Goal: Task Accomplishment & Management: Use online tool/utility

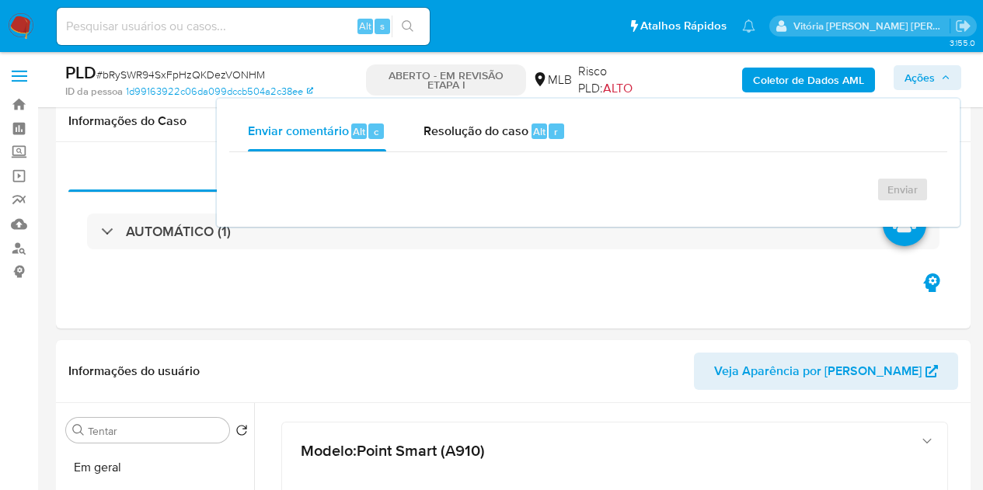
select select "10"
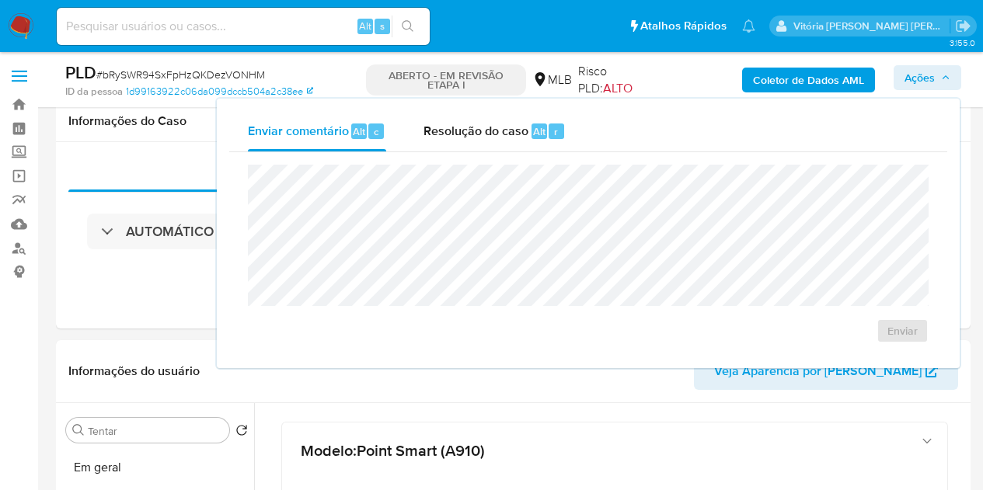
click at [467, 140] on div "Resolução do caso Alt r" at bounding box center [495, 131] width 142 height 40
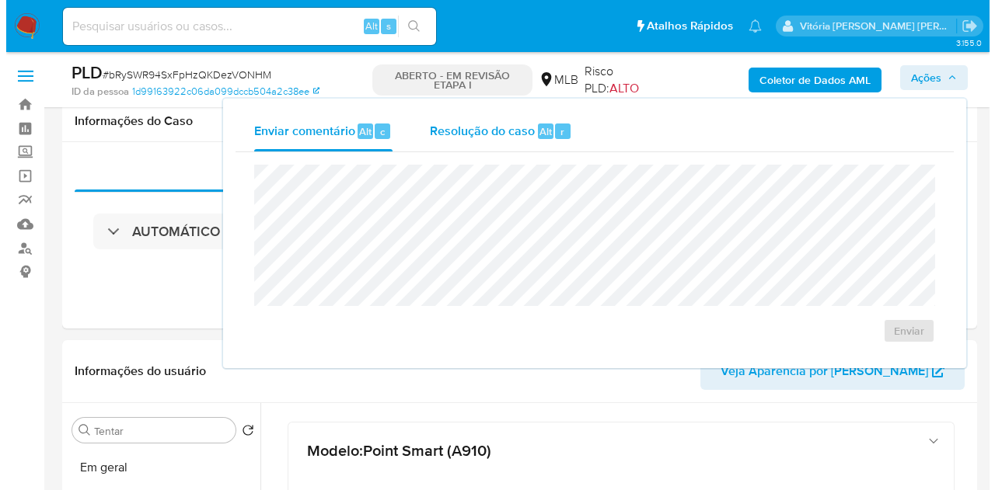
scroll to position [299, 0]
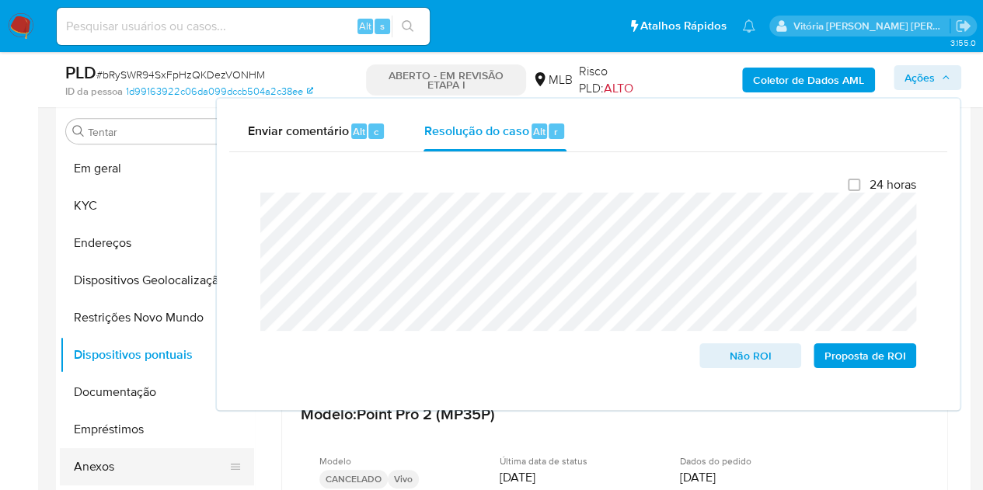
click at [78, 467] on button "Anexos" at bounding box center [151, 466] width 182 height 37
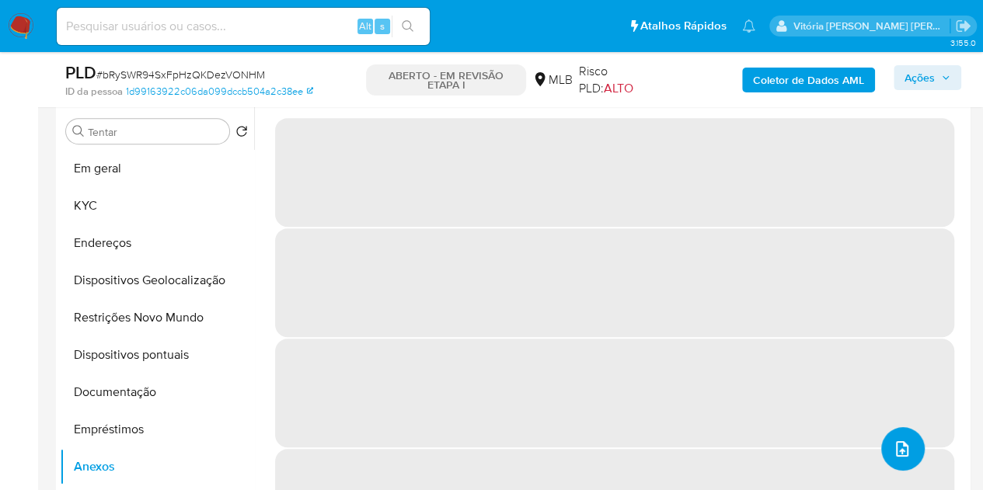
click at [895, 436] on button "upload de arquivo" at bounding box center [903, 449] width 44 height 44
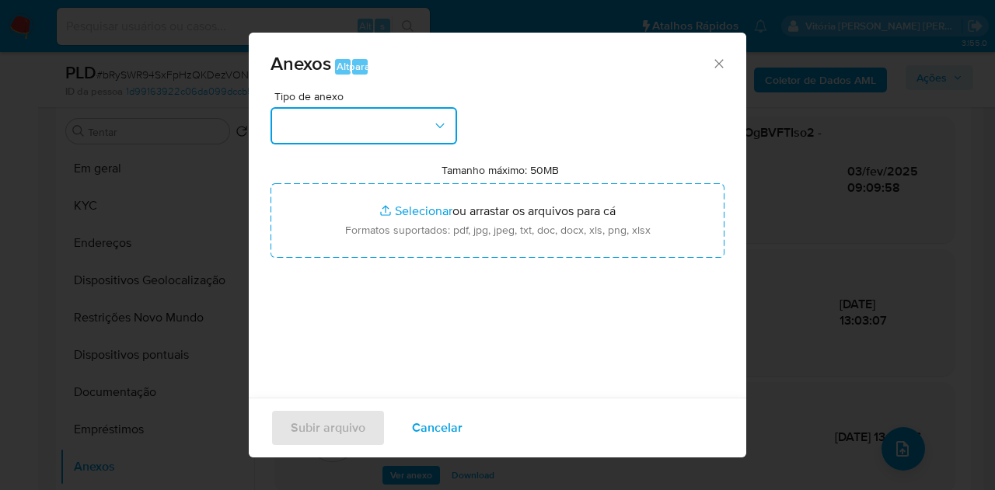
click at [412, 114] on button "button" at bounding box center [363, 125] width 187 height 37
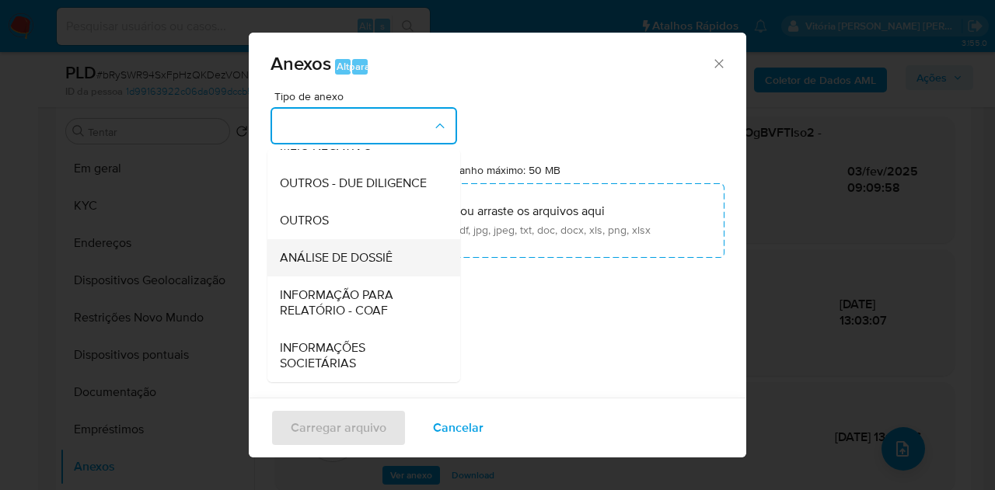
scroll to position [233, 0]
click at [342, 267] on font "ANÁLISE DE DOSSIÊ" at bounding box center [336, 258] width 113 height 18
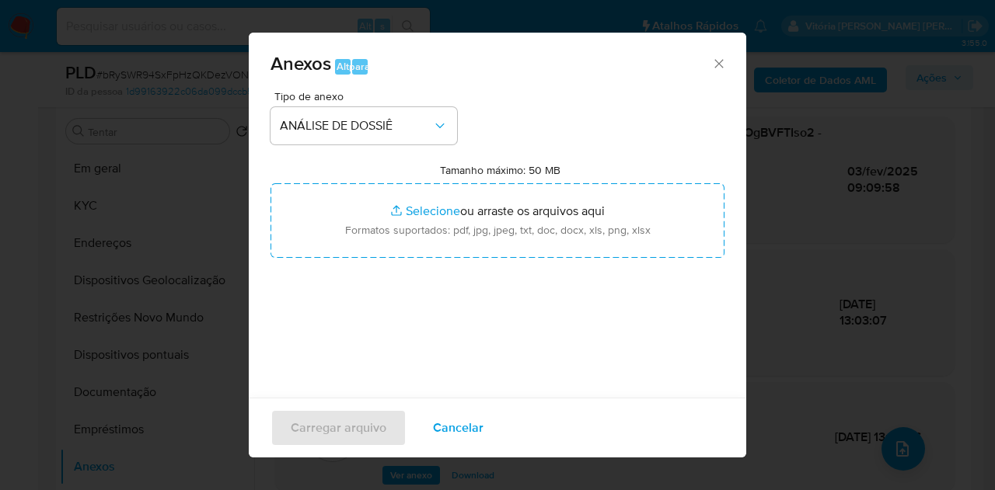
click at [714, 66] on icon "Data" at bounding box center [718, 63] width 9 height 9
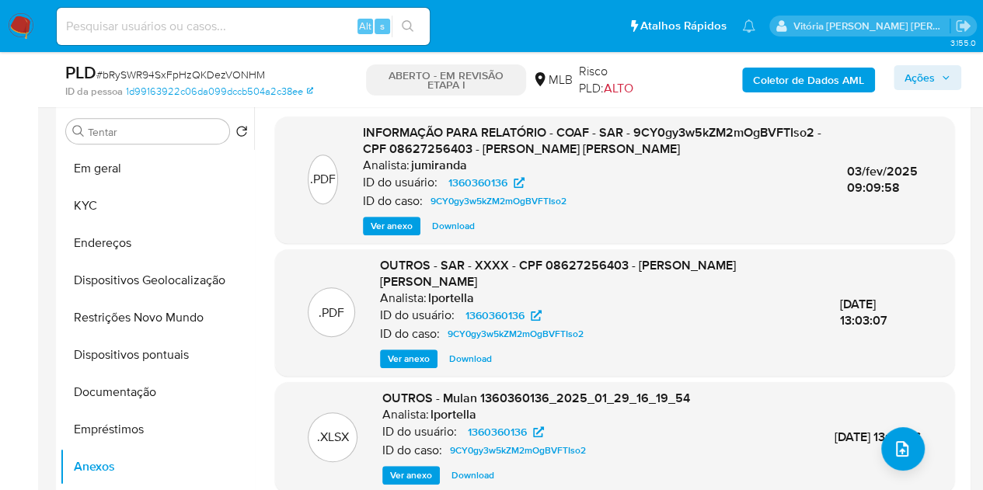
click at [947, 83] on span "Ações" at bounding box center [928, 78] width 46 height 22
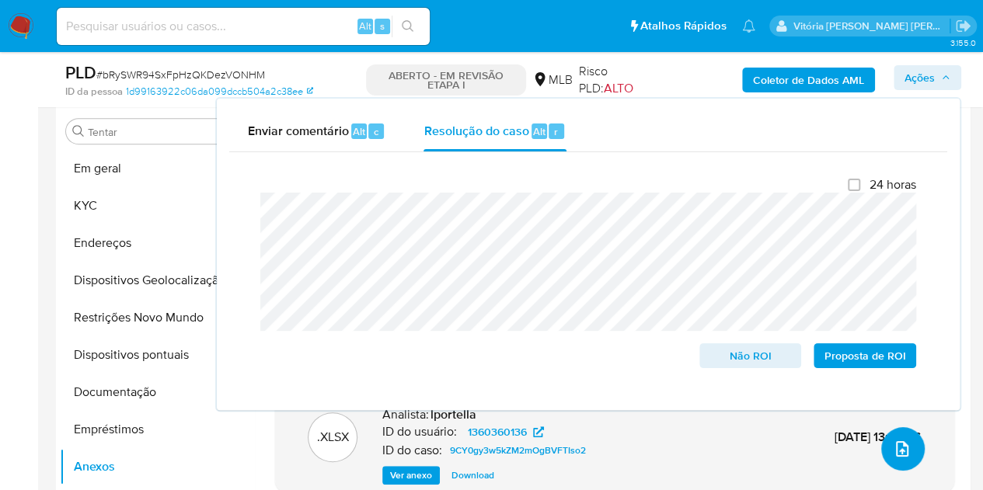
click at [893, 448] on icon "upload de arquivo" at bounding box center [902, 449] width 19 height 19
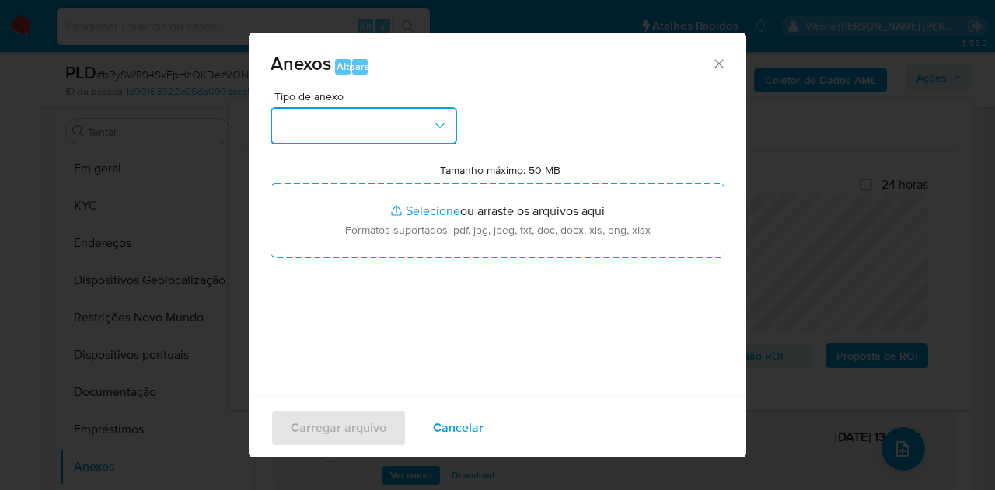
click at [399, 122] on button "button" at bounding box center [363, 125] width 187 height 37
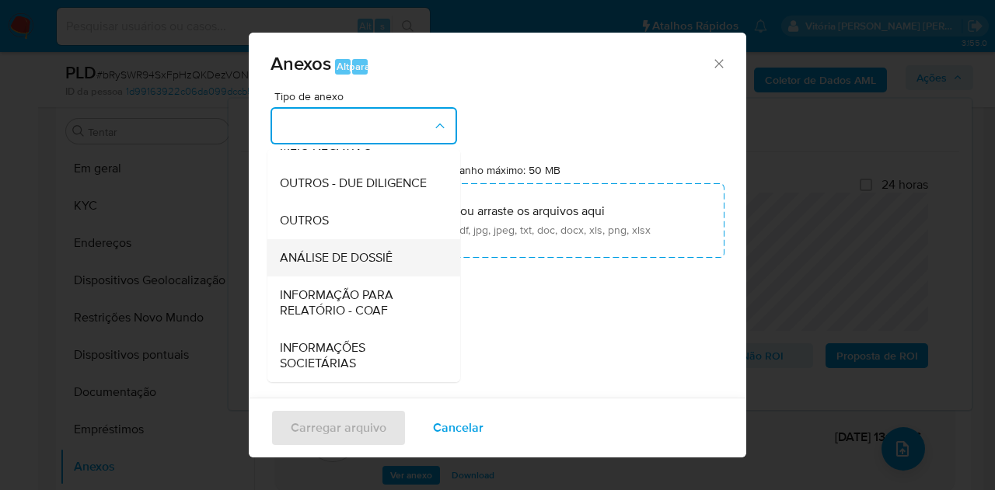
click at [351, 267] on font "ANÁLISE DE DOSSIÊ" at bounding box center [336, 258] width 113 height 18
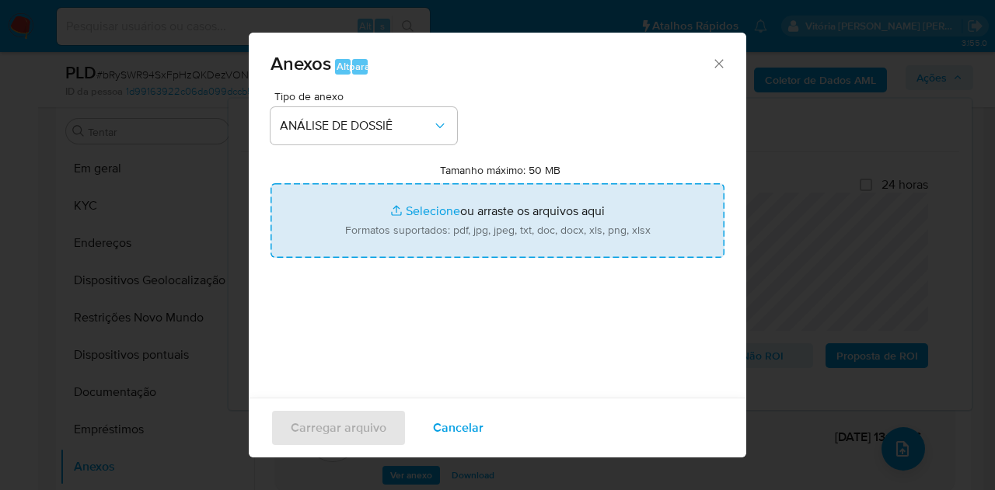
type input "C:\fakepath\Mulan 1360360136_2025_08_21_08_21_09.xlsx"
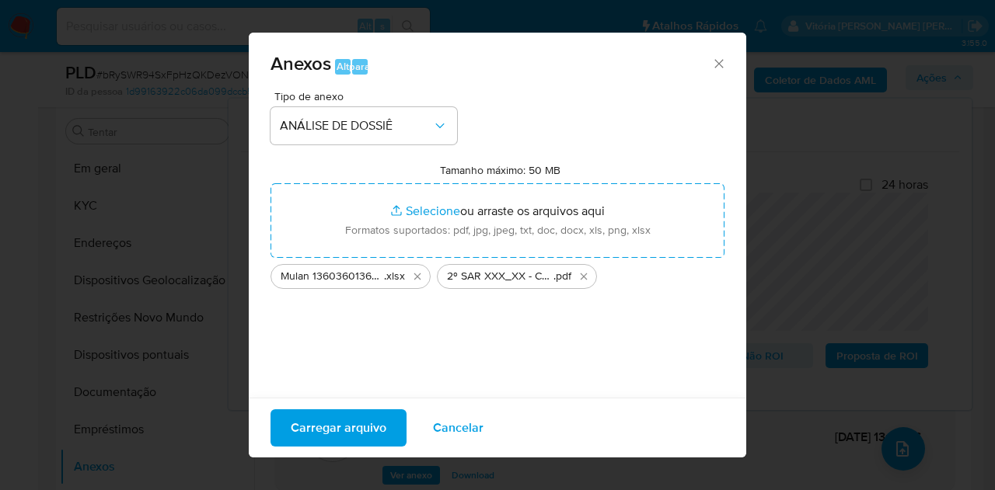
click at [323, 431] on font "Carregar arquivo" at bounding box center [339, 428] width 96 height 37
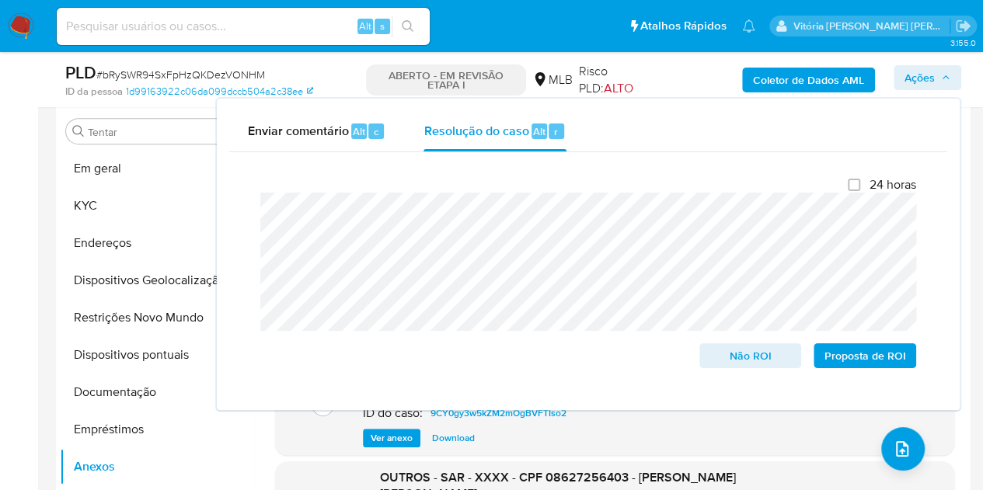
drag, startPoint x: 308, startPoint y: 397, endPoint x: 276, endPoint y: 391, distance: 32.5
click at [308, 397] on div "Fechamento do caso 24 horas Não ROI Proposta de ROI" at bounding box center [588, 275] width 718 height 246
click at [100, 431] on button "Empréstimos" at bounding box center [151, 429] width 182 height 37
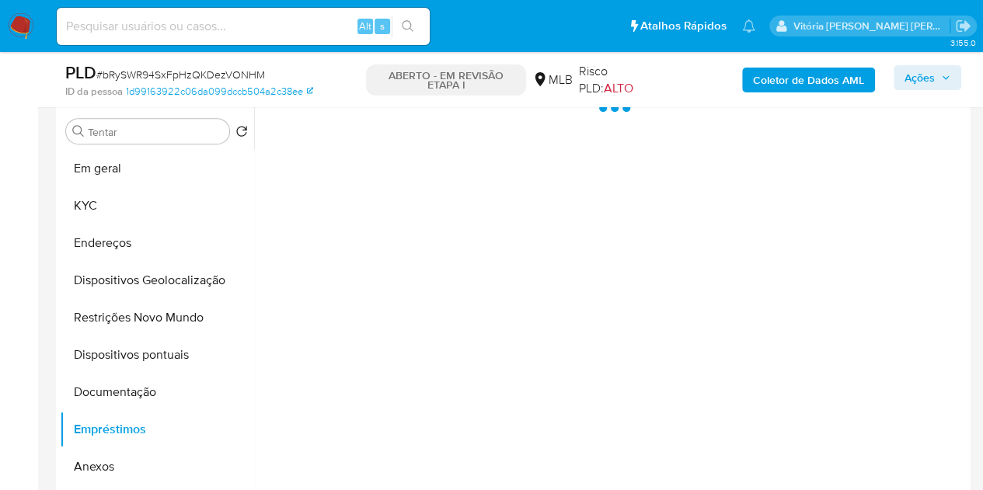
drag, startPoint x: 89, startPoint y: 462, endPoint x: 567, endPoint y: 309, distance: 501.8
click at [89, 464] on button "Anexos" at bounding box center [157, 466] width 194 height 37
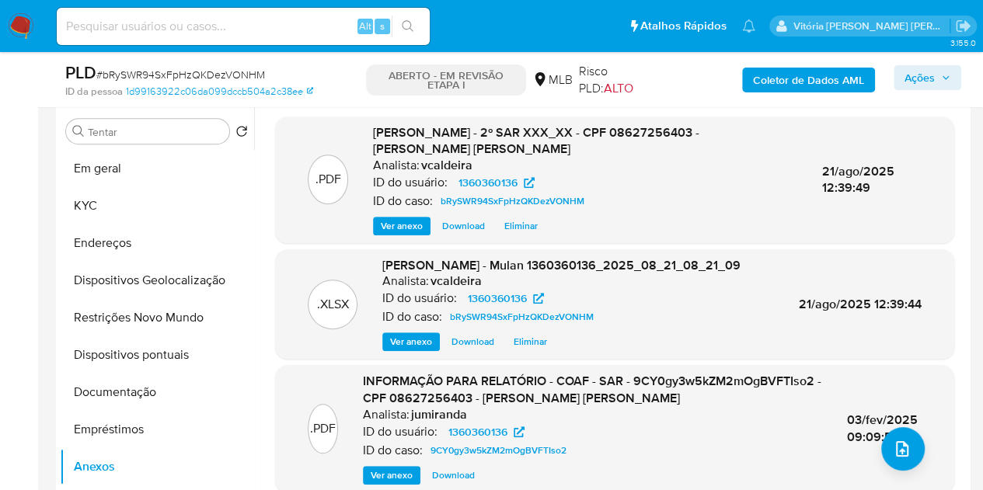
click at [914, 83] on font "Ações" at bounding box center [920, 77] width 30 height 25
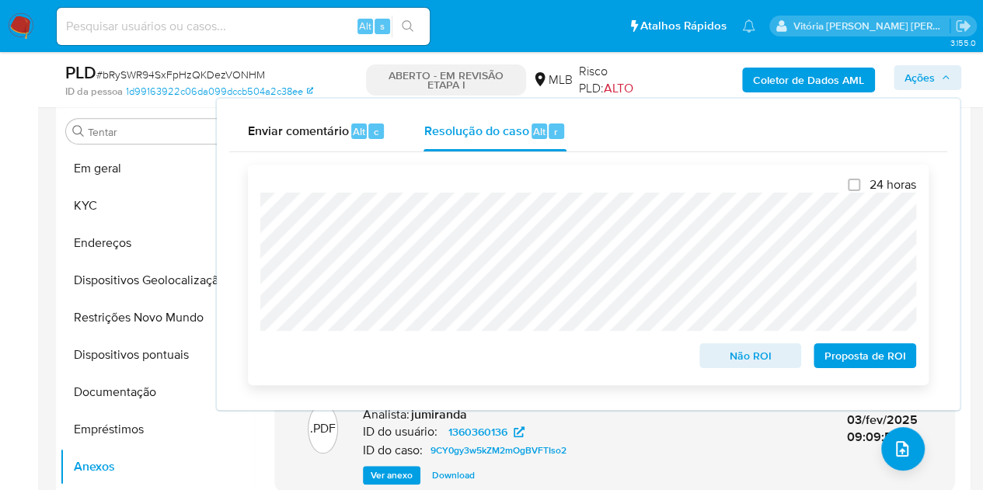
click at [849, 356] on font "Proposta de ROI" at bounding box center [866, 355] width 82 height 25
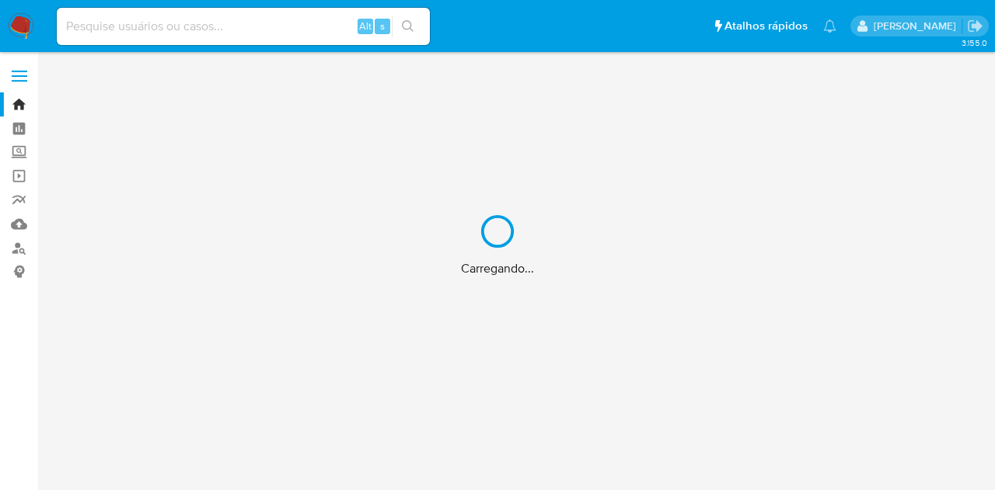
click at [176, 21] on div "Carregando..." at bounding box center [497, 245] width 995 height 490
click at [177, 26] on div "Carregando..." at bounding box center [497, 245] width 995 height 490
click at [152, 26] on div "Carregando..." at bounding box center [497, 245] width 995 height 490
click at [123, 25] on div "Carregando..." at bounding box center [497, 245] width 995 height 490
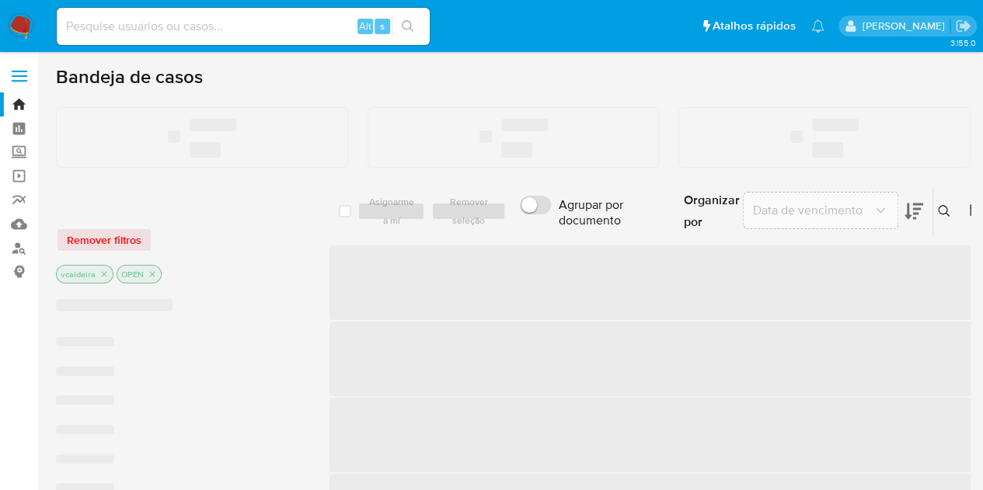
click at [190, 30] on input at bounding box center [243, 26] width 373 height 20
paste input "Fatos relevantes concluídos pelo analista: Os recursos são recebidos por meio d…"
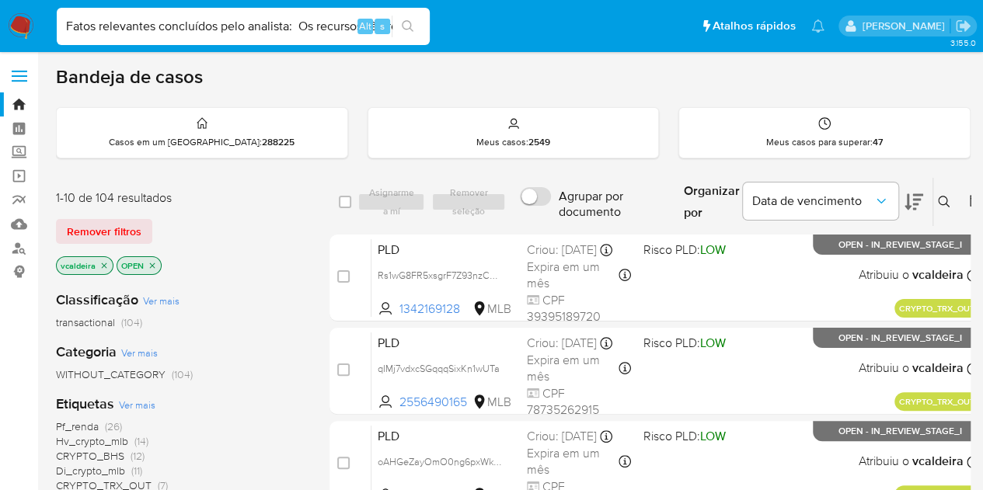
click at [276, 26] on input "Fatos relevantes concluídos pelo analista: Os recursos são recebidos por meio d…" at bounding box center [243, 26] width 373 height 20
paste input "vruiGy0VPp5LOETXtx7ifFMX"
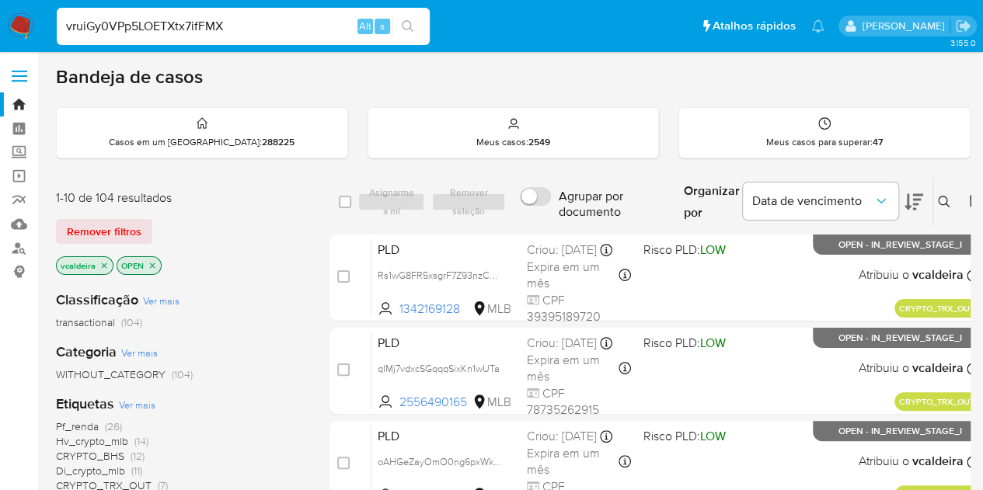
type input "vruiGy0VPp5LOETXtx7ifFMX"
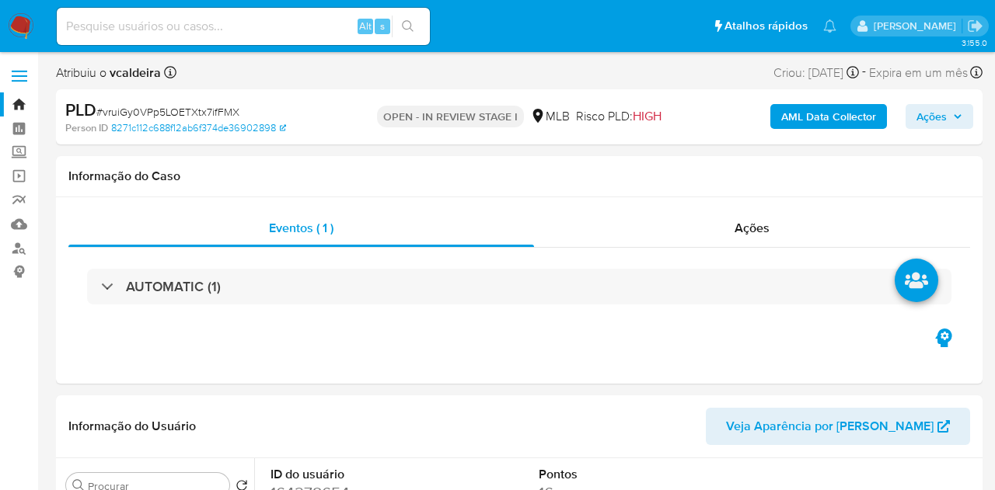
select select "10"
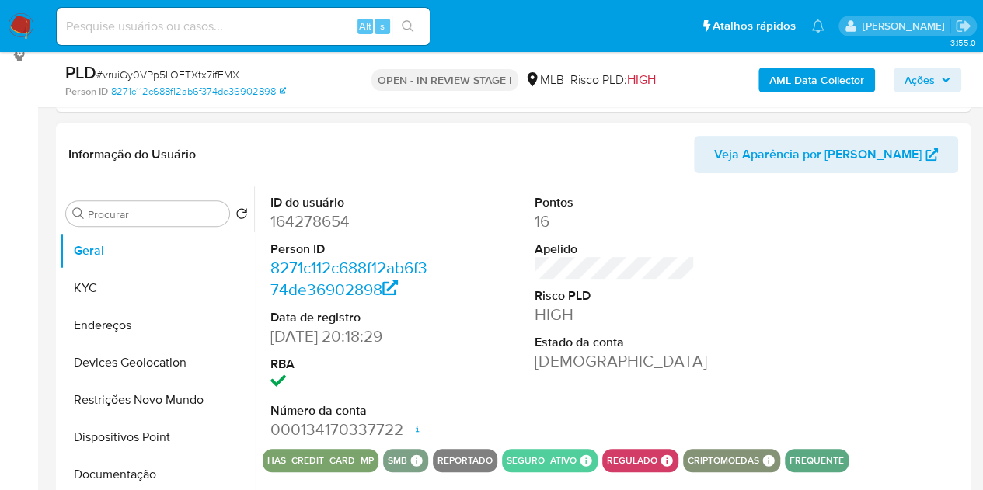
scroll to position [233, 0]
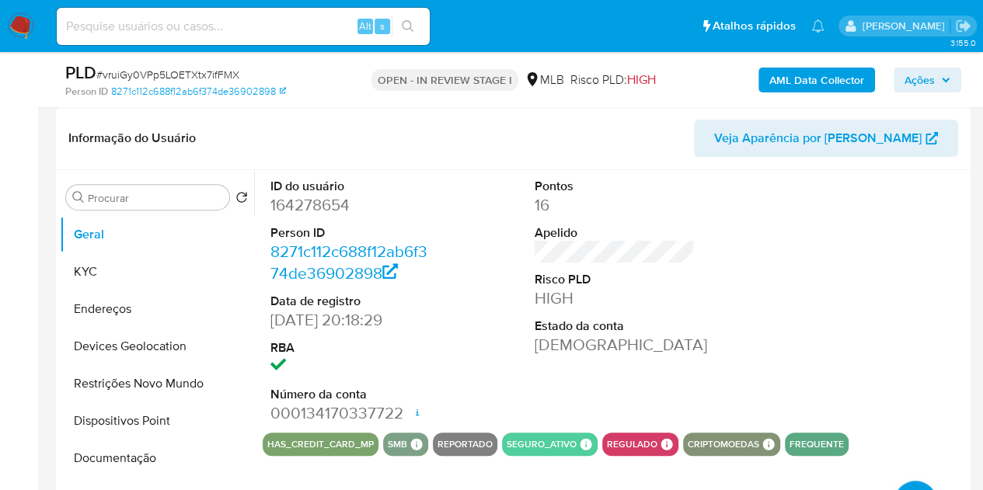
click at [305, 202] on dd "164278654" at bounding box center [350, 205] width 161 height 22
copy dd "164278654"
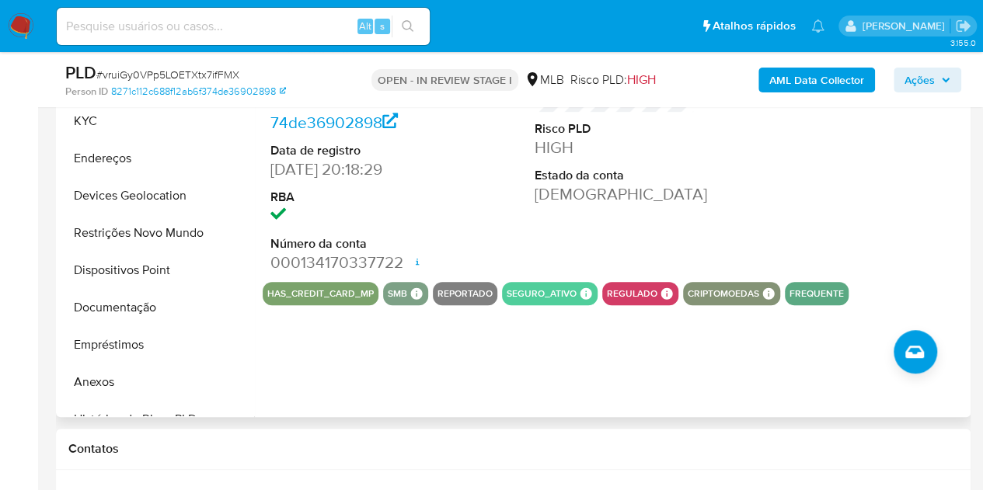
scroll to position [389, 0]
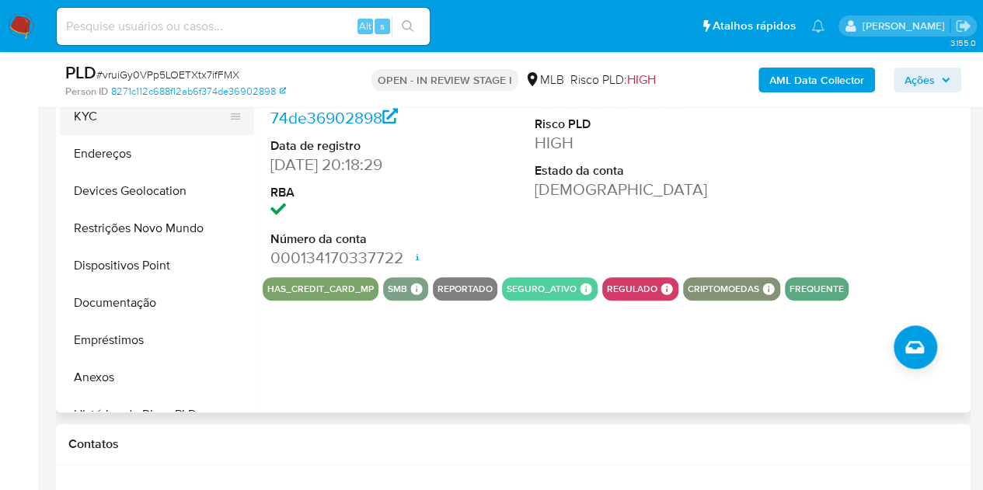
click at [180, 124] on button "KYC" at bounding box center [151, 116] width 182 height 37
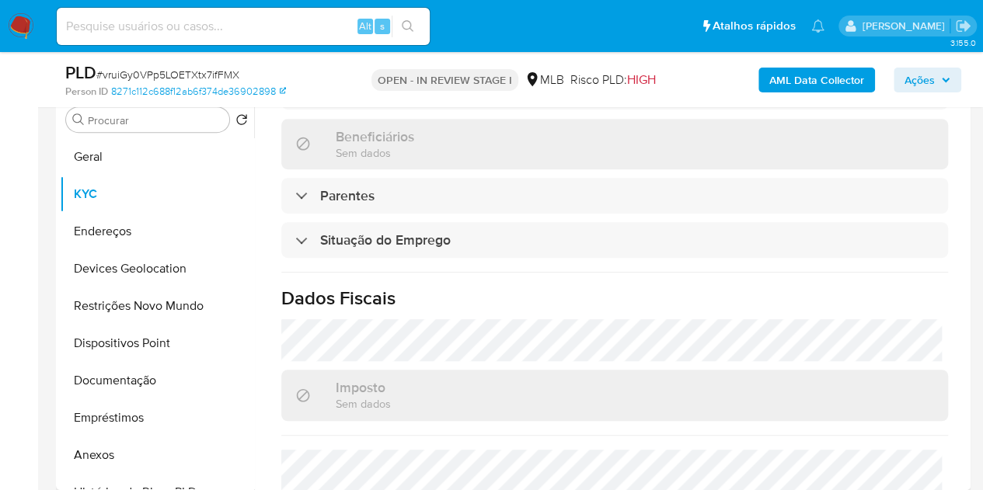
scroll to position [752, 0]
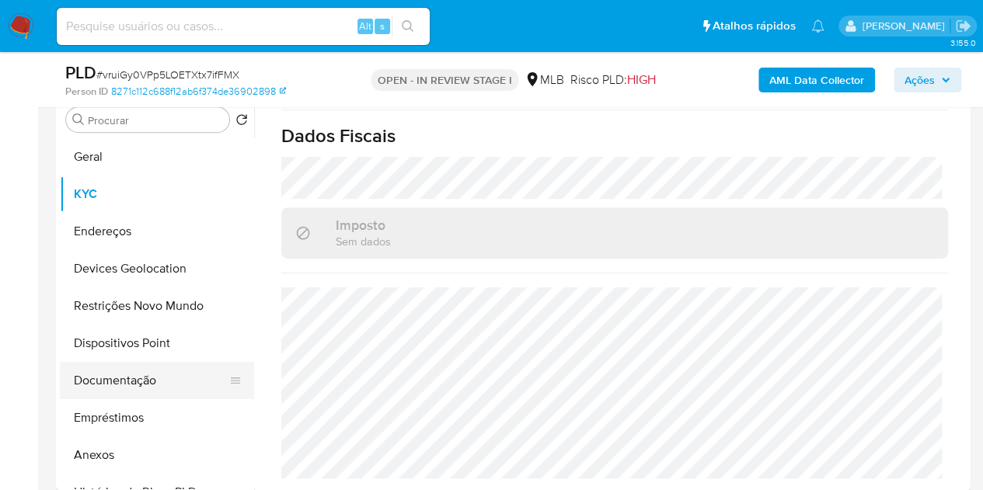
click at [126, 365] on button "Documentação" at bounding box center [151, 380] width 182 height 37
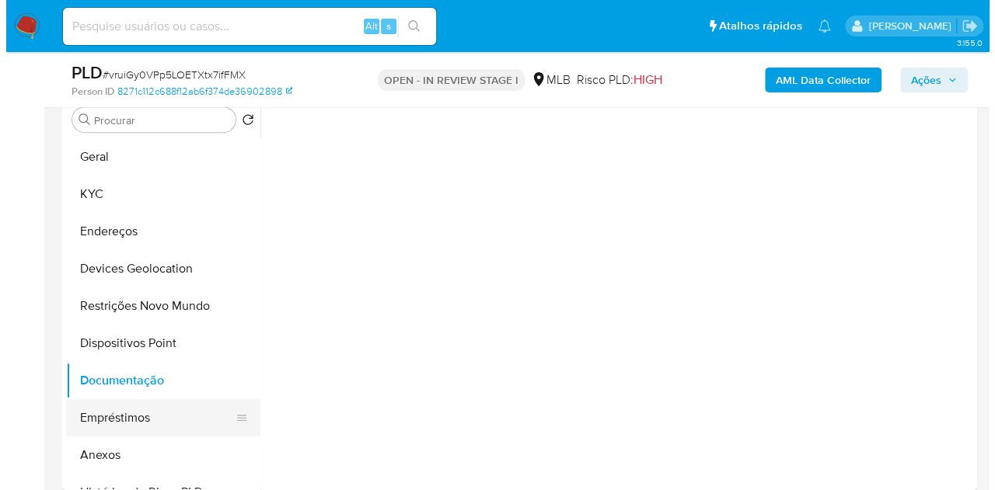
scroll to position [0, 0]
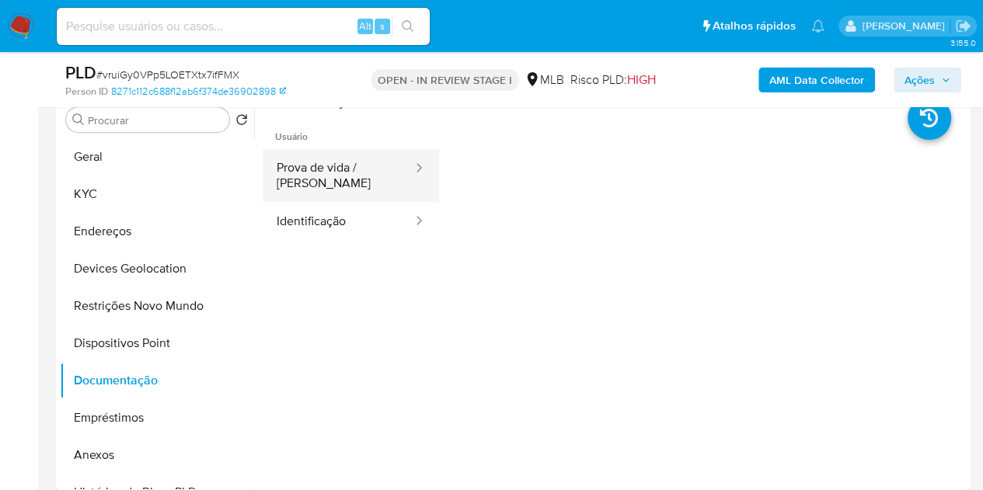
click at [357, 162] on button "Prova de vida / Selfie" at bounding box center [339, 175] width 152 height 53
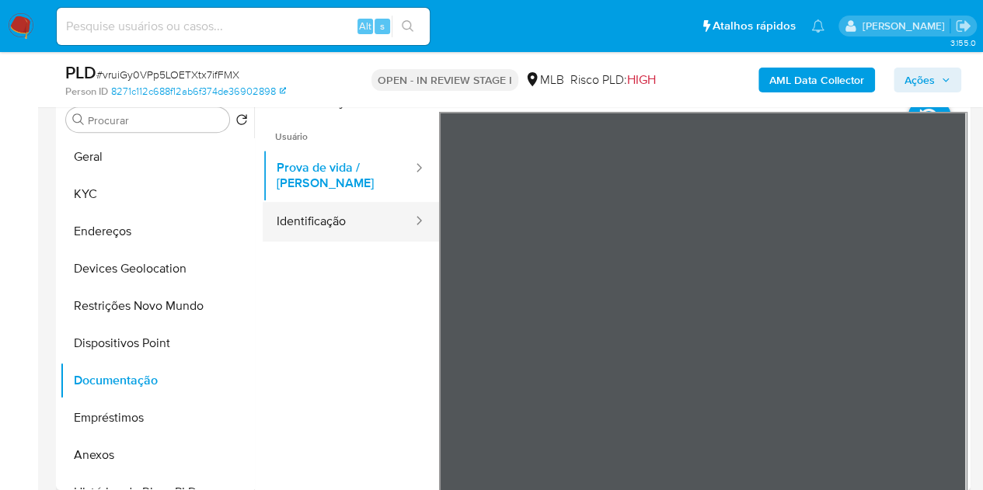
drag, startPoint x: 320, startPoint y: 212, endPoint x: 308, endPoint y: 209, distance: 12.8
click at [320, 212] on button "Identificação" at bounding box center [339, 222] width 152 height 40
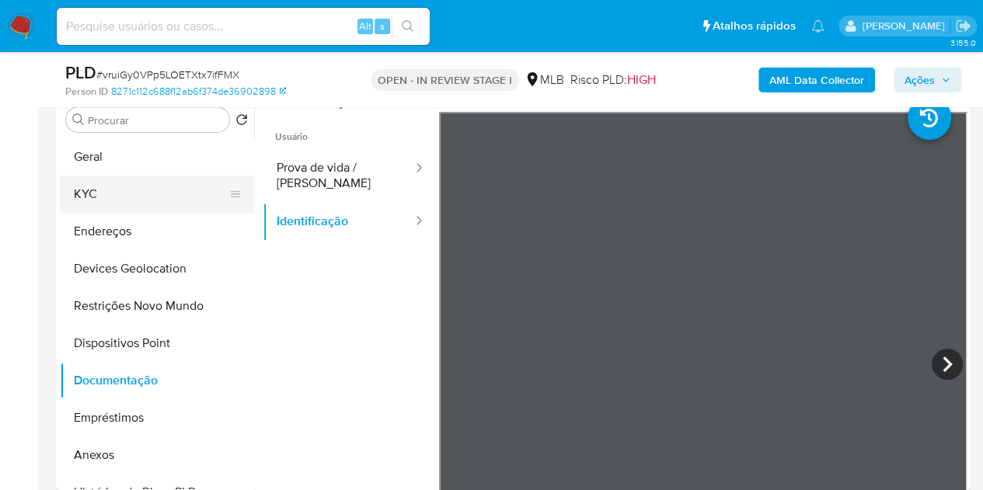
click at [129, 190] on button "KYC" at bounding box center [151, 194] width 182 height 37
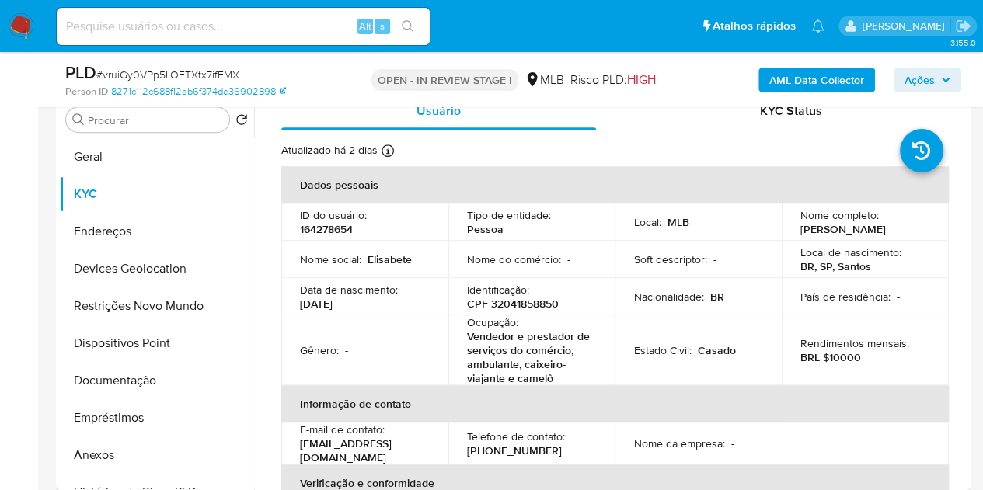
click at [818, 80] on b "AML Data Collector" at bounding box center [816, 80] width 95 height 25
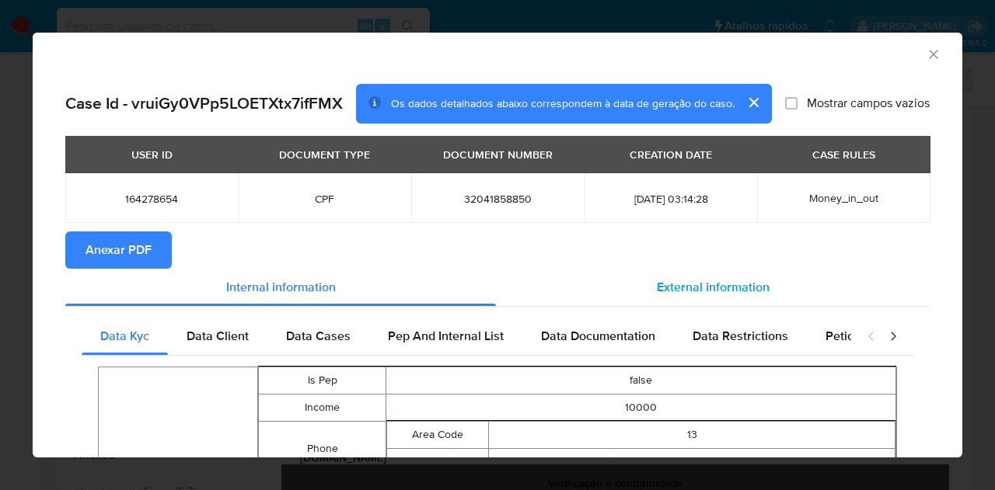
click at [702, 299] on div "External information" at bounding box center [713, 287] width 434 height 37
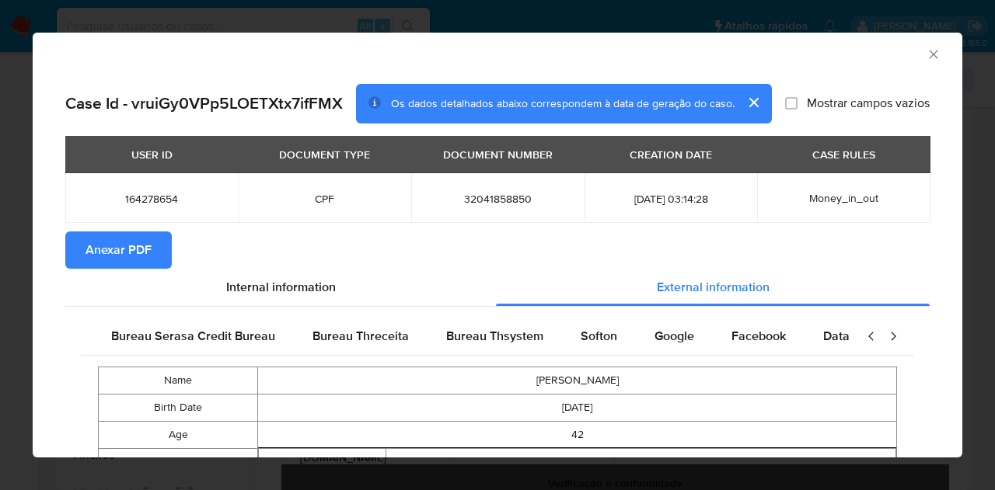
scroll to position [0, 326]
click at [649, 340] on span "Google" at bounding box center [669, 336] width 40 height 18
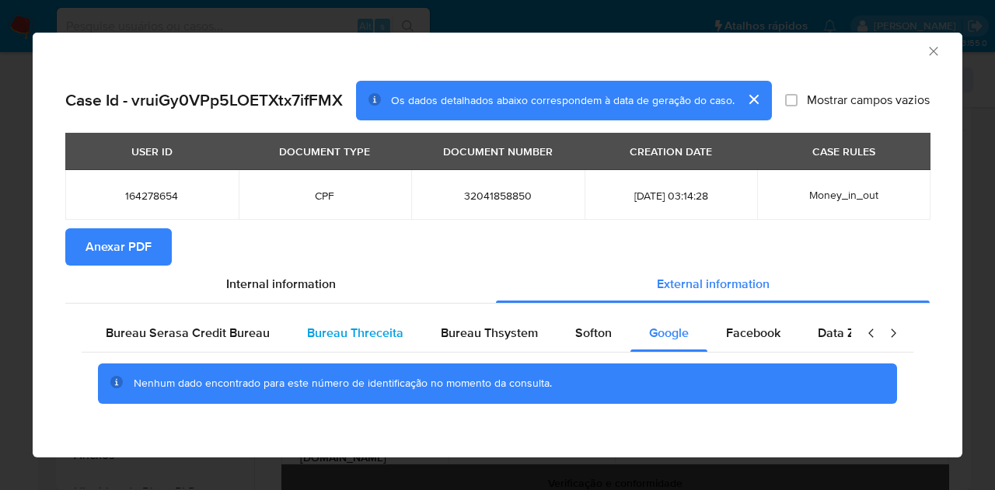
scroll to position [0, 0]
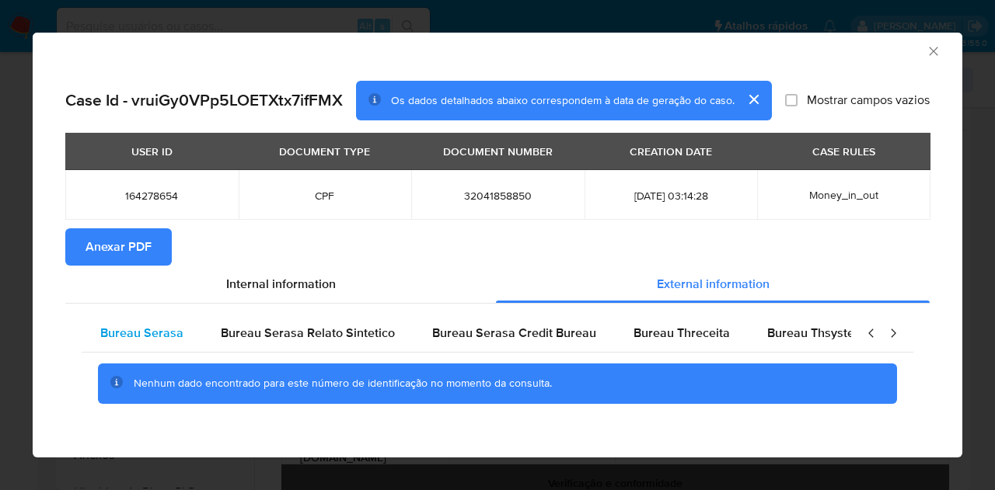
click at [148, 341] on span "Bureau Serasa" at bounding box center [141, 333] width 83 height 18
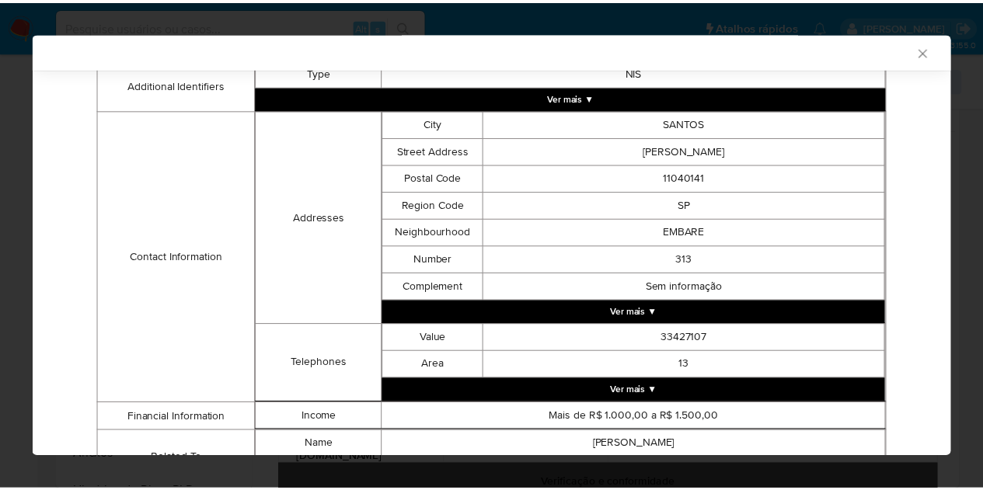
scroll to position [466, 0]
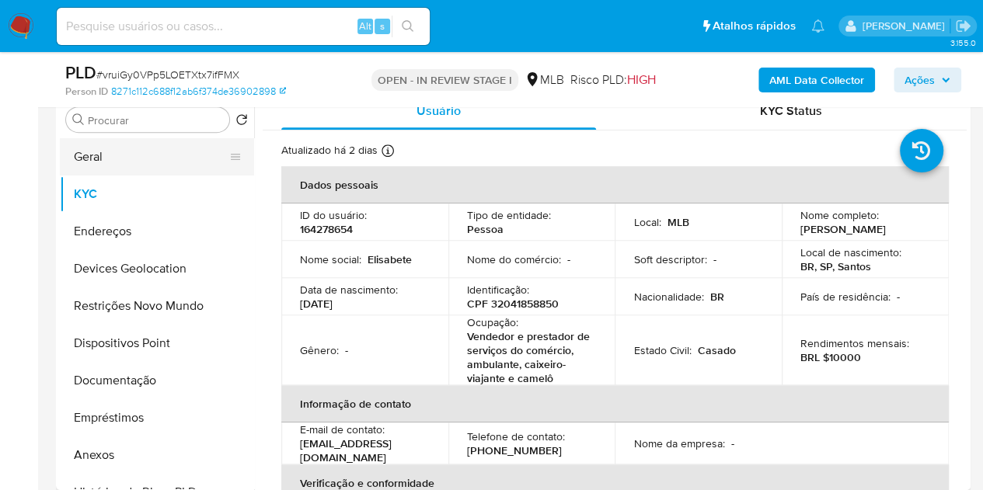
click at [107, 160] on button "Geral" at bounding box center [151, 156] width 182 height 37
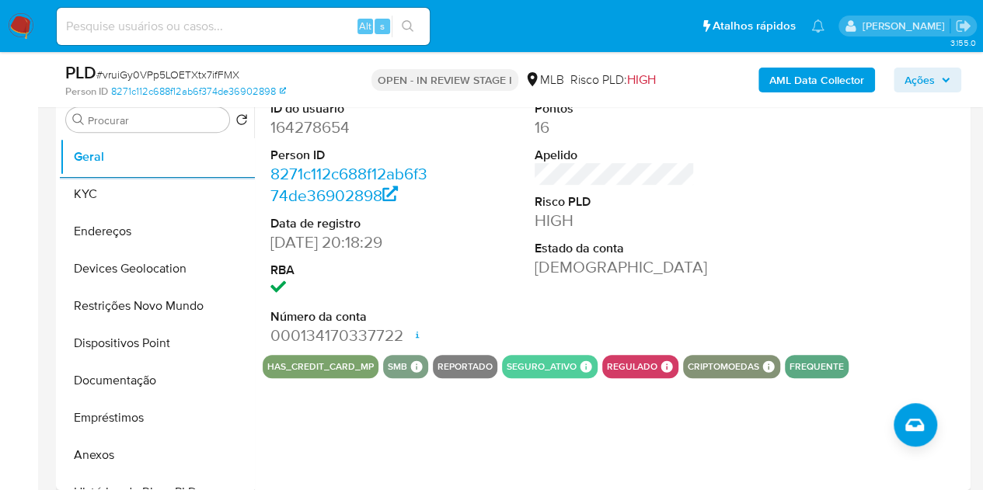
click at [741, 235] on div "ID do usuário 164278654 Person ID 8271c112c688f12ab6f374de36902898 Data de regi…" at bounding box center [615, 223] width 704 height 263
click at [765, 248] on div "ID do usuário 164278654 Person ID 8271c112c688f12ab6f374de36902898 Data de regi…" at bounding box center [615, 223] width 704 height 263
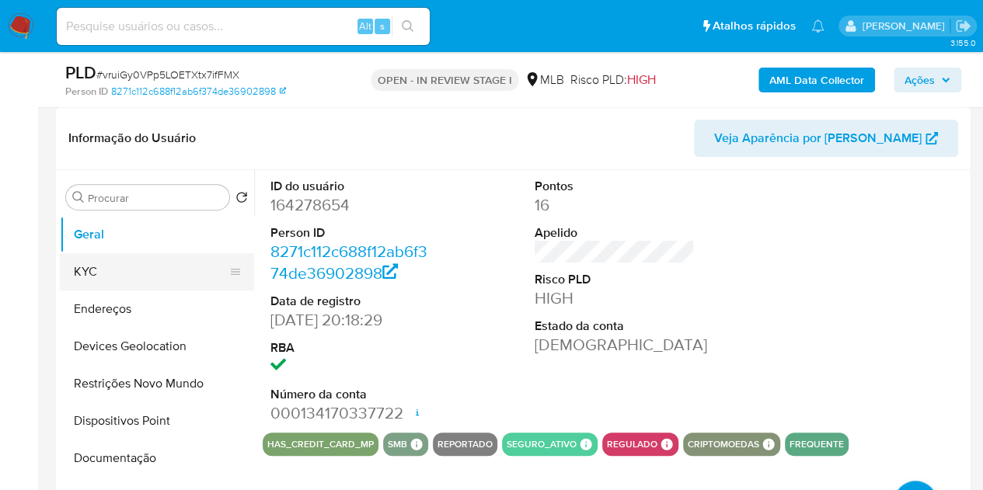
click at [129, 277] on button "KYC" at bounding box center [151, 271] width 182 height 37
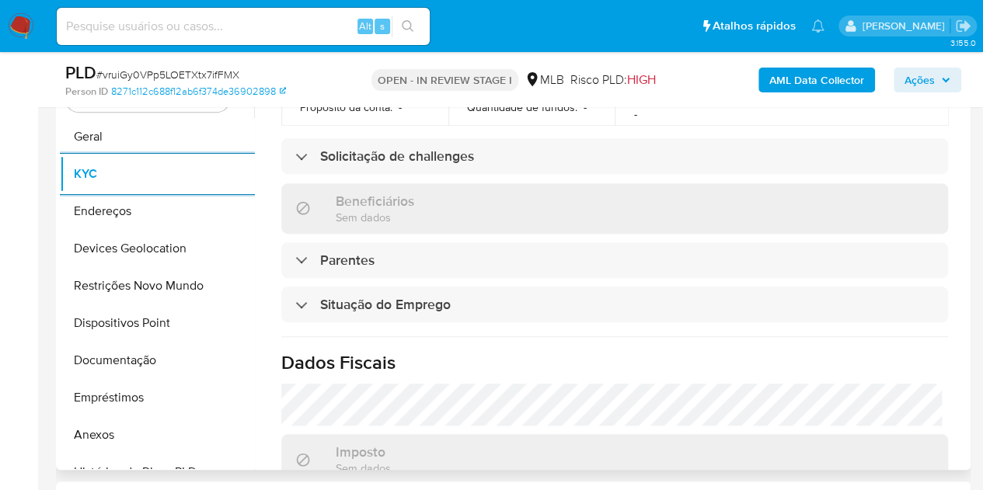
scroll to position [699, 0]
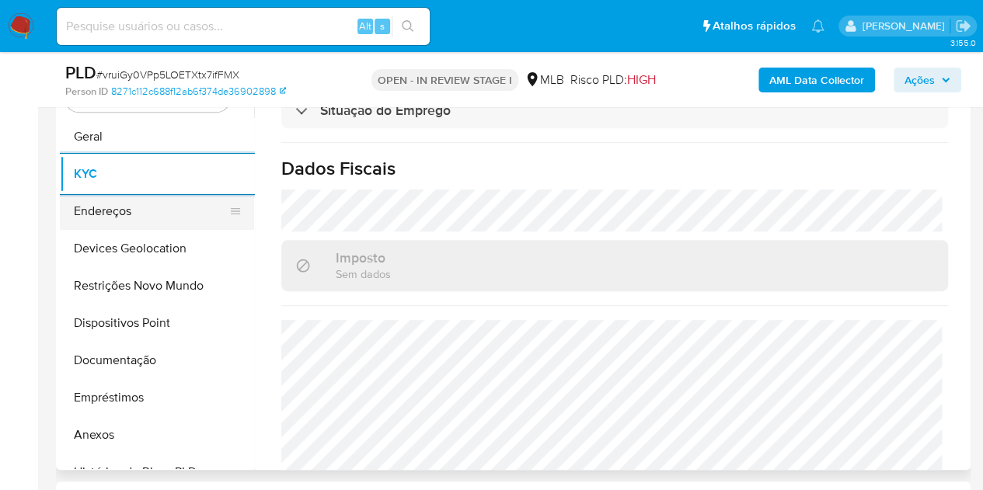
click at [123, 207] on button "Endereços" at bounding box center [151, 211] width 182 height 37
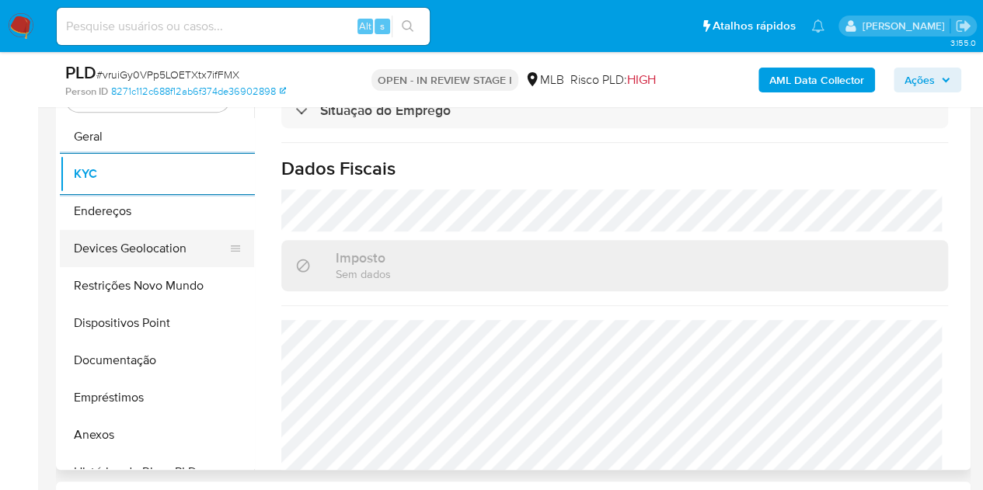
scroll to position [0, 0]
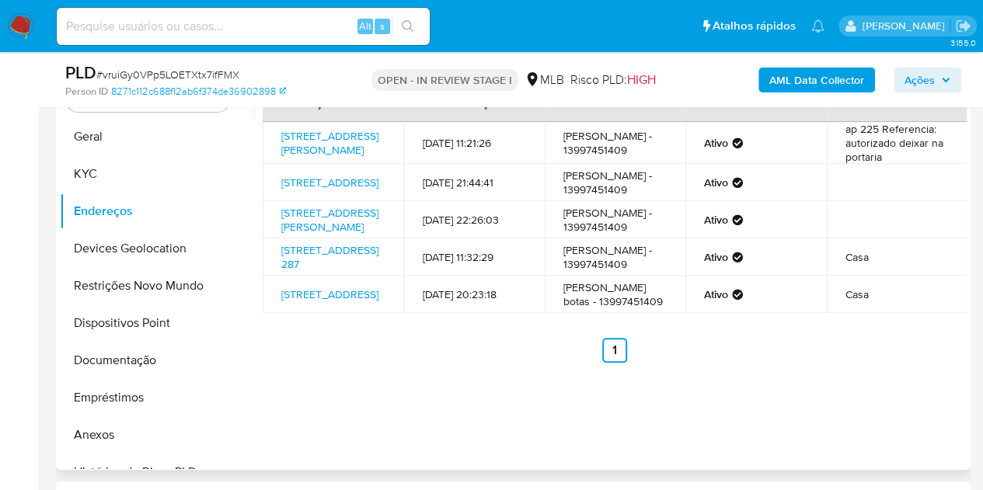
click at [848, 159] on td "ap 225 Referencia: autorizado deixar na portaria" at bounding box center [897, 143] width 141 height 42
click at [120, 242] on button "Devices Geolocation" at bounding box center [151, 248] width 182 height 37
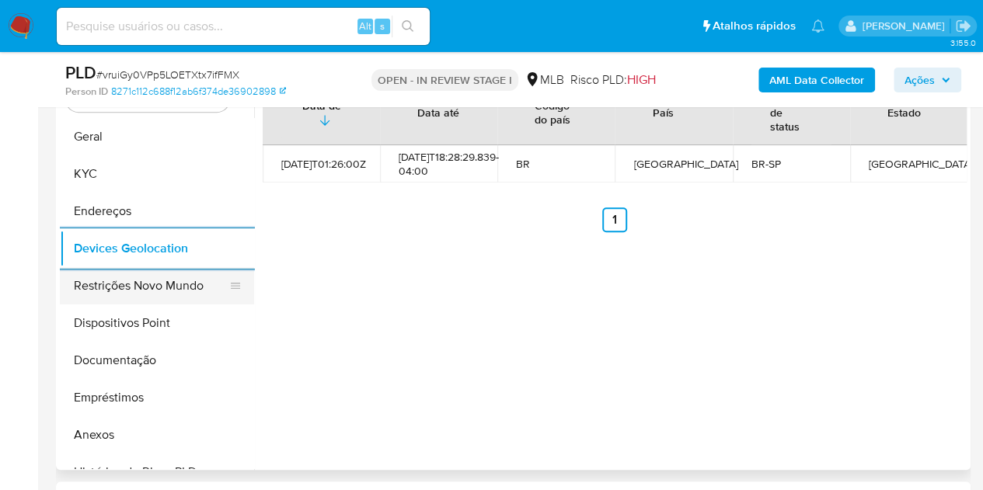
click at [171, 285] on button "Restrições Novo Mundo" at bounding box center [151, 285] width 182 height 37
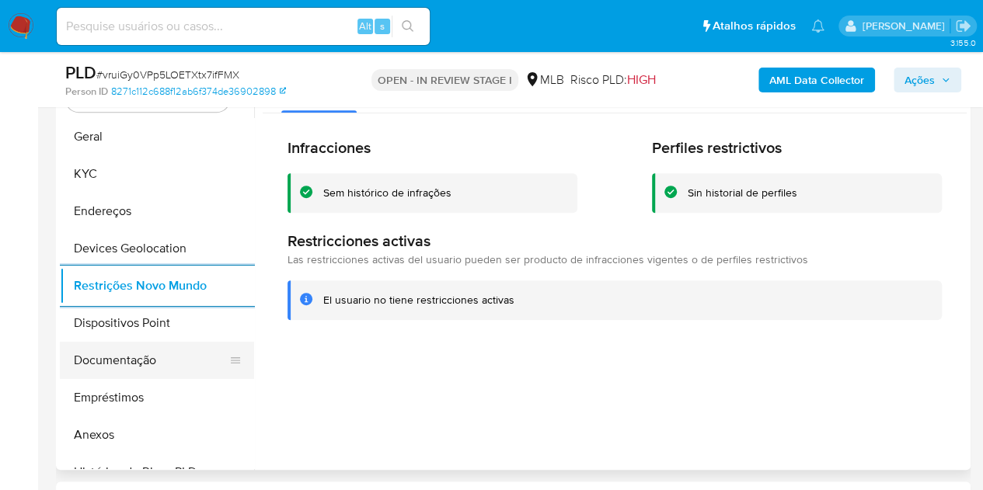
click at [111, 342] on button "Documentação" at bounding box center [151, 360] width 182 height 37
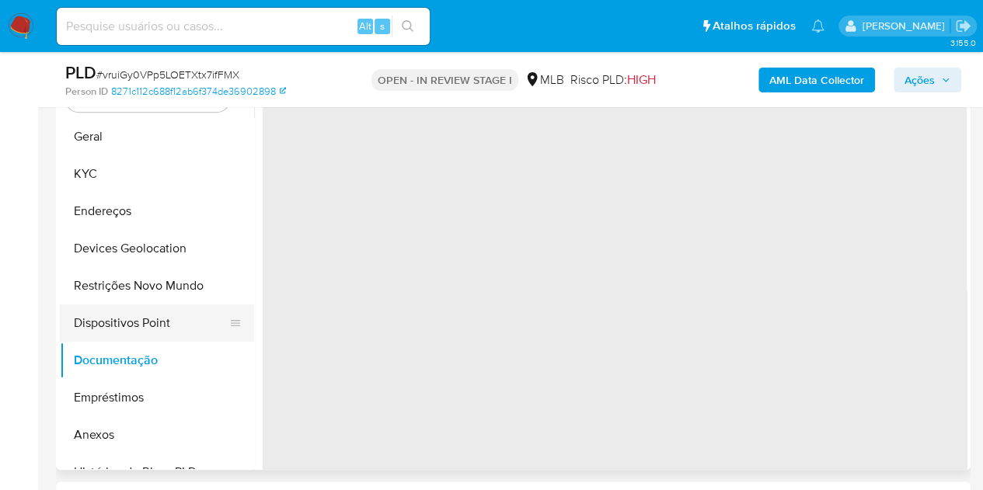
click at [115, 329] on button "Dispositivos Point" at bounding box center [151, 323] width 182 height 37
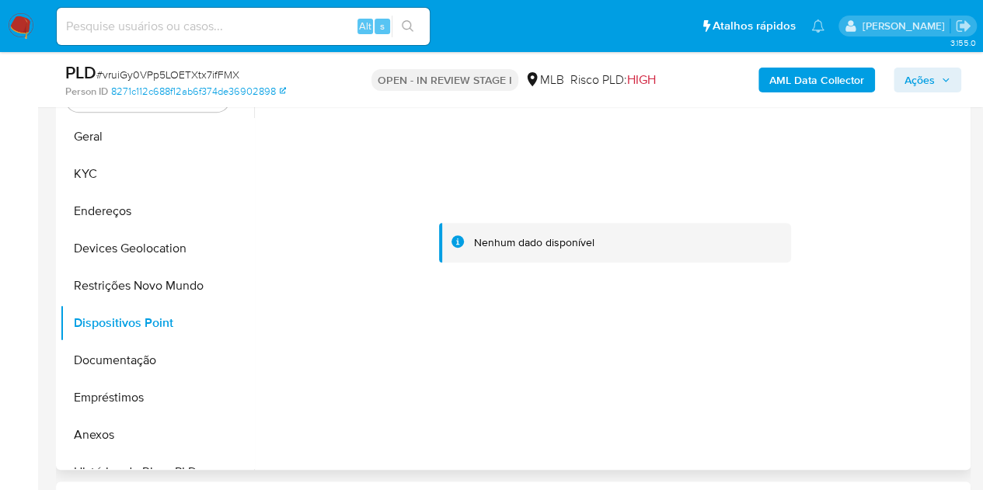
click at [441, 164] on div at bounding box center [615, 243] width 704 height 342
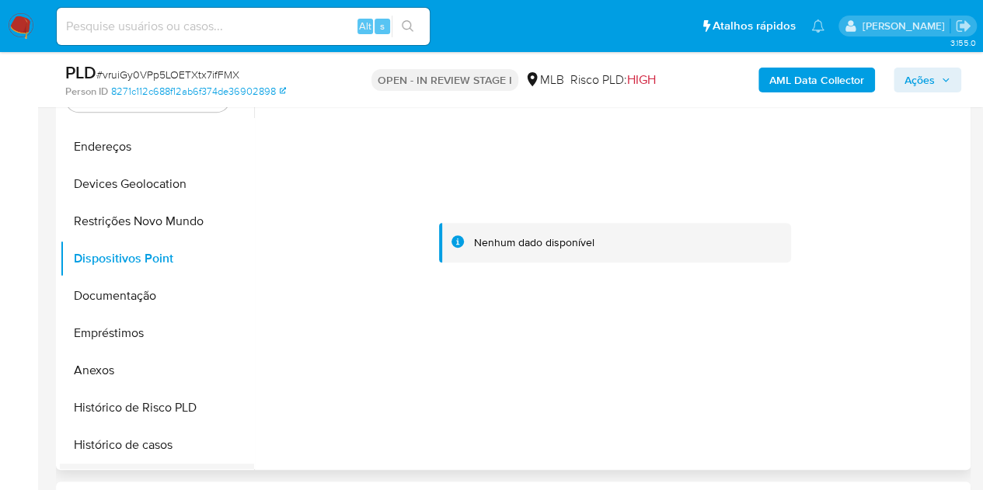
scroll to position [233, 0]
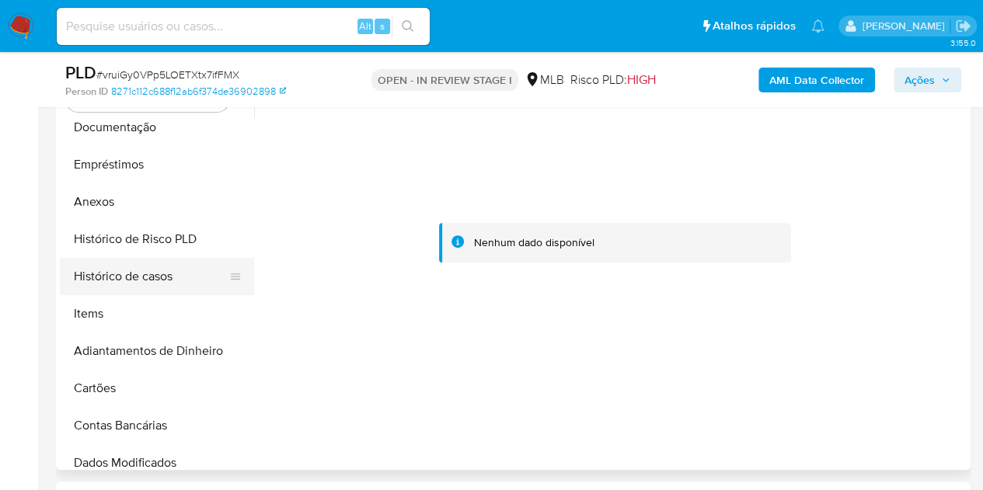
click at [145, 281] on button "Histórico de casos" at bounding box center [151, 276] width 182 height 37
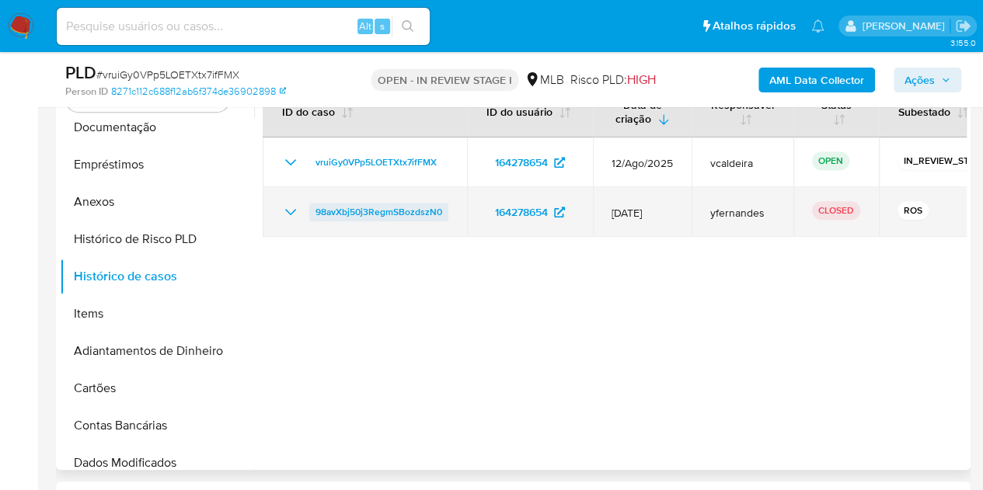
click at [410, 212] on span "98avXbj50j3RegmSBozdszN0" at bounding box center [379, 212] width 127 height 19
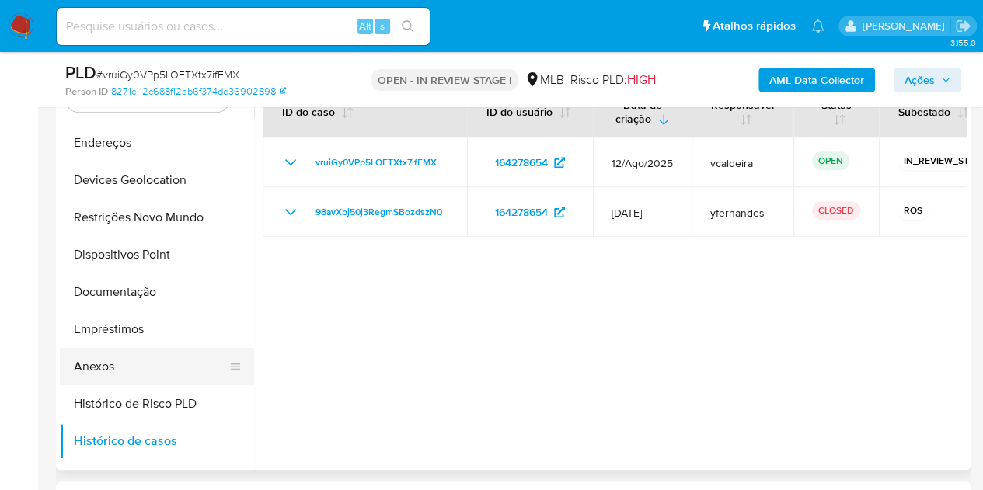
scroll to position [0, 0]
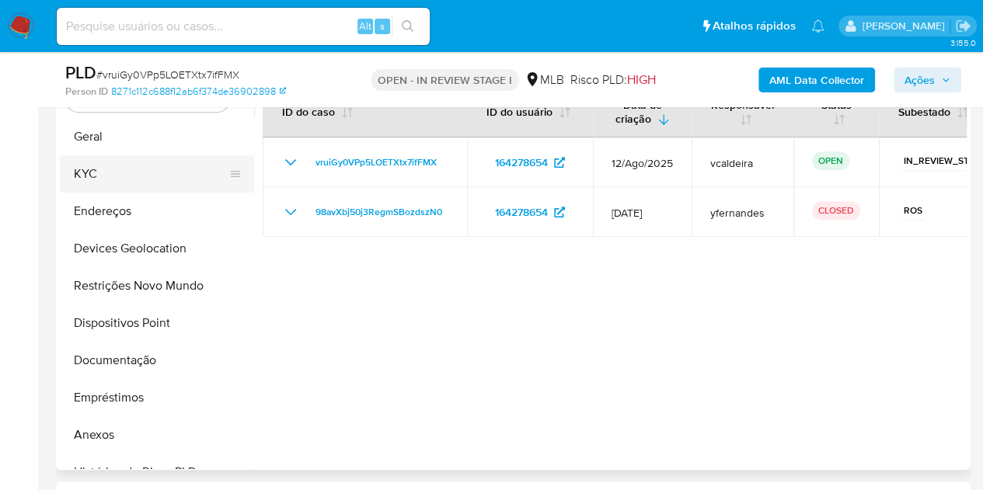
click at [109, 178] on button "KYC" at bounding box center [151, 173] width 182 height 37
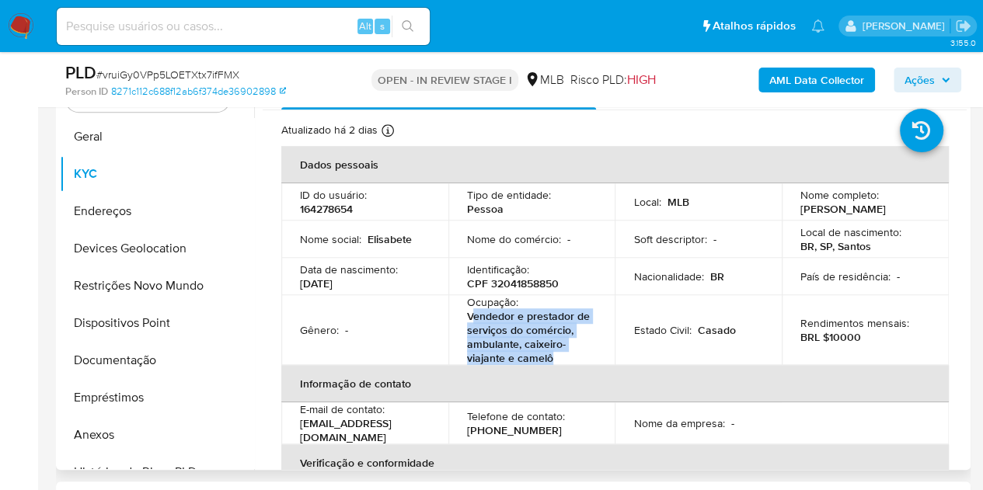
drag, startPoint x: 555, startPoint y: 364, endPoint x: 468, endPoint y: 322, distance: 97.0
click at [468, 322] on p "Vendedor e prestador de serviços do comércio, ambulante, caixeiro-viajante e ca…" at bounding box center [529, 337] width 124 height 56
copy p "Vendedor e prestador de serviços do comércio, ambulante, caixeiro-viajante e ca…"
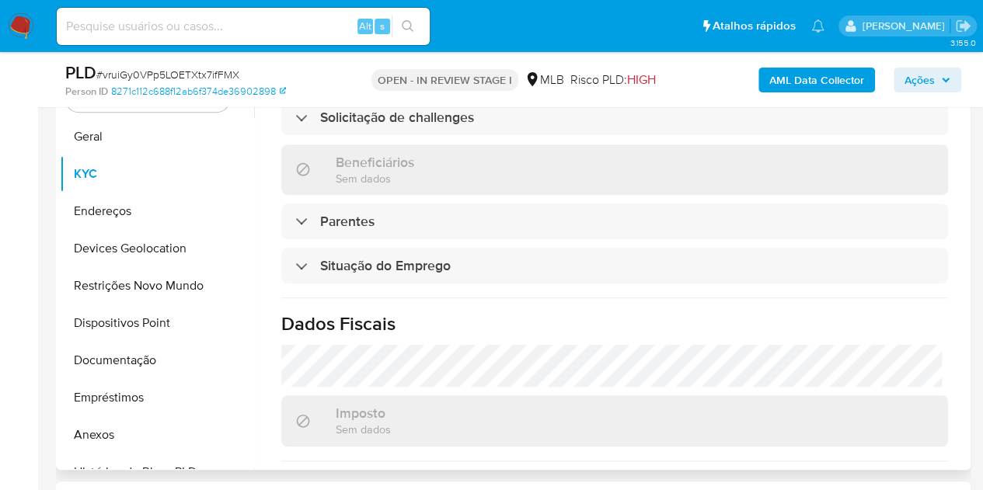
scroll to position [752, 0]
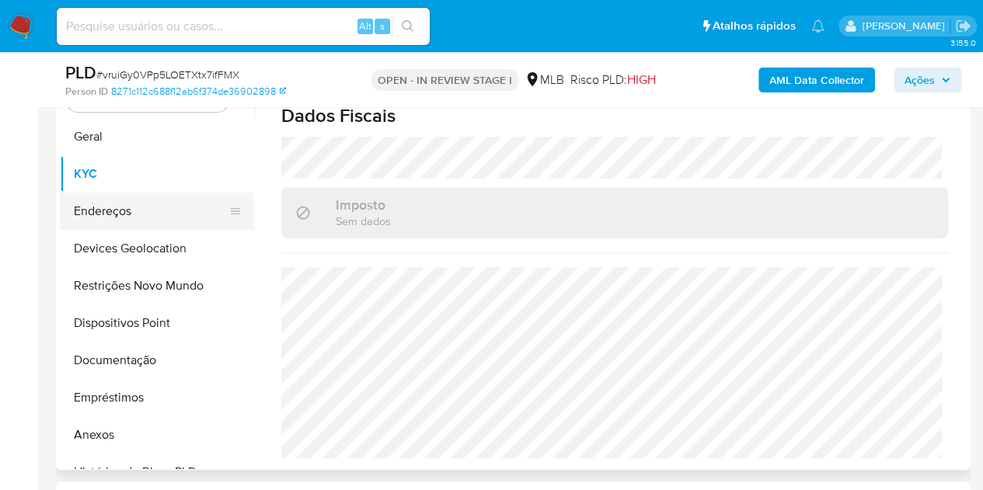
click at [131, 210] on button "Endereços" at bounding box center [151, 211] width 182 height 37
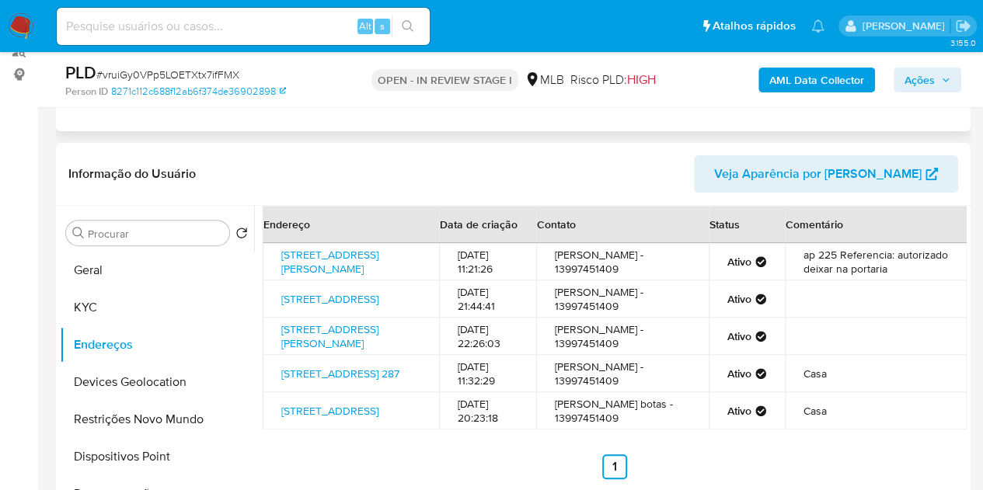
scroll to position [20, 0]
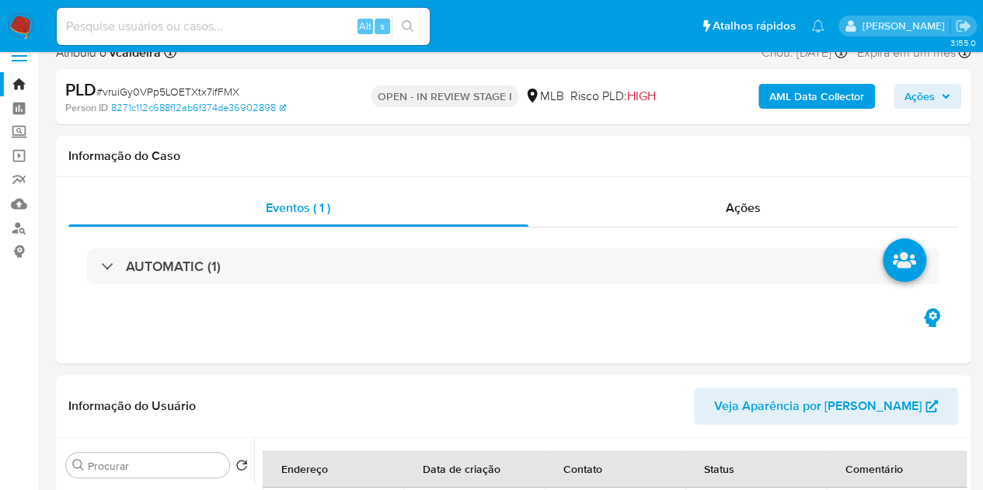
click at [954, 100] on button "Ações" at bounding box center [928, 96] width 68 height 25
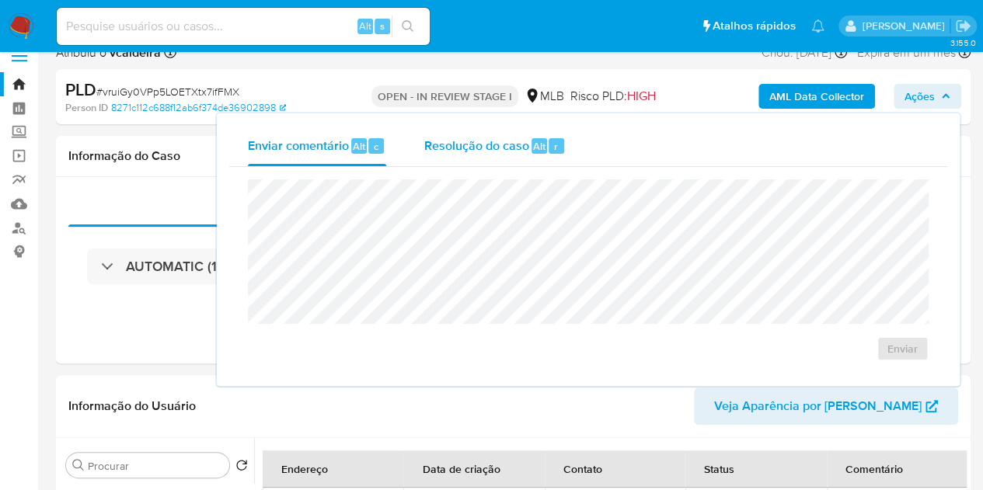
click at [463, 154] on span "Resolução do caso" at bounding box center [476, 146] width 105 height 18
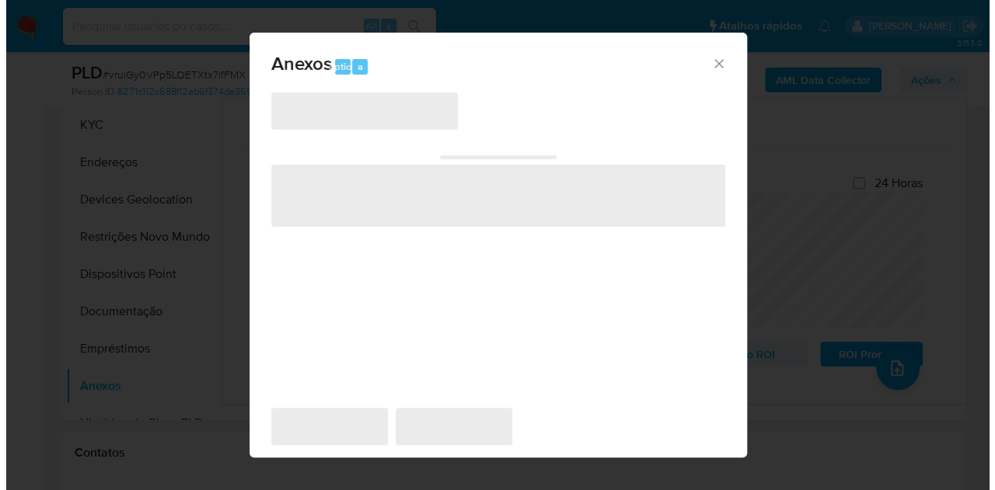
scroll to position [325, 0]
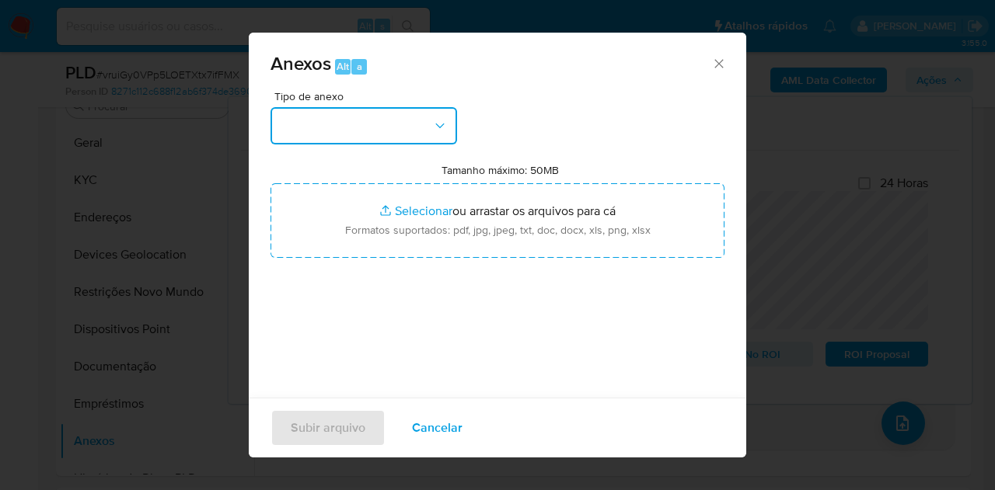
click at [387, 127] on button "button" at bounding box center [363, 125] width 187 height 37
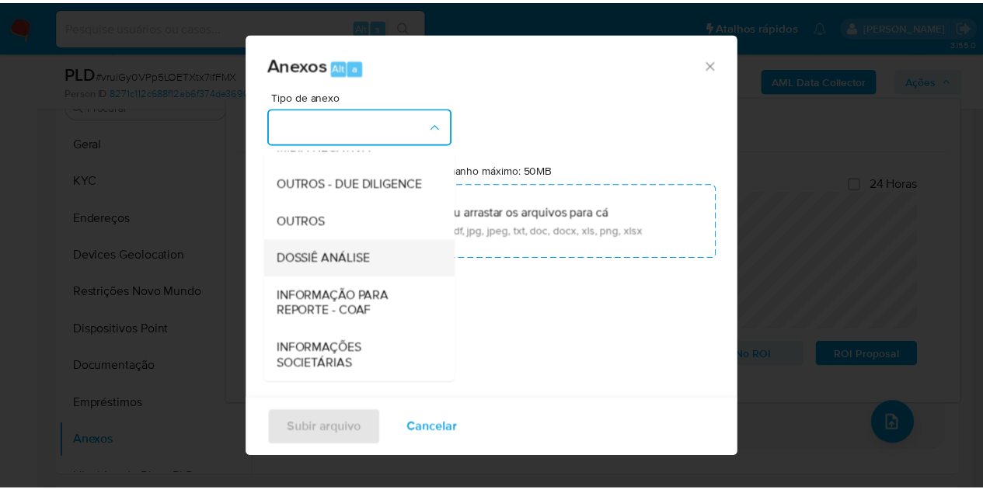
scroll to position [233, 0]
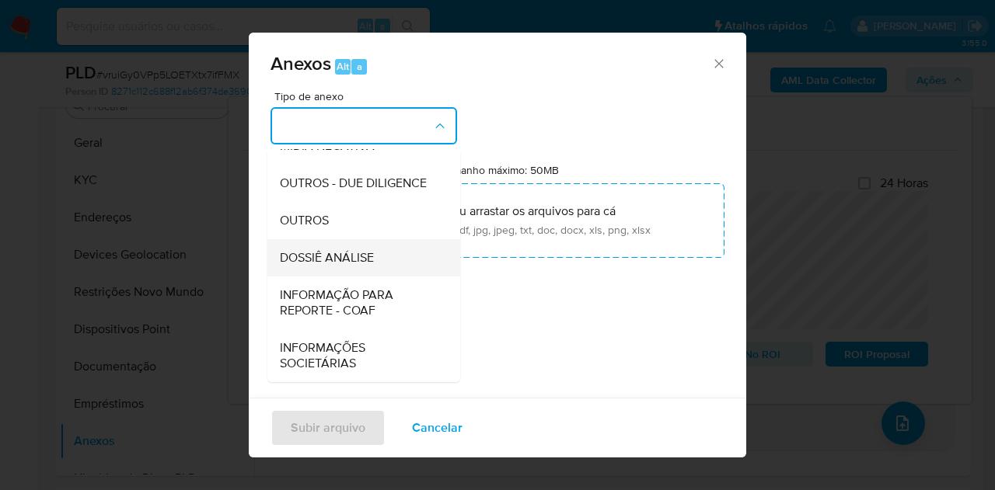
click at [361, 266] on span "DOSSIÊ ANÁLISE" at bounding box center [327, 258] width 94 height 16
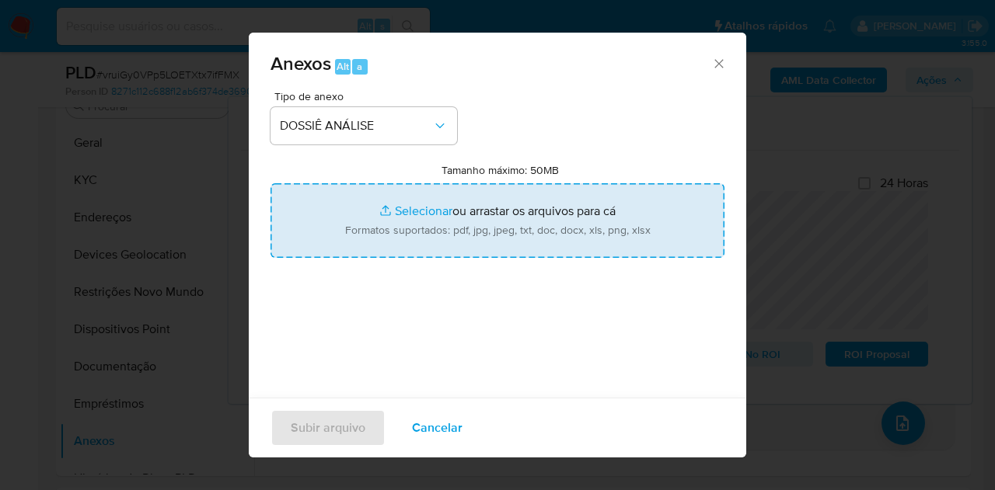
type input "C:\fakepath\2º SAR XXXX_XX - CPF 32041858850 - ELISABETE TEIXEIRA DE ALMEIDA BO…"
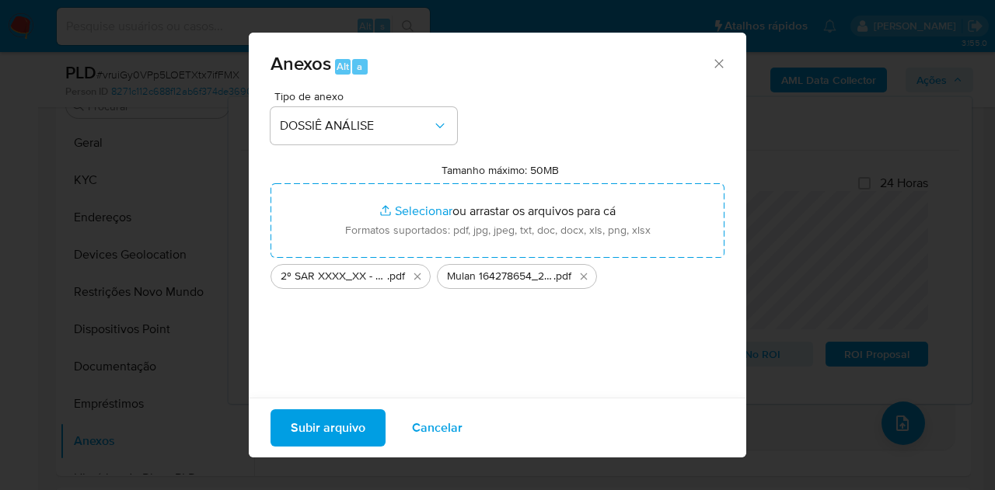
click at [339, 438] on span "Subir arquivo" at bounding box center [328, 428] width 75 height 34
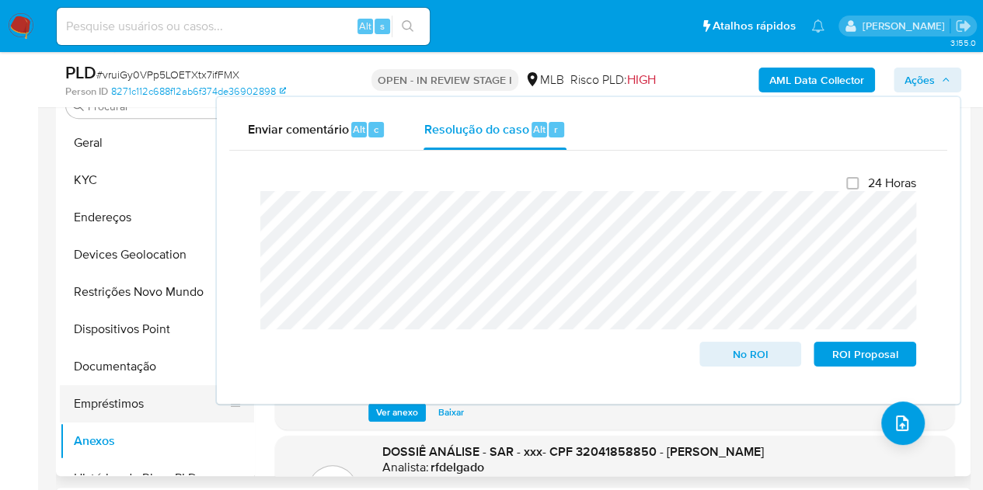
click at [117, 403] on button "Empréstimos" at bounding box center [151, 403] width 182 height 37
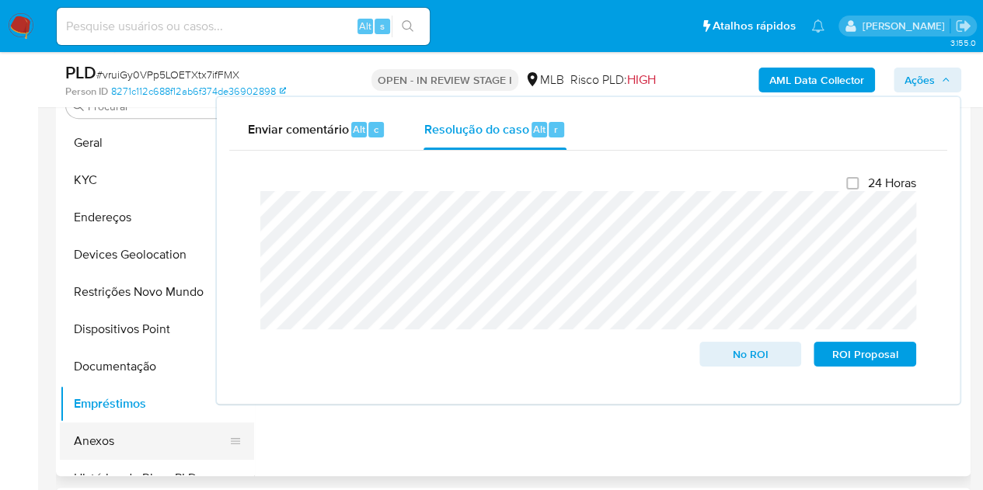
click at [110, 441] on button "Anexos" at bounding box center [151, 441] width 182 height 37
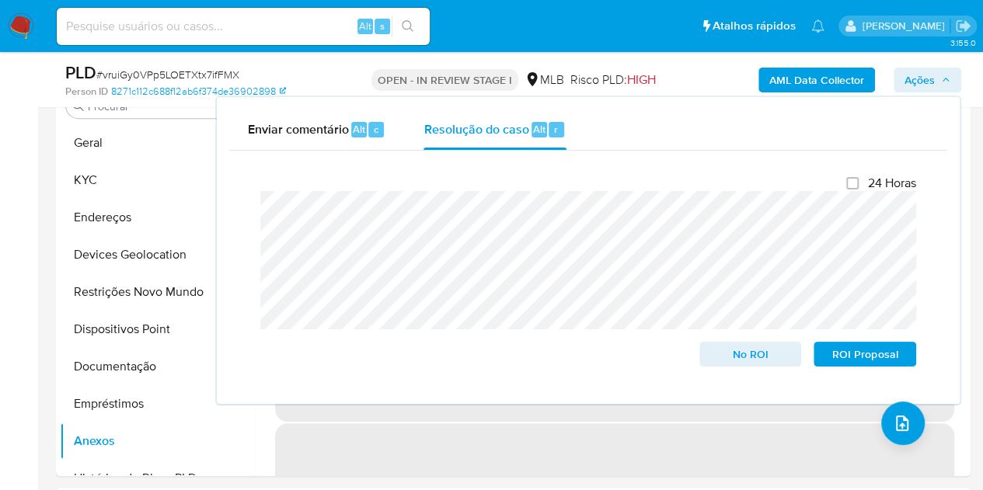
click at [939, 83] on span "Ações" at bounding box center [928, 80] width 46 height 22
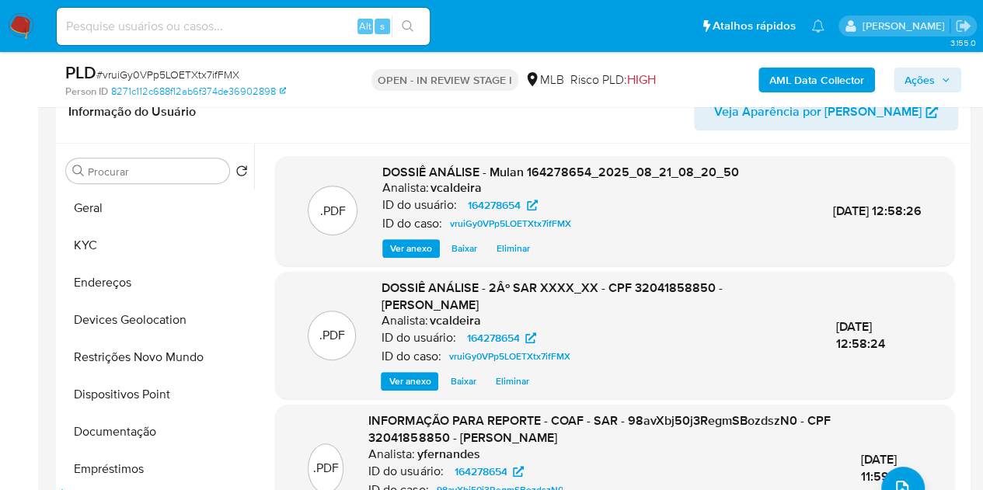
scroll to position [247, 0]
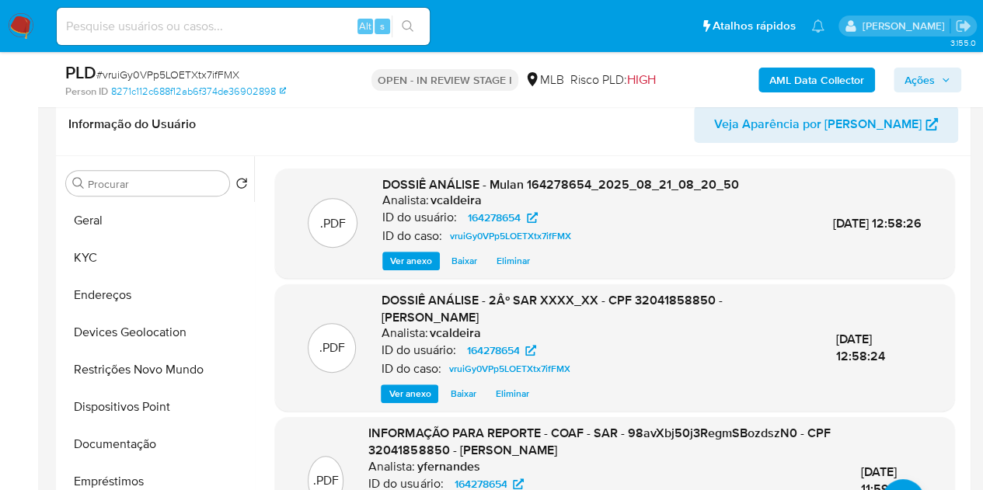
click at [912, 80] on span "Ações" at bounding box center [920, 80] width 30 height 25
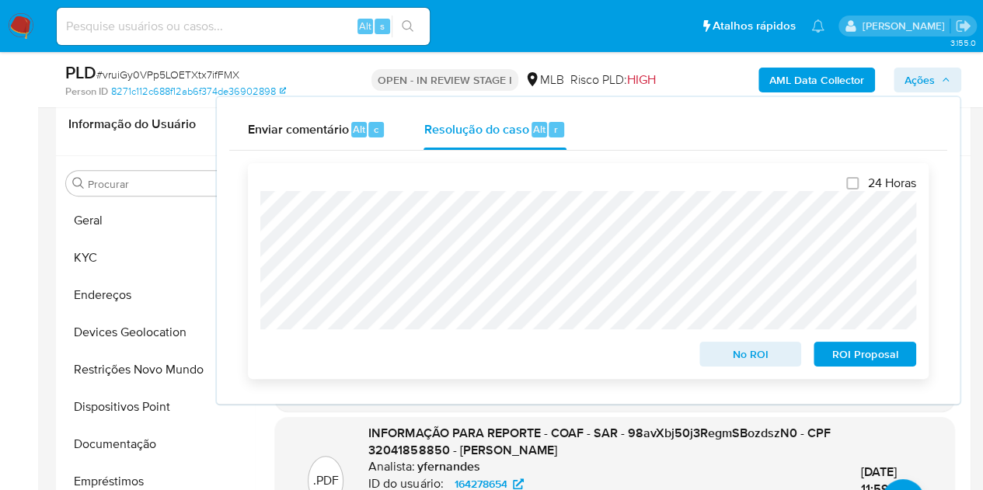
click at [841, 351] on span "ROI Proposal" at bounding box center [865, 354] width 81 height 22
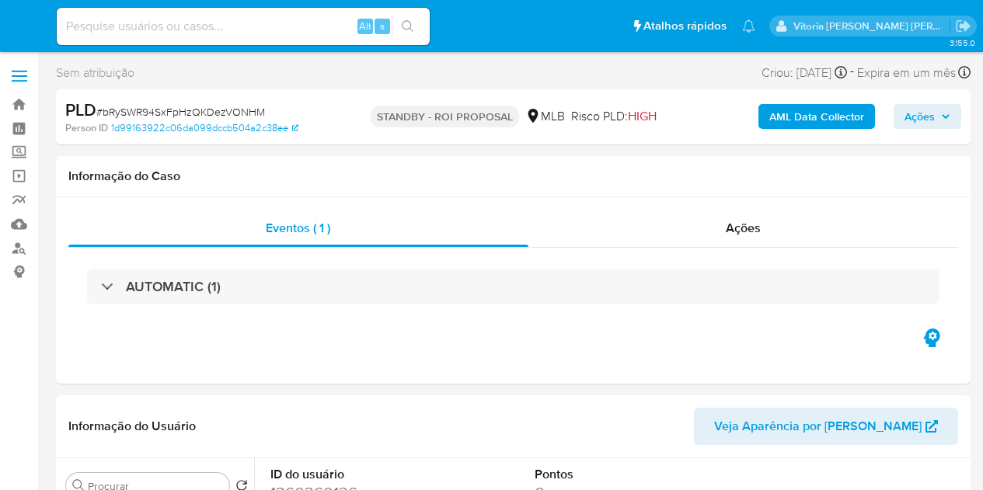
select select "10"
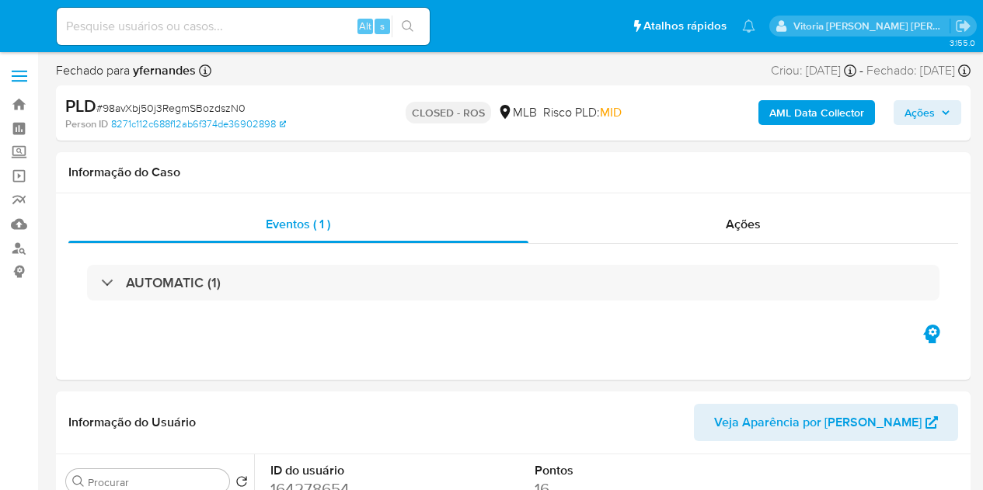
select select "10"
click at [726, 229] on span "Ações" at bounding box center [743, 224] width 35 height 18
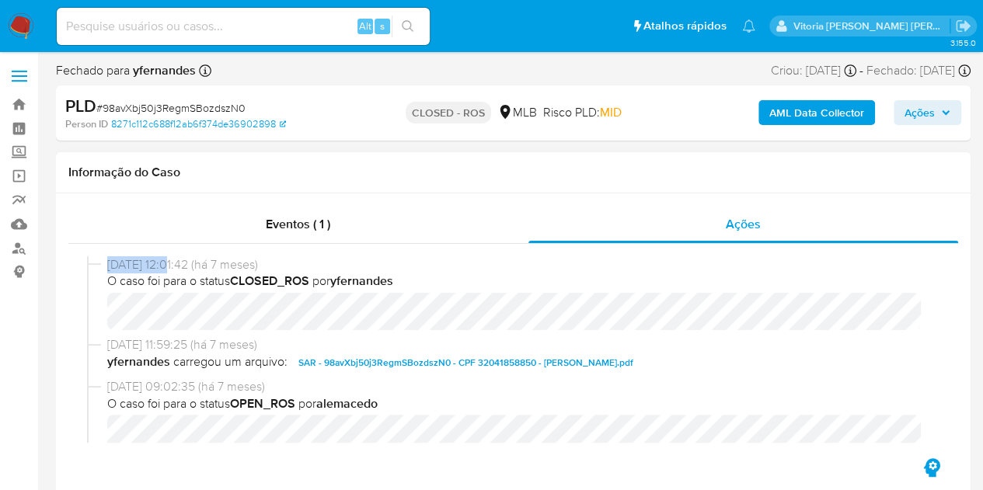
drag, startPoint x: 171, startPoint y: 264, endPoint x: 109, endPoint y: 266, distance: 62.2
click at [109, 266] on span "20/01/2025 12:01:42 (há 7 meses)" at bounding box center [520, 264] width 826 height 17
copy span "20/01/2025"
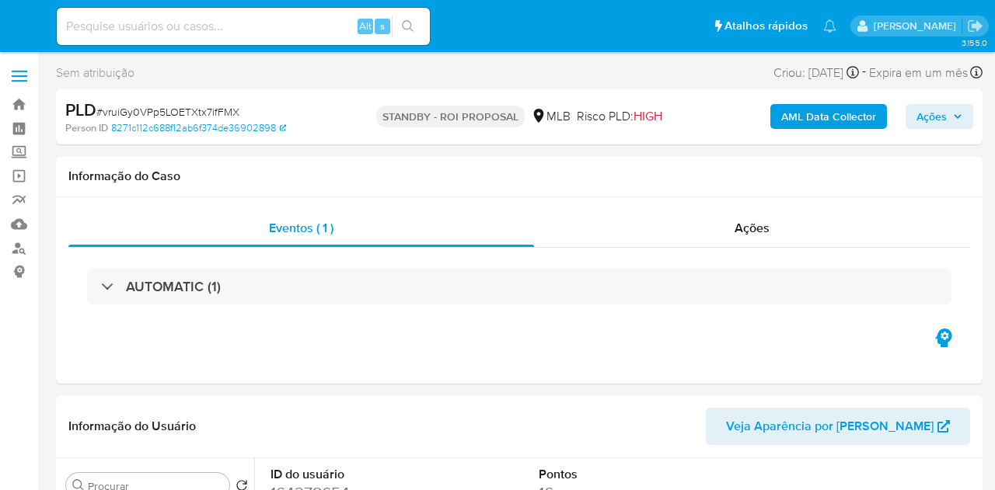
select select "10"
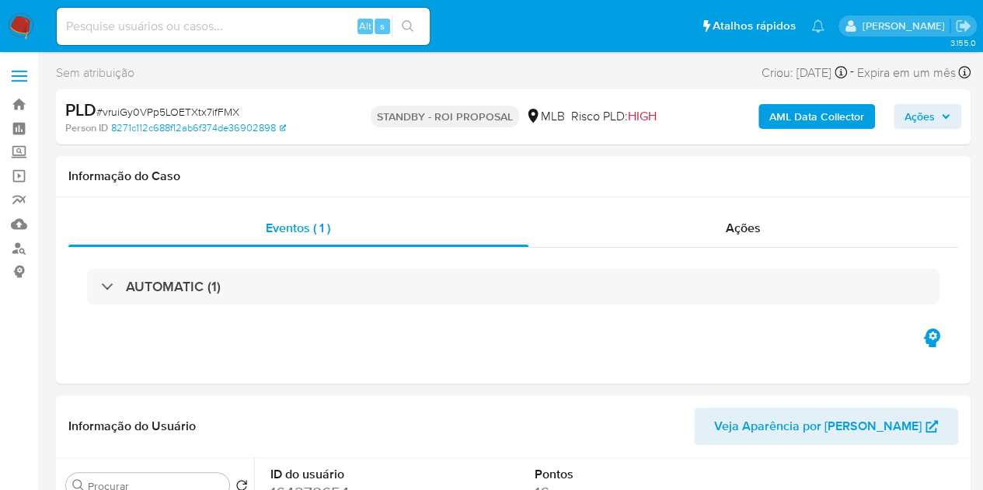
click at [261, 30] on input at bounding box center [243, 26] width 373 height 20
paste input "9dgU6mRPikenmoMWmiRIzI4o"
type input "9dgU6mRPikenmoMWmiRIzI4o"
select select "10"
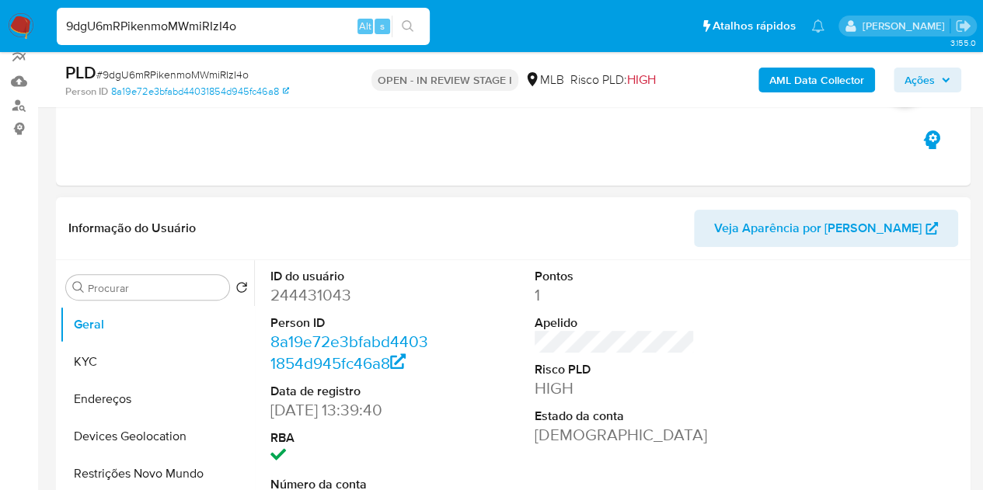
scroll to position [233, 0]
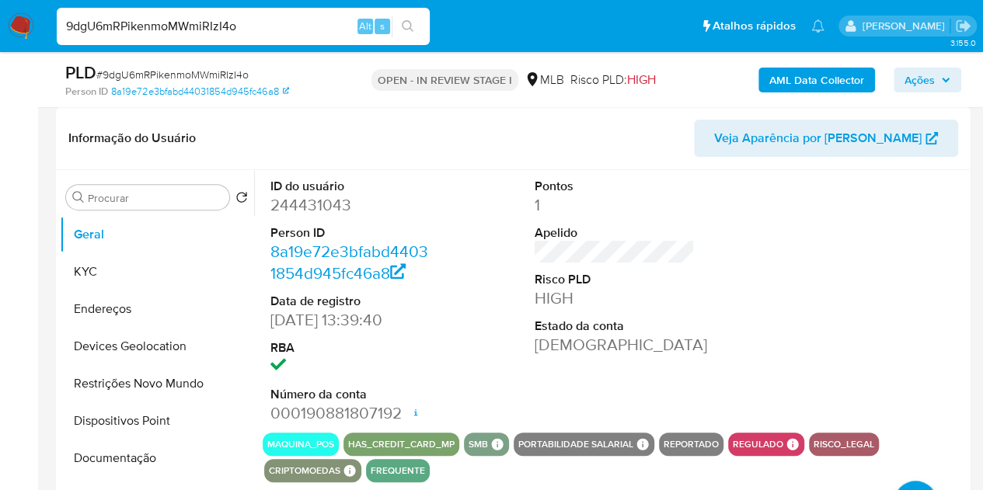
click at [326, 203] on dd "244431043" at bounding box center [350, 205] width 161 height 22
copy dd "244431043"
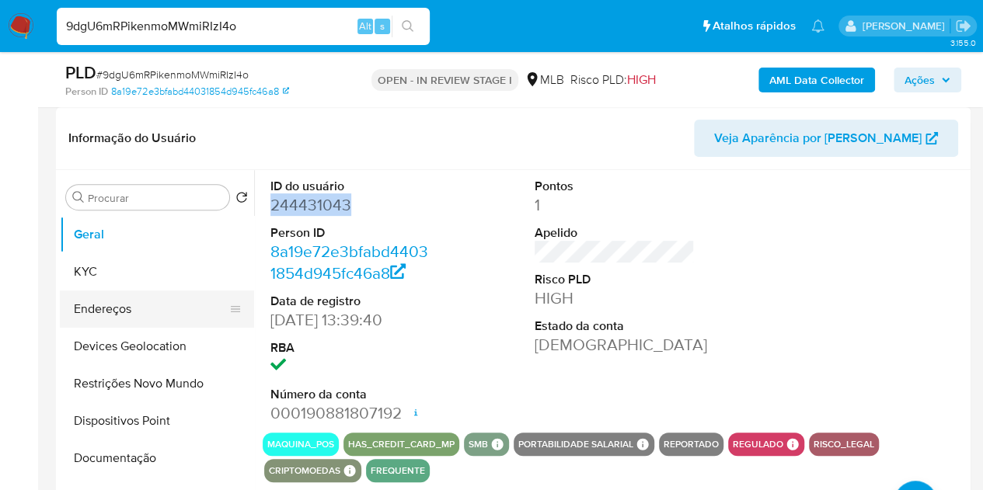
click at [114, 302] on button "Endereços" at bounding box center [151, 309] width 182 height 37
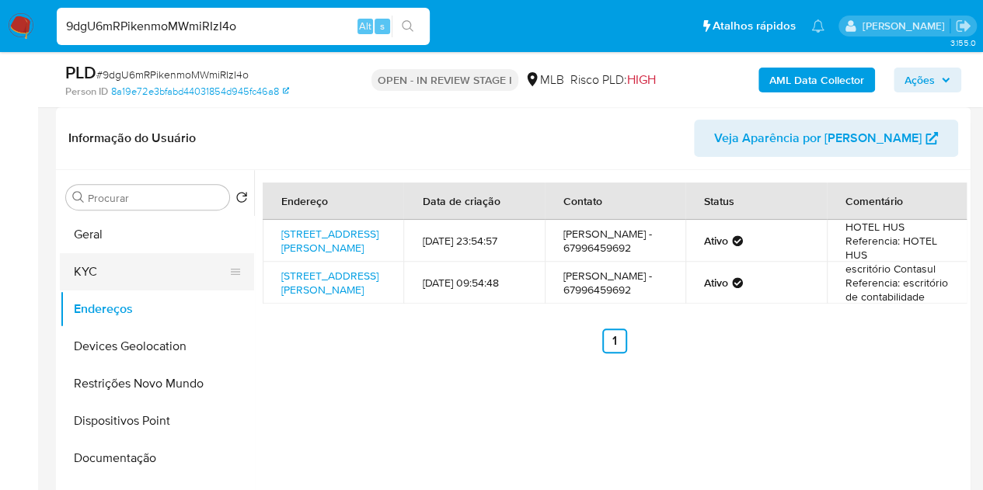
click at [131, 275] on button "KYC" at bounding box center [151, 271] width 182 height 37
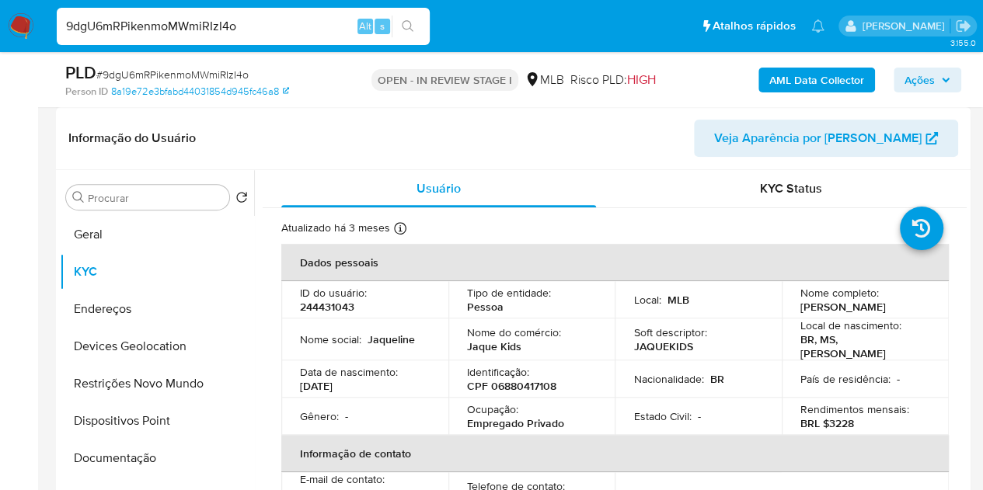
drag, startPoint x: 926, startPoint y: 309, endPoint x: 797, endPoint y: 315, distance: 129.9
click at [797, 315] on td "Nome completo : Jaqueline da Silva Penha" at bounding box center [865, 299] width 167 height 37
copy p "[PERSON_NAME] [PERSON_NAME]"
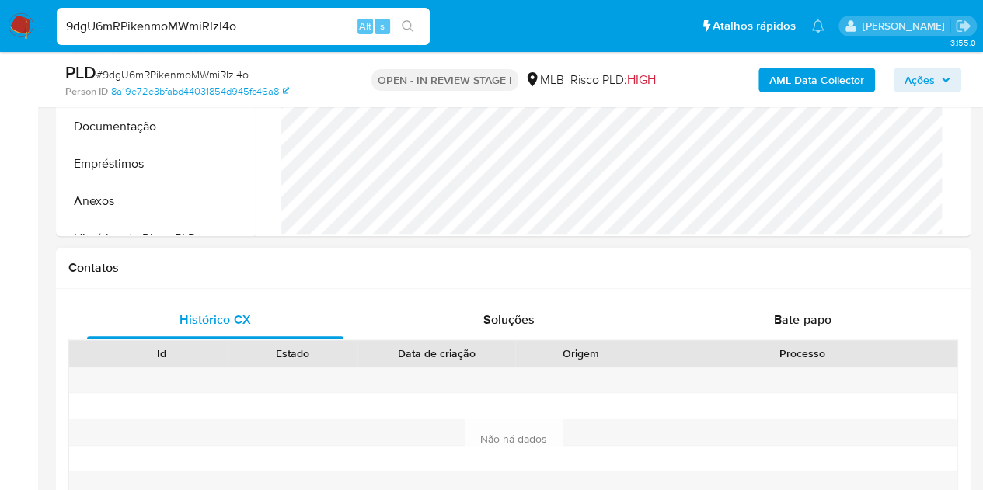
scroll to position [699, 0]
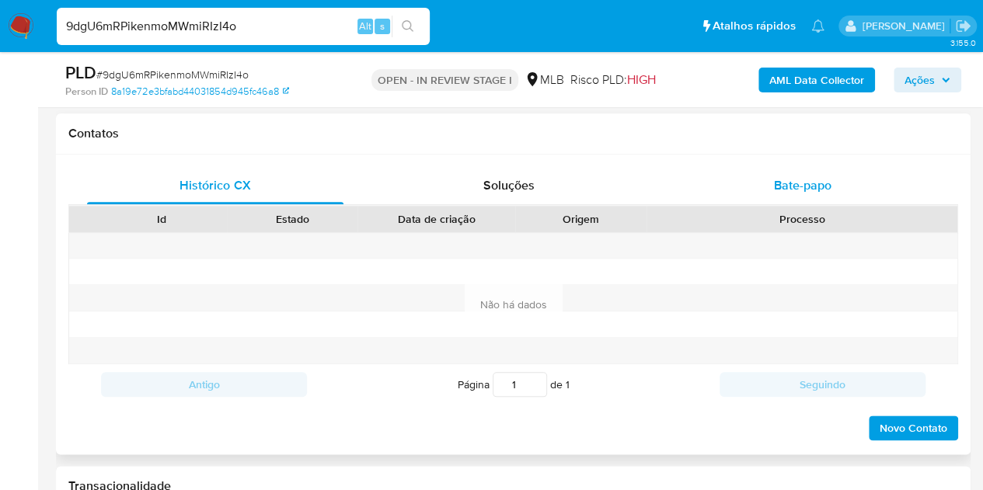
click at [797, 179] on span "Bate-papo" at bounding box center [803, 185] width 58 height 18
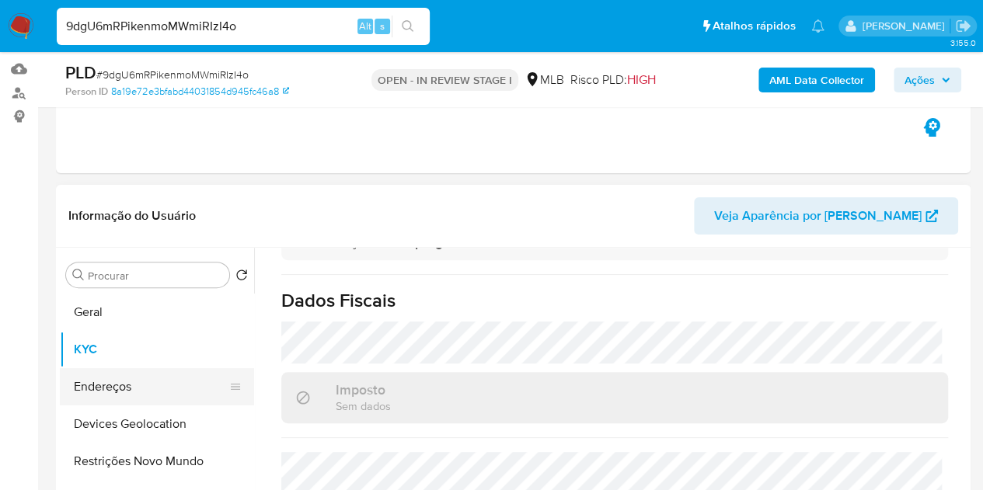
scroll to position [155, 0]
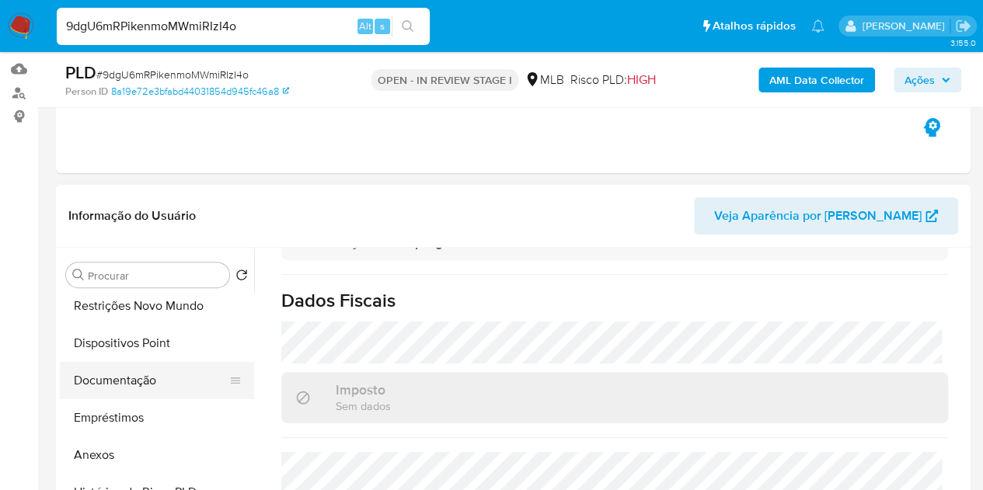
click at [127, 379] on button "Documentação" at bounding box center [151, 380] width 182 height 37
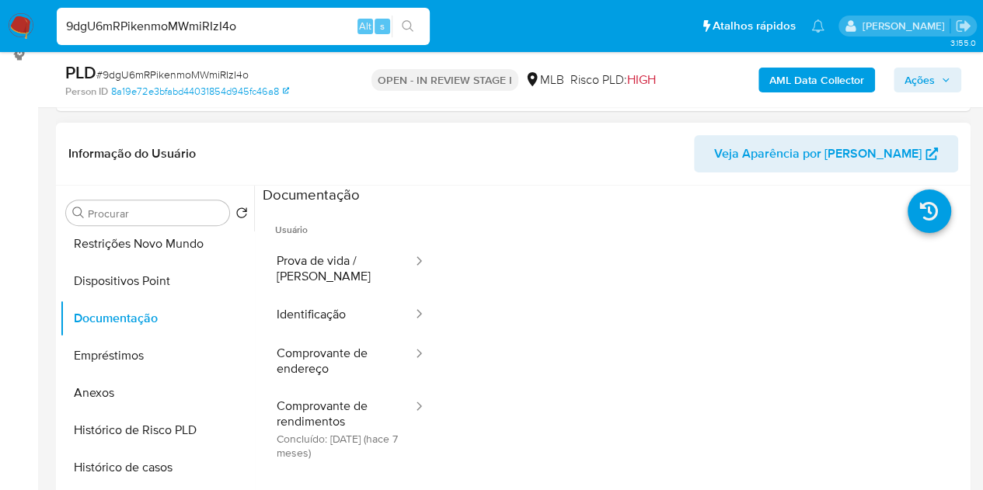
scroll to position [311, 0]
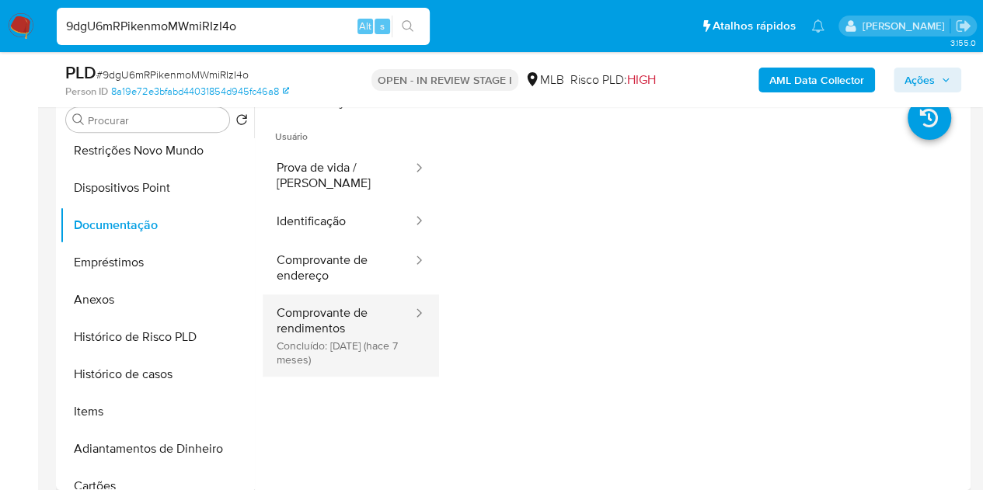
drag, startPoint x: 362, startPoint y: 311, endPoint x: 386, endPoint y: 313, distance: 24.2
click at [362, 312] on button "Comprovante de rendimentos Concluído: 21/01/2025 (hace 7 meses)" at bounding box center [339, 336] width 152 height 82
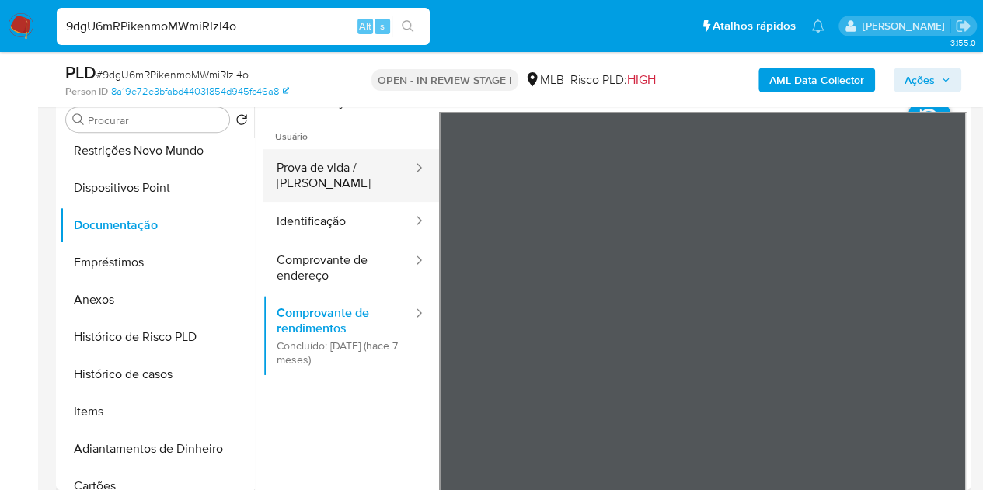
click at [298, 175] on button "Prova de vida / Selfie" at bounding box center [339, 175] width 152 height 53
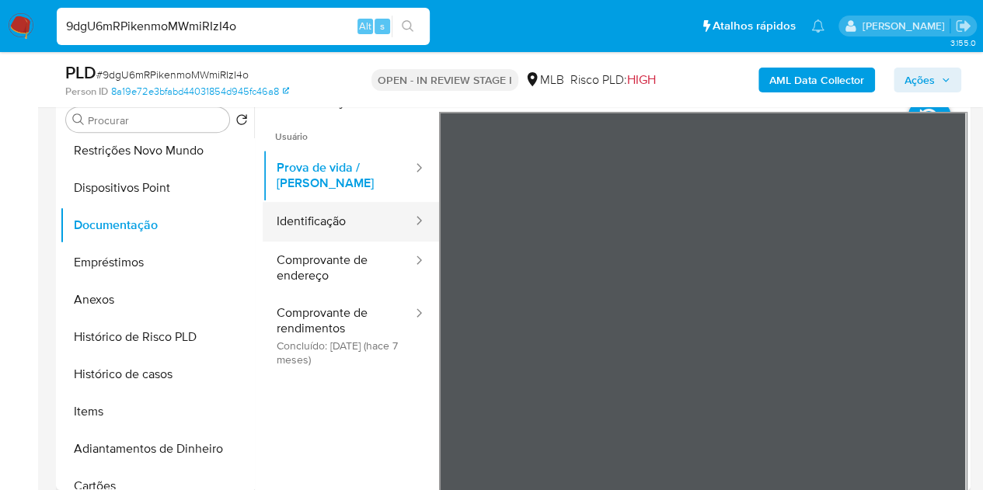
click at [348, 225] on button "Identificação" at bounding box center [339, 222] width 152 height 40
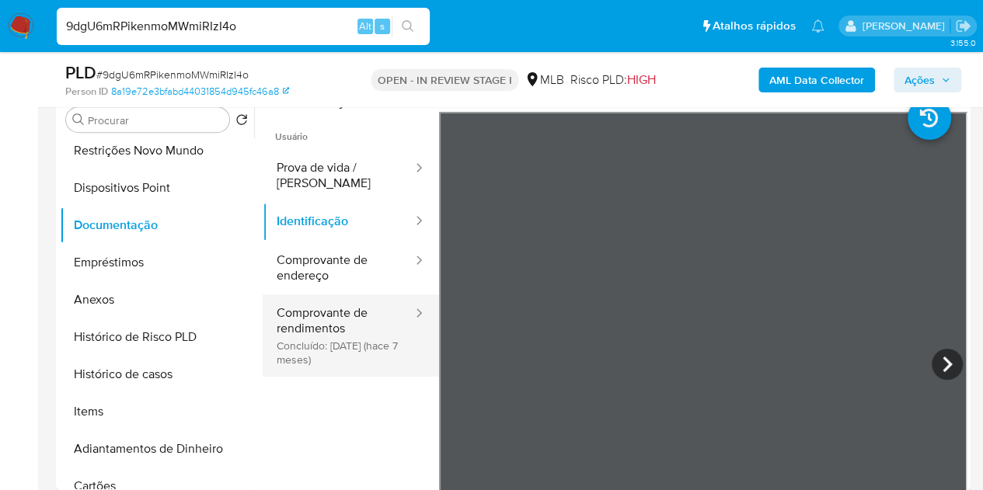
click at [361, 313] on button "Comprovante de rendimentos Concluído: 21/01/2025 (hace 7 meses)" at bounding box center [339, 336] width 152 height 82
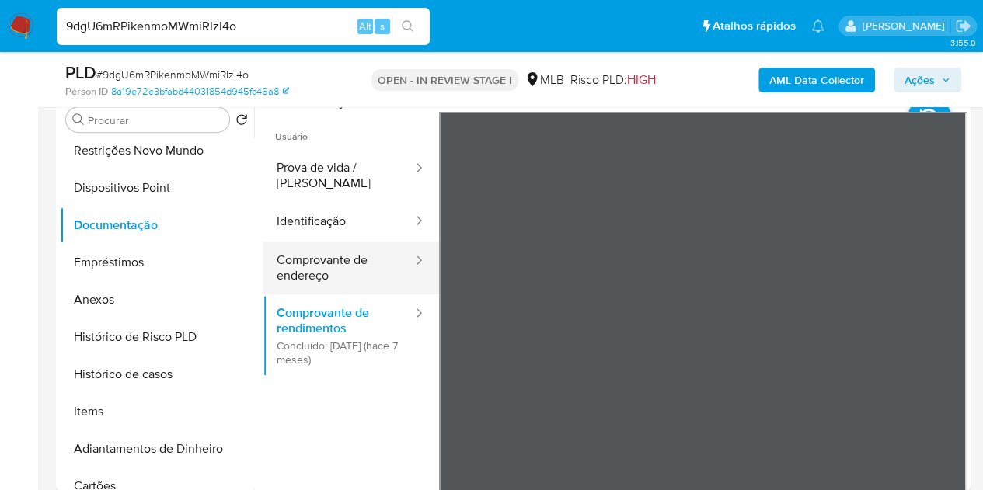
click at [362, 259] on button "Comprovante de endereço" at bounding box center [339, 268] width 152 height 53
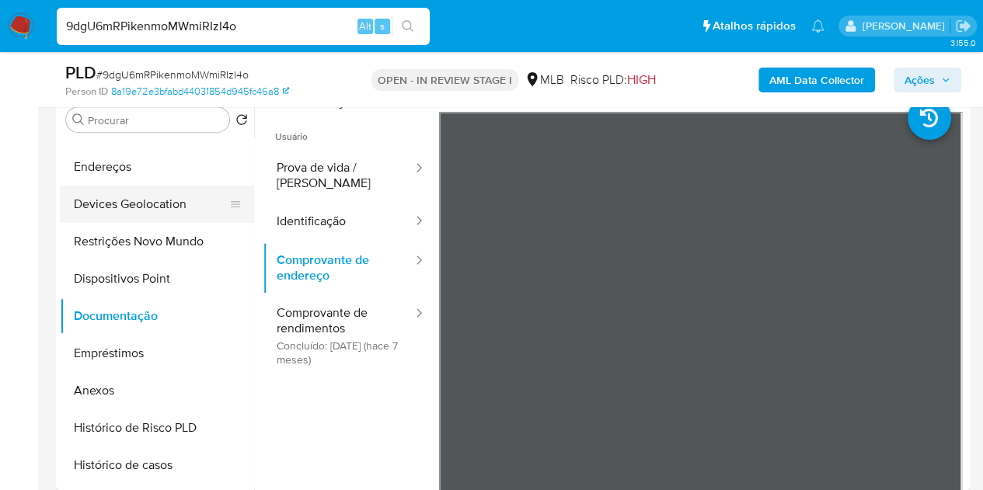
scroll to position [0, 0]
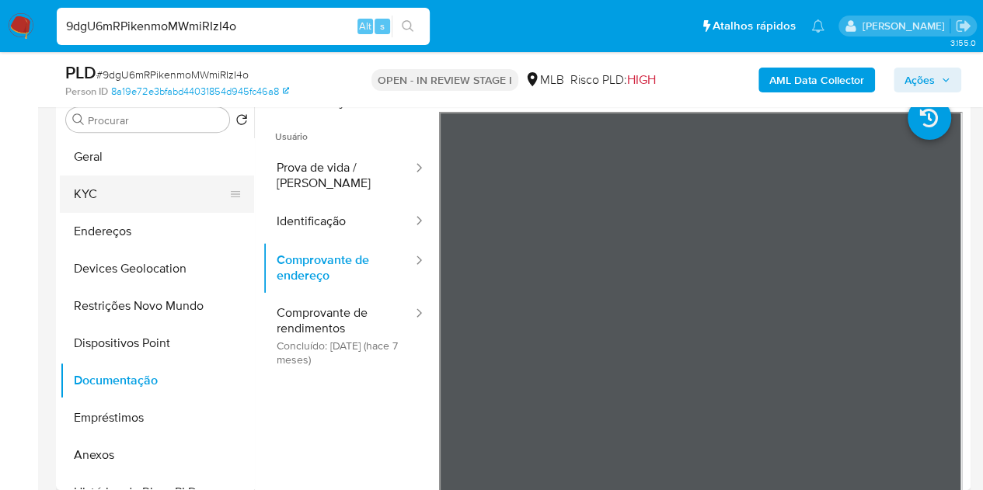
click at [103, 188] on button "KYC" at bounding box center [151, 194] width 182 height 37
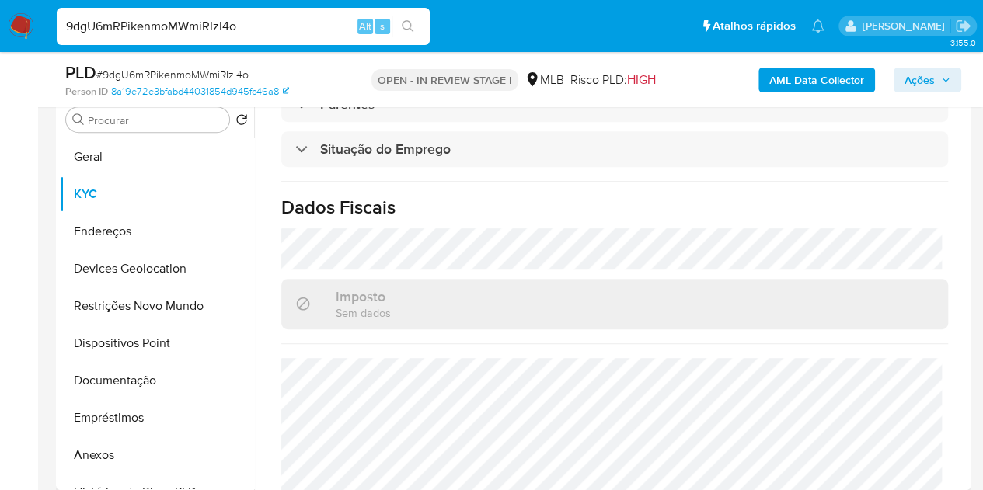
scroll to position [643, 0]
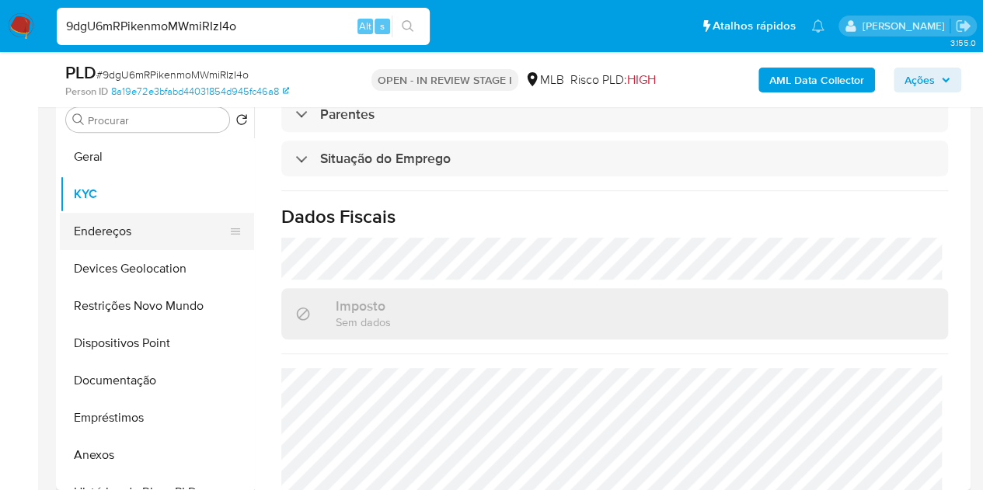
click at [129, 237] on button "Endereços" at bounding box center [151, 231] width 182 height 37
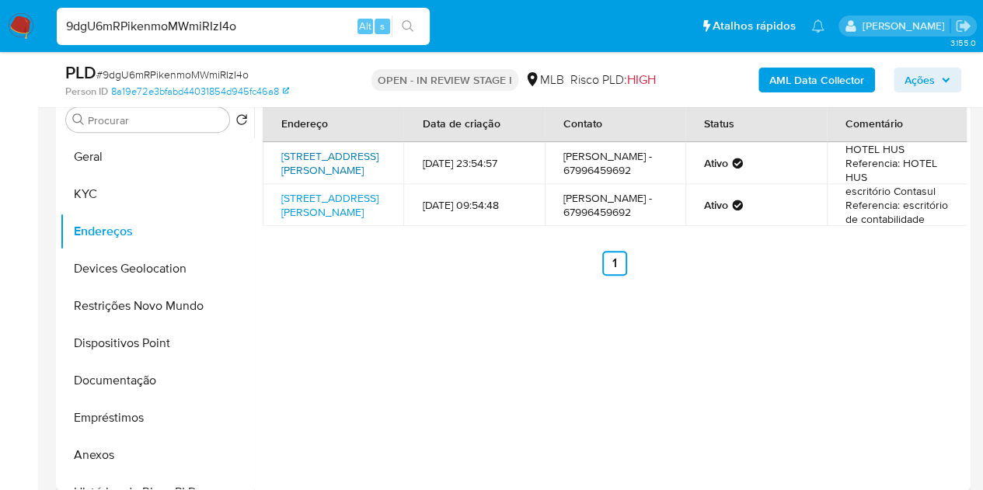
click at [334, 176] on link "Avenida Joaquim Teixeira Alves 3365, Dourados, Mato Grosso Do Sul, 79830010, Br…" at bounding box center [329, 163] width 97 height 30
click at [328, 220] on link "Rua Toshinobu Katayama 63, Dourados, Mato Grosso Do Sul, 79806030, Brasil 63" at bounding box center [329, 205] width 97 height 30
click at [162, 170] on button "Geral" at bounding box center [151, 156] width 182 height 37
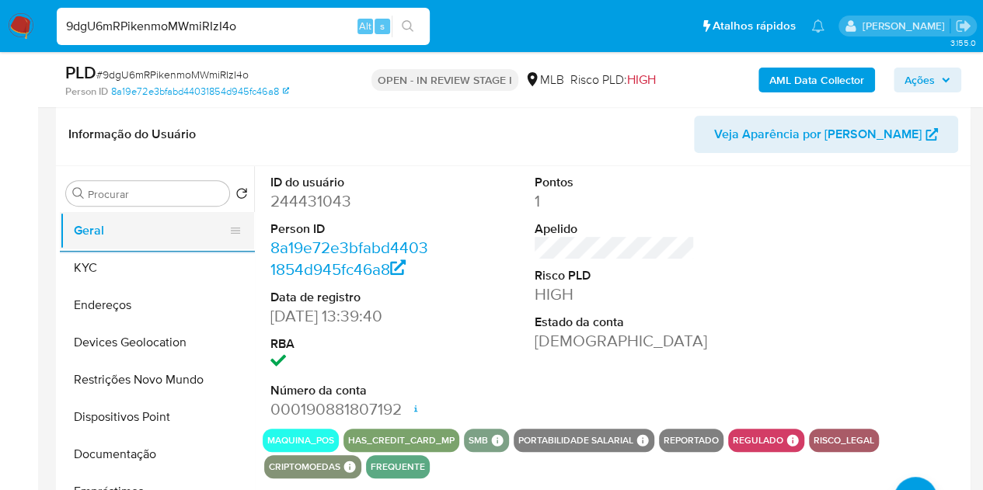
scroll to position [233, 0]
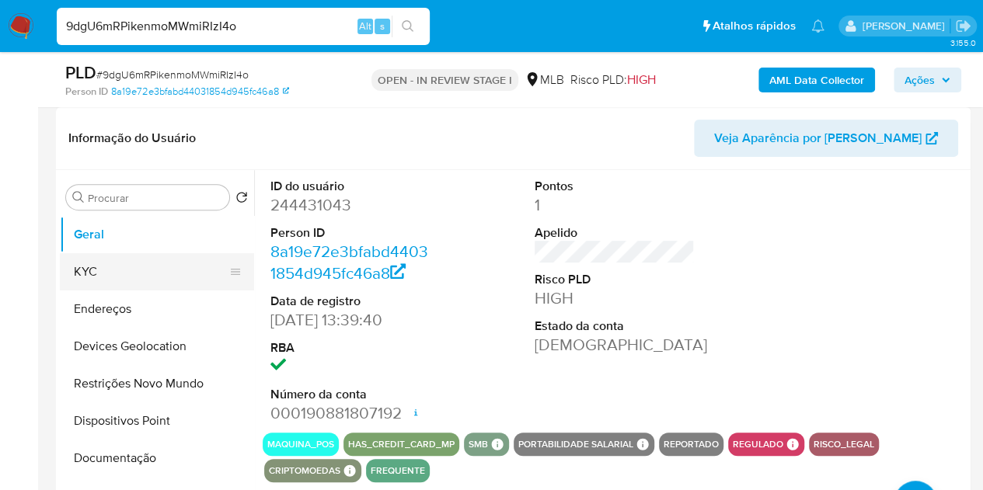
click at [80, 267] on button "KYC" at bounding box center [151, 271] width 182 height 37
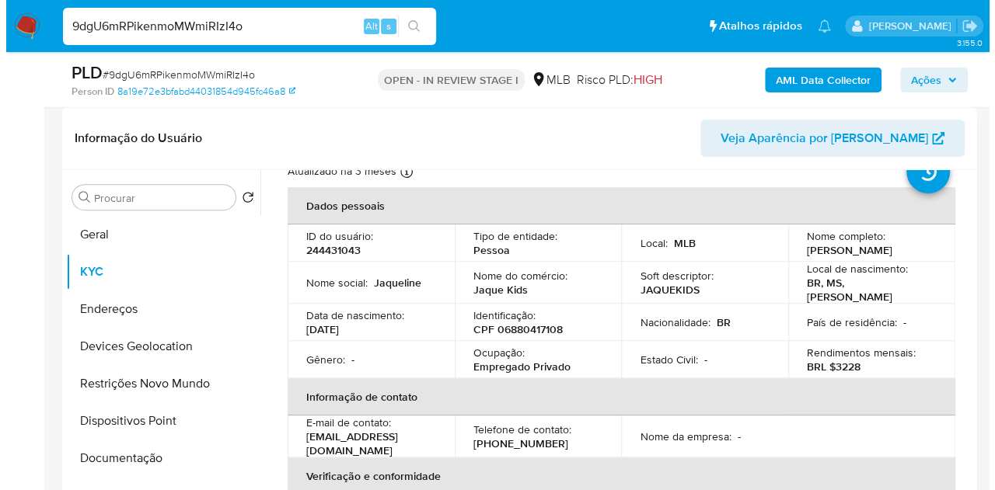
scroll to position [78, 0]
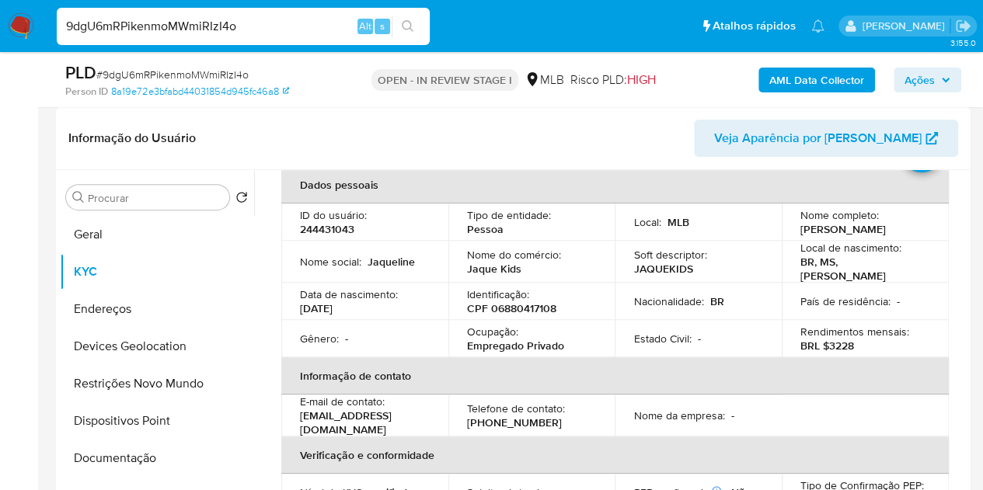
click at [807, 80] on b "AML Data Collector" at bounding box center [816, 80] width 95 height 25
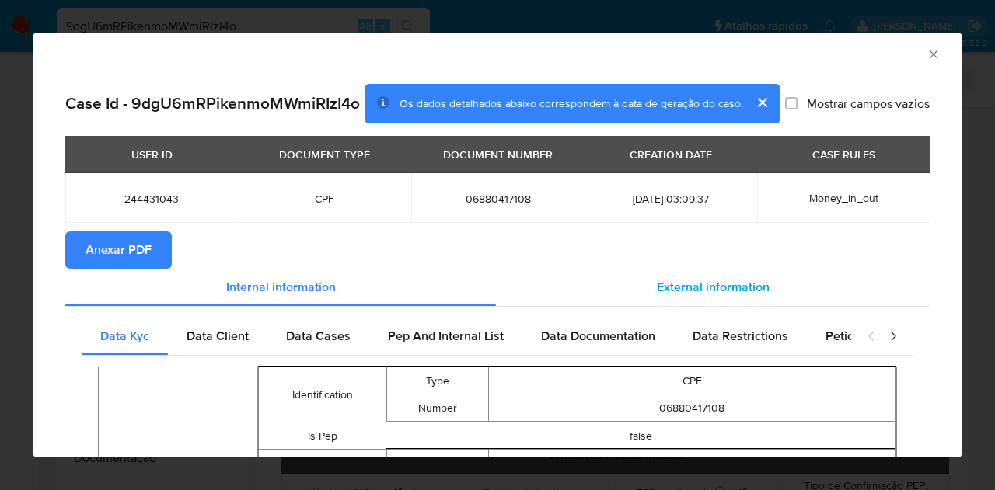
click at [735, 296] on span "External information" at bounding box center [713, 287] width 113 height 18
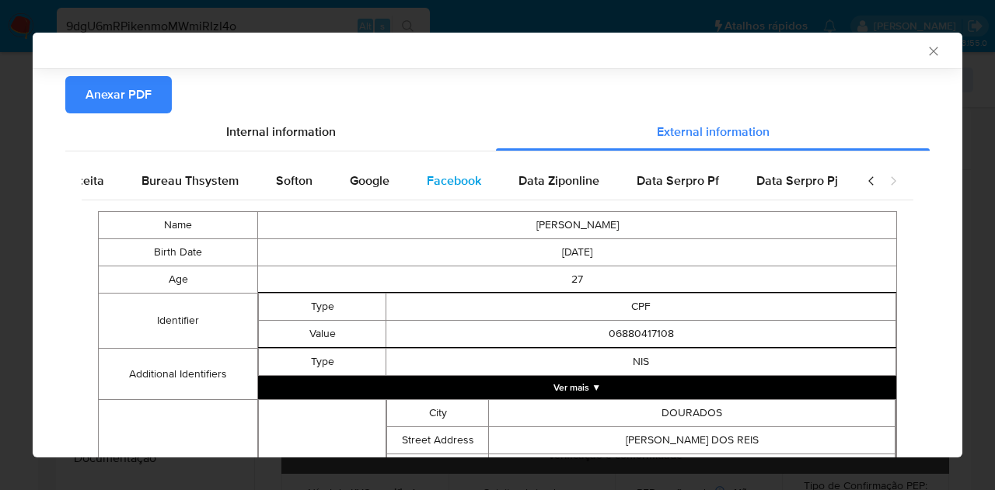
scroll to position [0, 633]
click at [347, 183] on div "Google" at bounding box center [364, 180] width 77 height 37
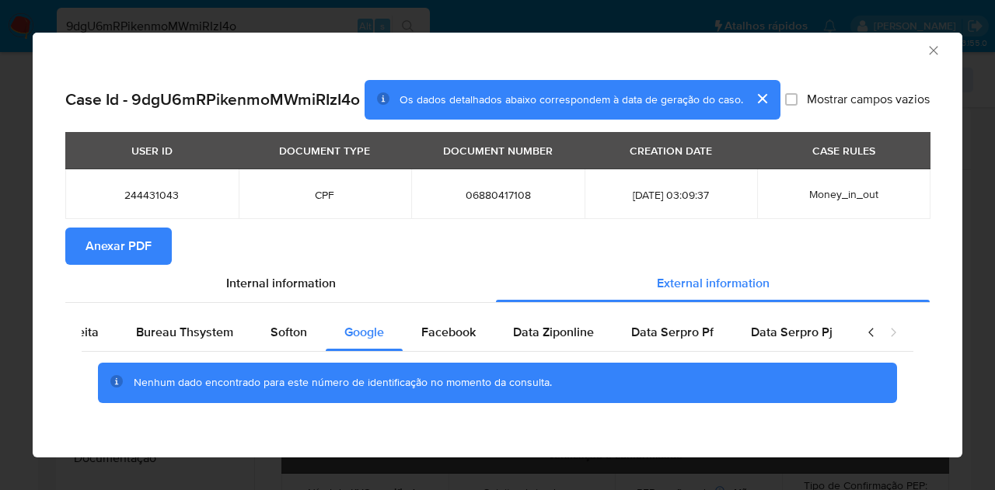
click at [362, 255] on section "Anexar PDF" at bounding box center [497, 246] width 864 height 37
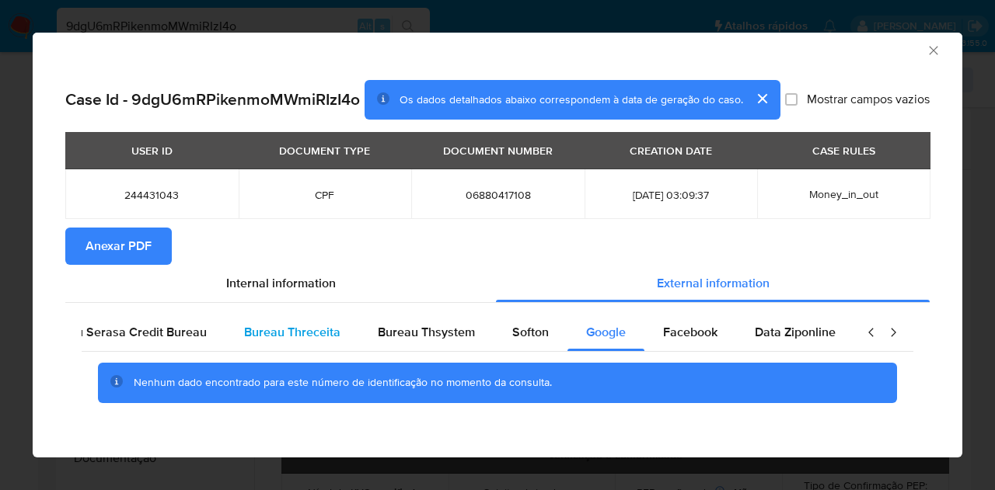
scroll to position [0, 326]
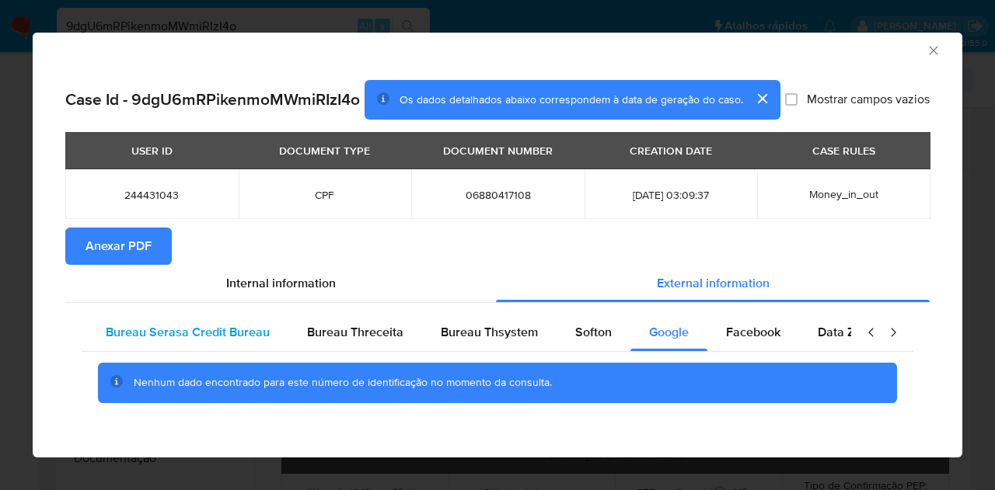
click at [176, 346] on div "Bureau Serasa Credit Bureau" at bounding box center [187, 332] width 201 height 37
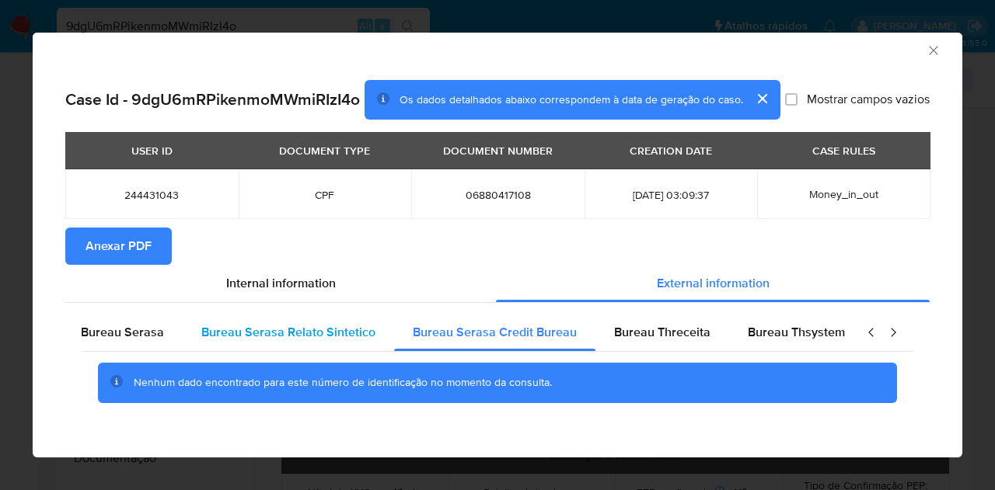
scroll to position [0, 0]
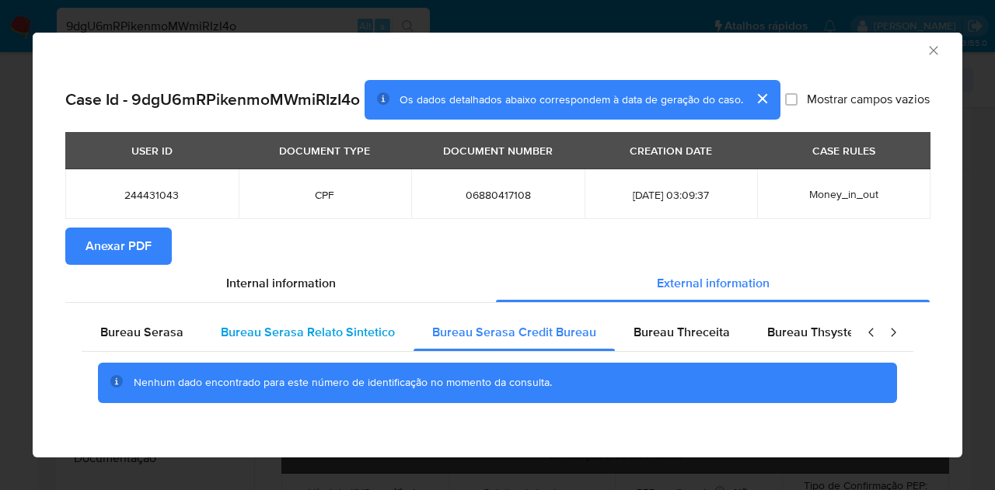
click at [167, 335] on span "Bureau Serasa" at bounding box center [141, 332] width 83 height 18
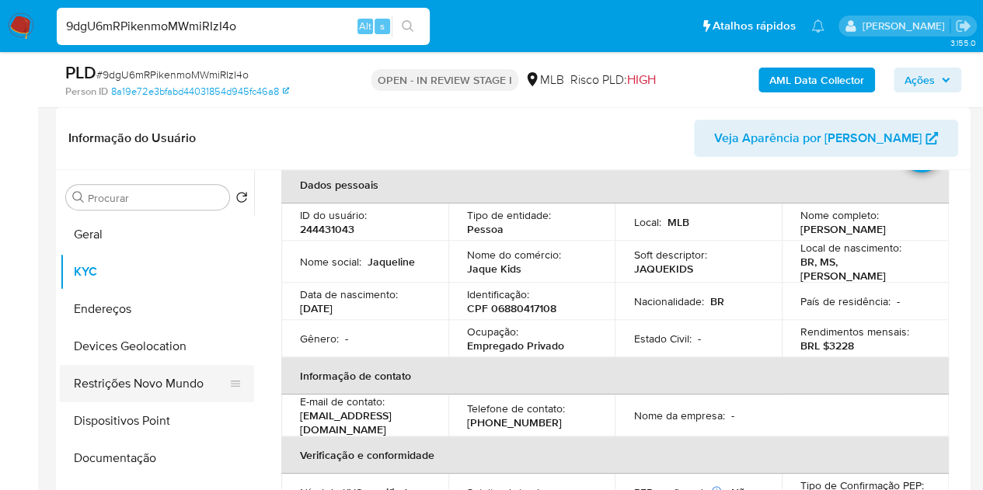
scroll to position [233, 0]
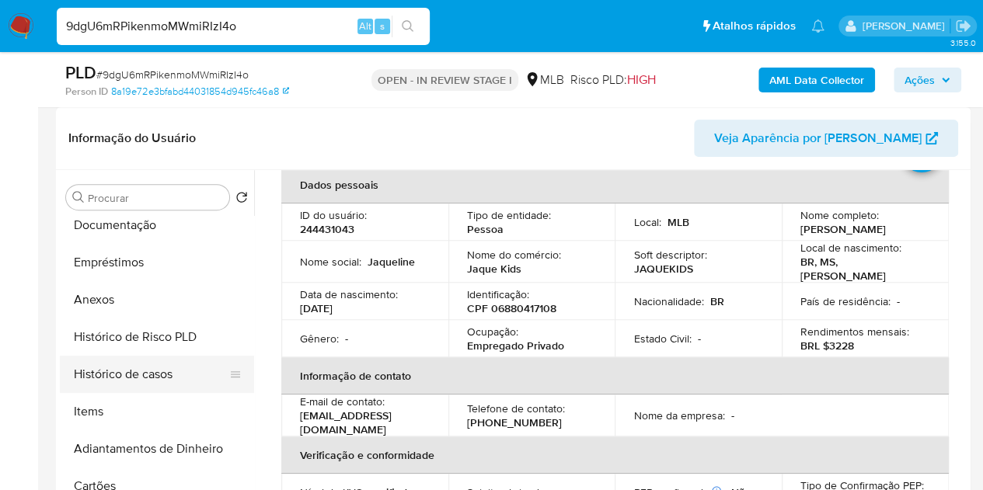
click at [145, 378] on button "Histórico de casos" at bounding box center [151, 374] width 182 height 37
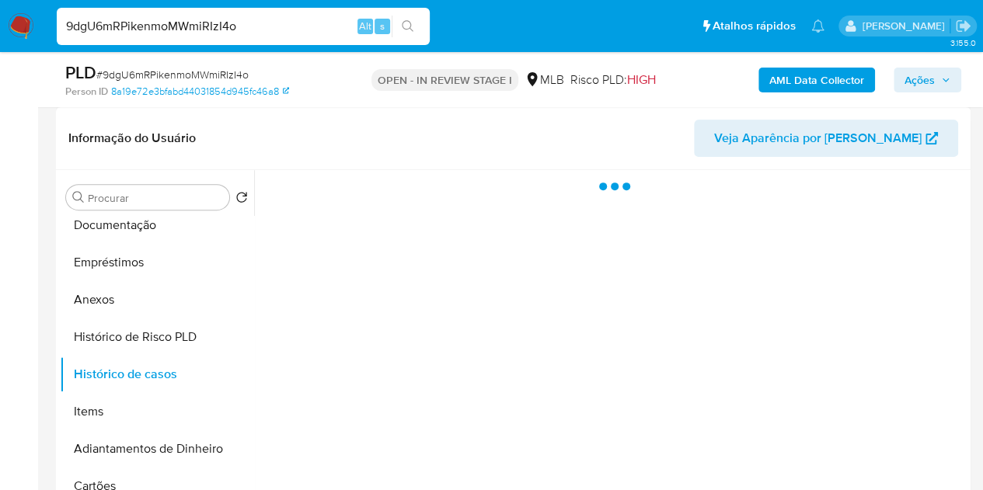
scroll to position [0, 0]
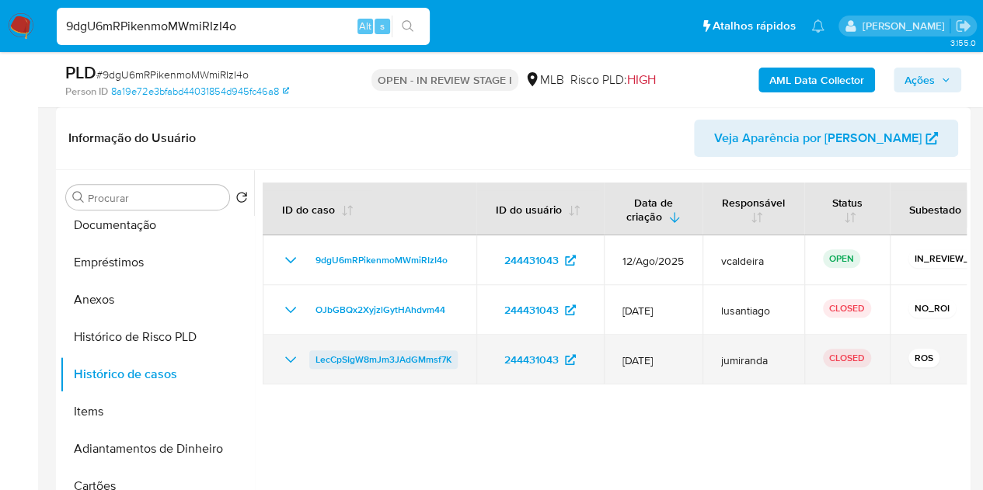
click at [371, 365] on span "LecCpSIgW8mJm3JAdGMmsf7K" at bounding box center [384, 359] width 136 height 19
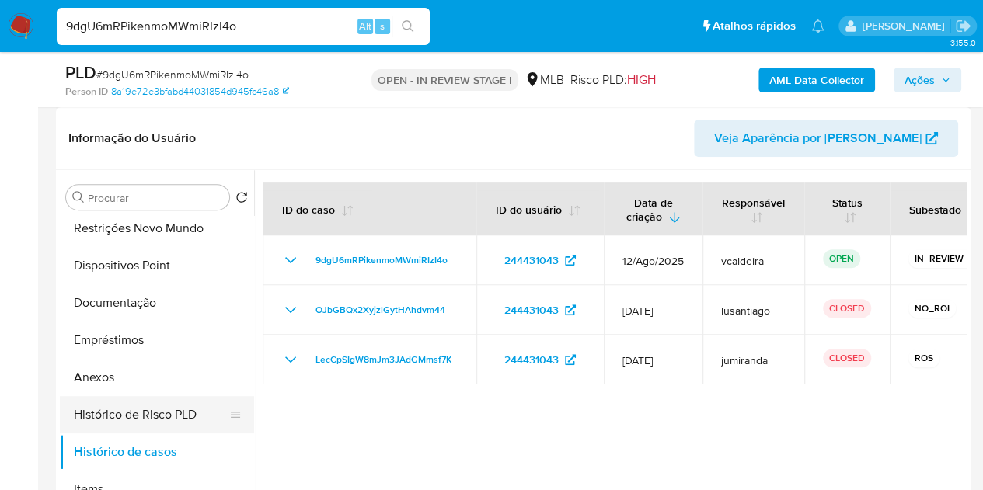
scroll to position [78, 0]
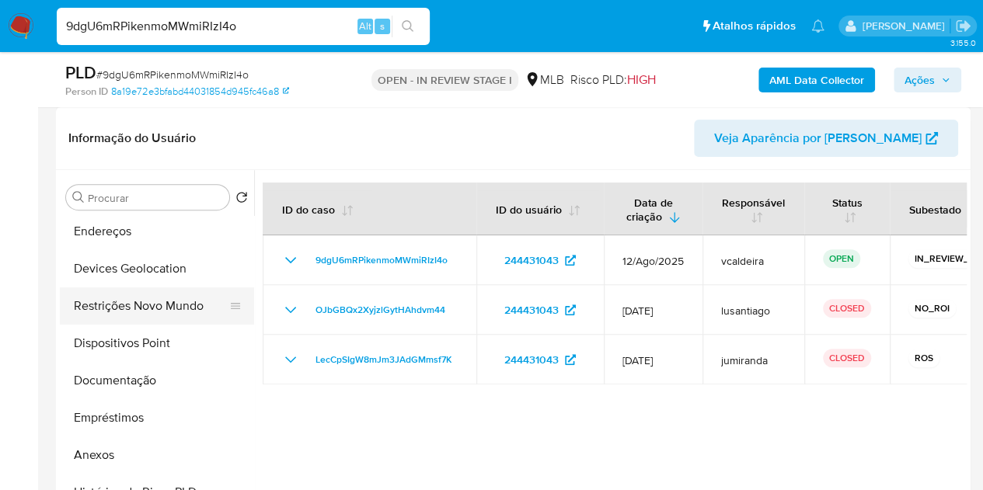
click at [135, 310] on button "Restrições Novo Mundo" at bounding box center [151, 306] width 182 height 37
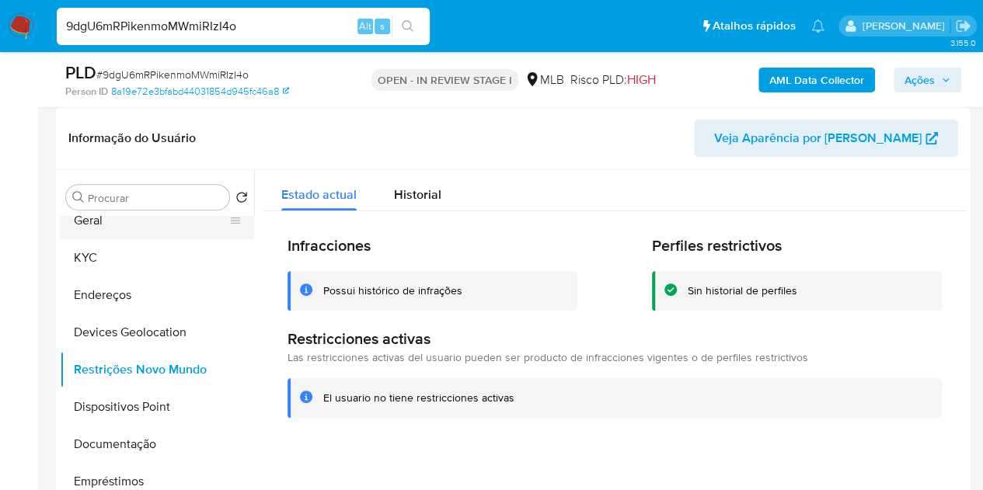
scroll to position [0, 0]
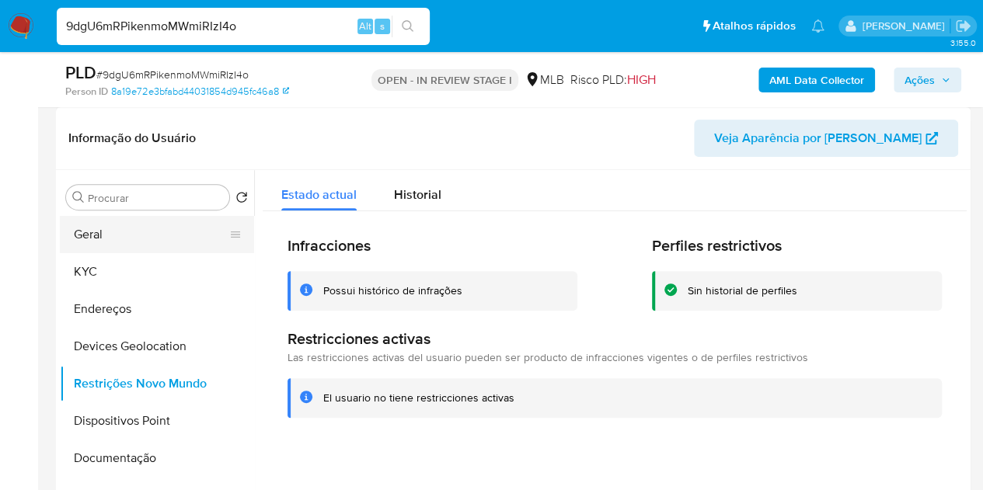
click at [132, 239] on button "Geral" at bounding box center [151, 234] width 182 height 37
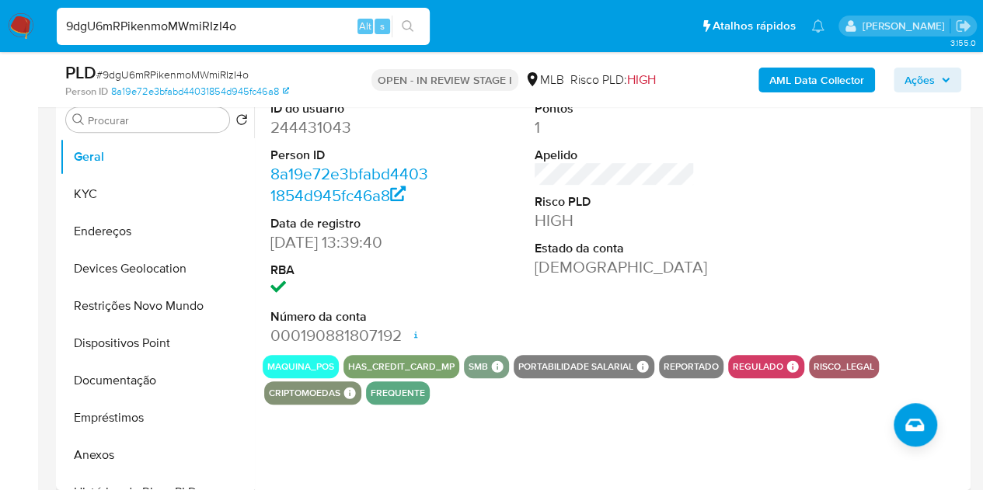
scroll to position [233, 0]
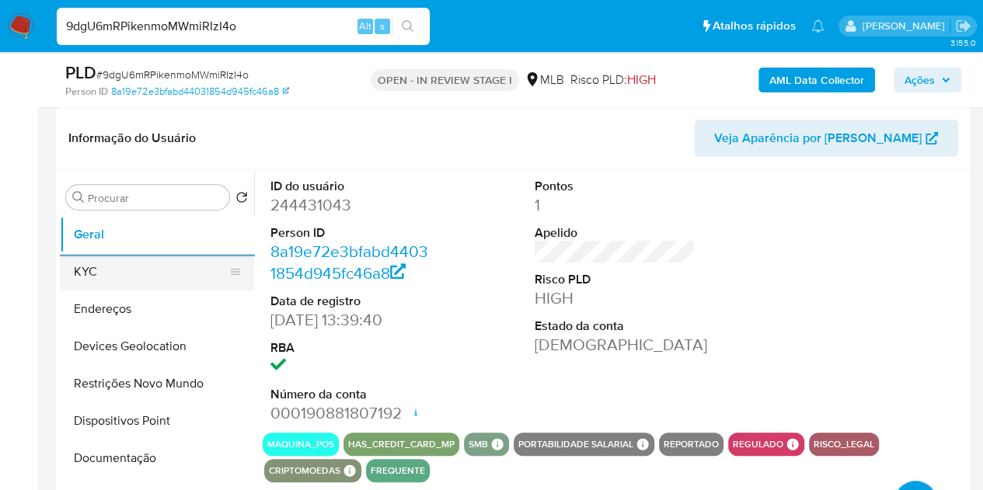
drag, startPoint x: 138, startPoint y: 264, endPoint x: 160, endPoint y: 263, distance: 22.6
click at [138, 264] on button "KYC" at bounding box center [151, 271] width 182 height 37
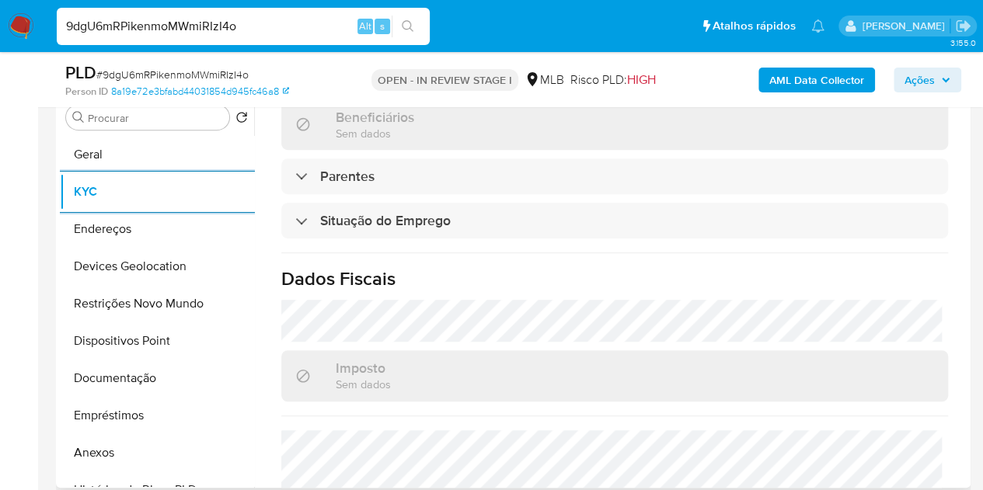
scroll to position [715, 0]
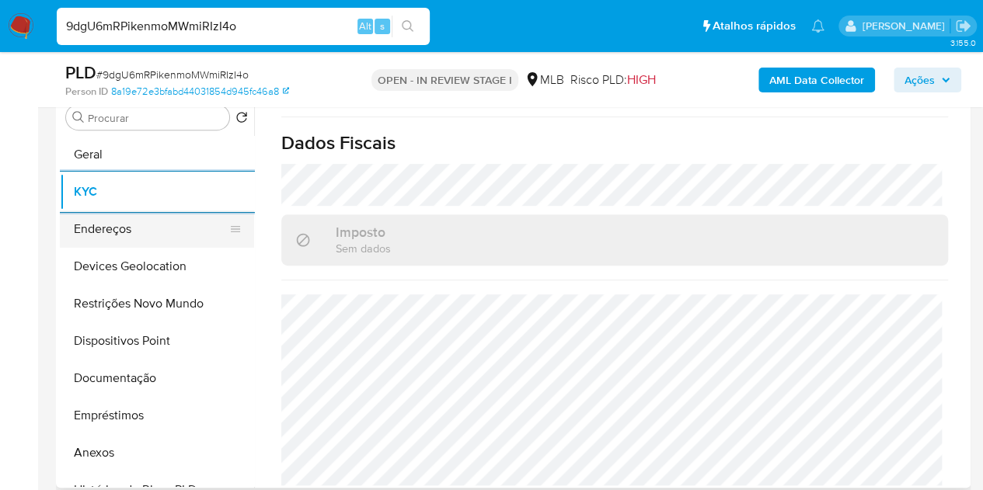
click at [132, 220] on button "Endereços" at bounding box center [151, 229] width 182 height 37
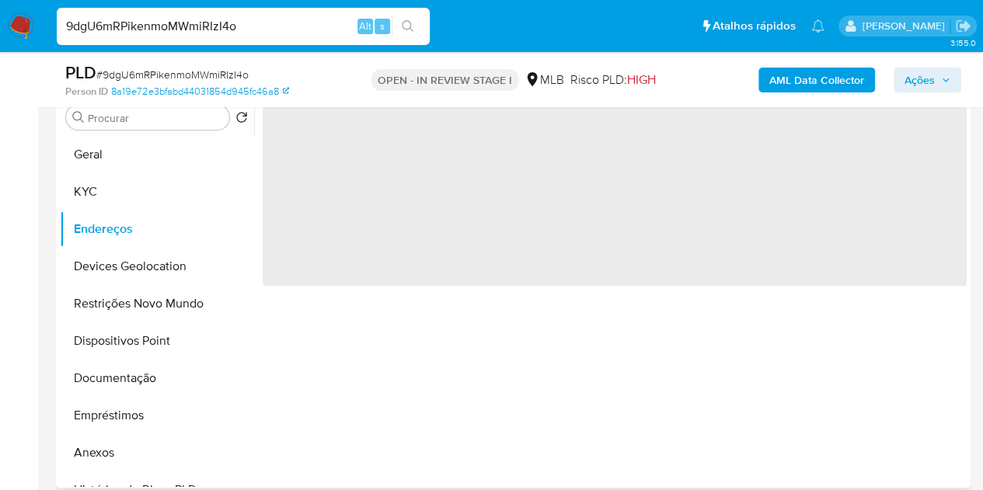
scroll to position [0, 0]
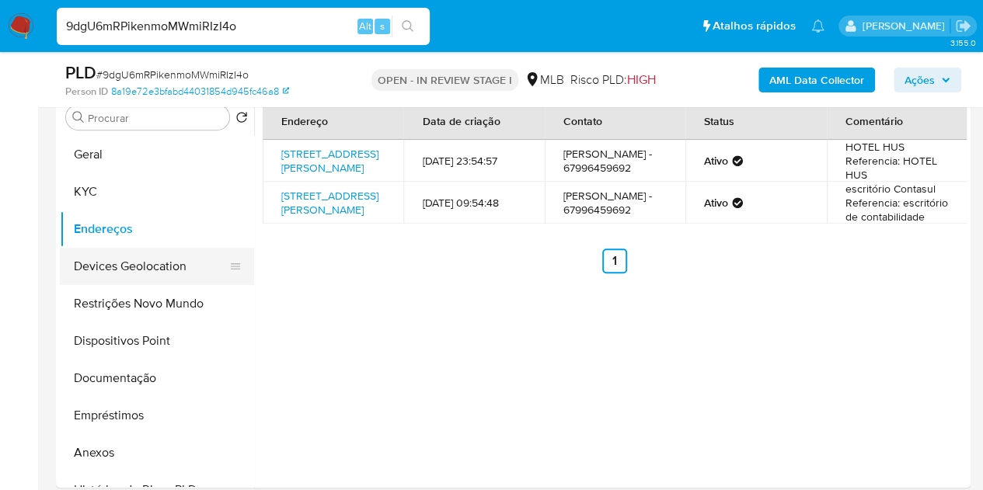
click at [94, 264] on button "Devices Geolocation" at bounding box center [151, 266] width 182 height 37
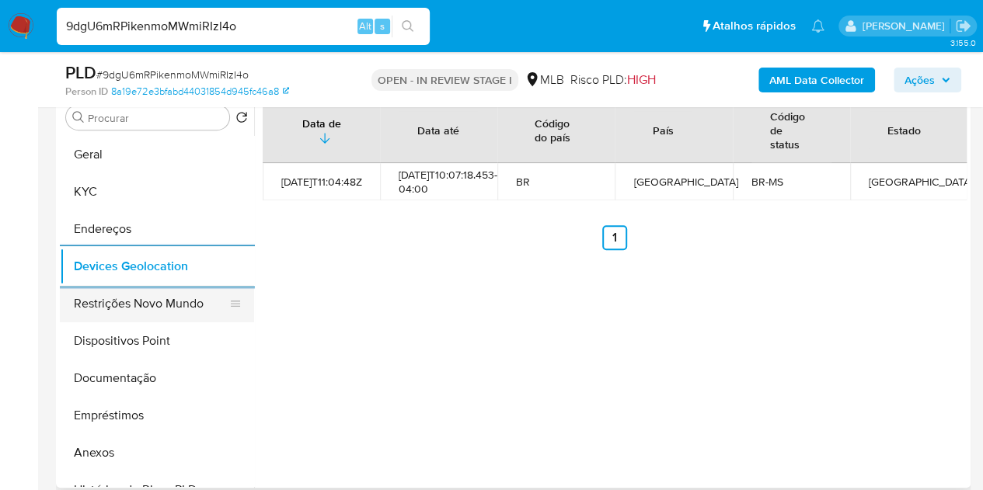
click at [176, 310] on button "Restrições Novo Mundo" at bounding box center [151, 303] width 182 height 37
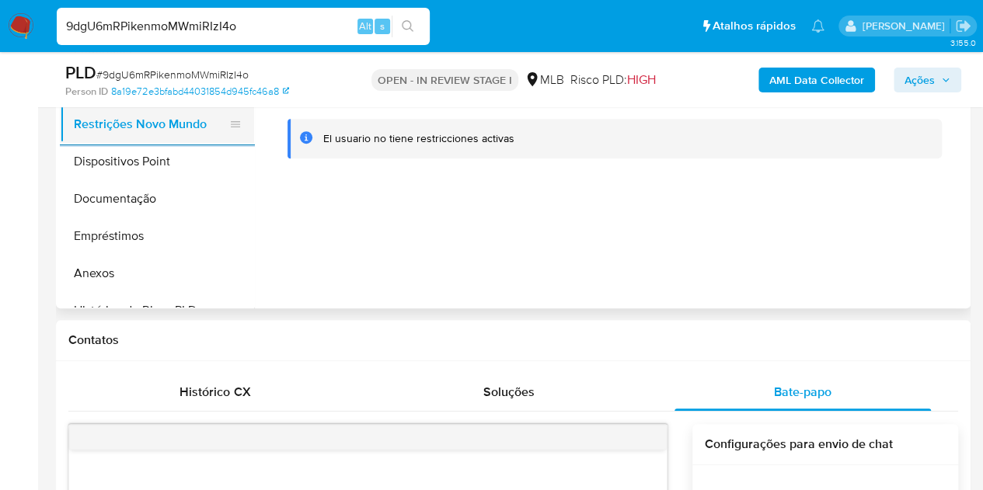
scroll to position [469, 0]
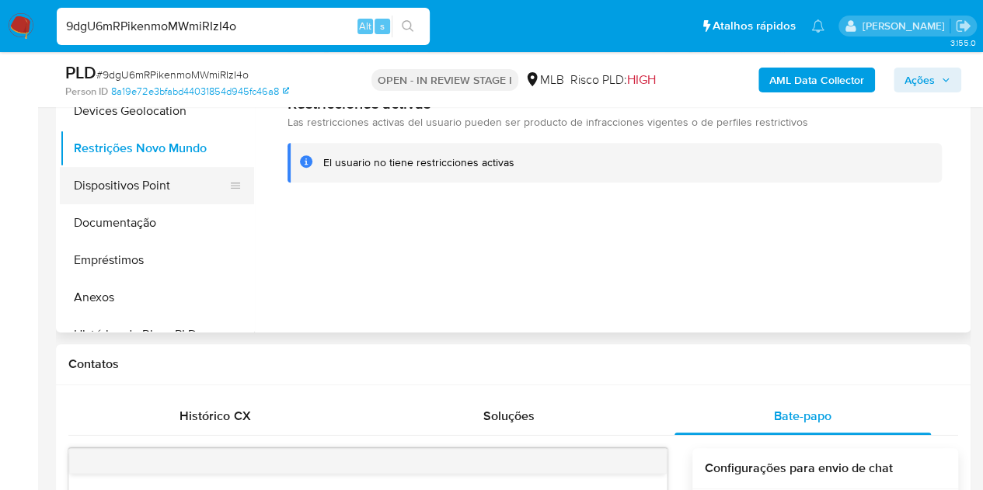
click at [152, 180] on button "Dispositivos Point" at bounding box center [151, 185] width 182 height 37
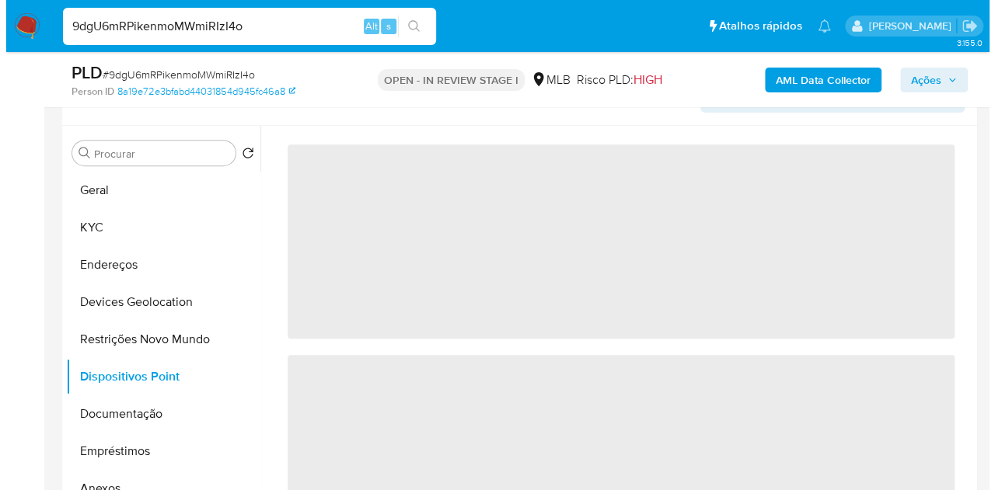
scroll to position [313, 0]
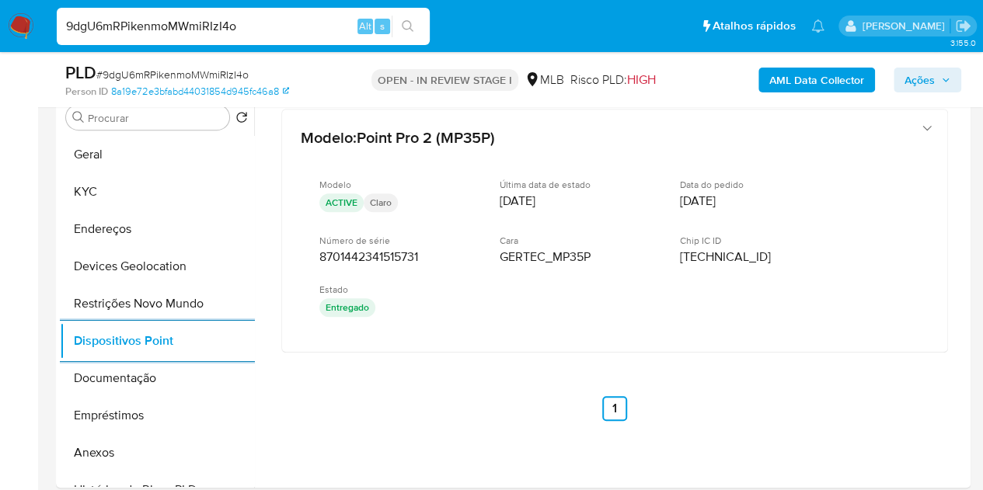
click at [937, 75] on span "Ações" at bounding box center [928, 80] width 46 height 22
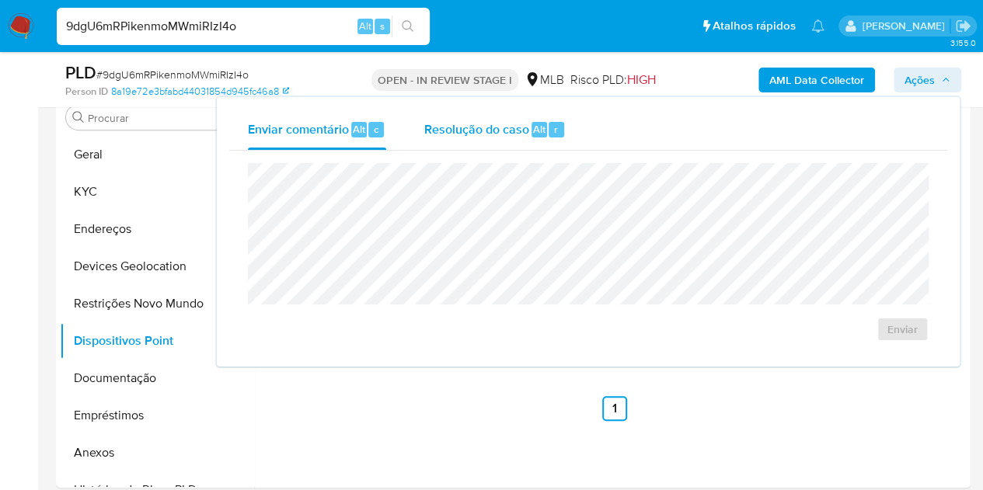
drag, startPoint x: 469, startPoint y: 133, endPoint x: 466, endPoint y: 146, distance: 13.6
click at [468, 134] on span "Resolução do caso" at bounding box center [476, 129] width 105 height 18
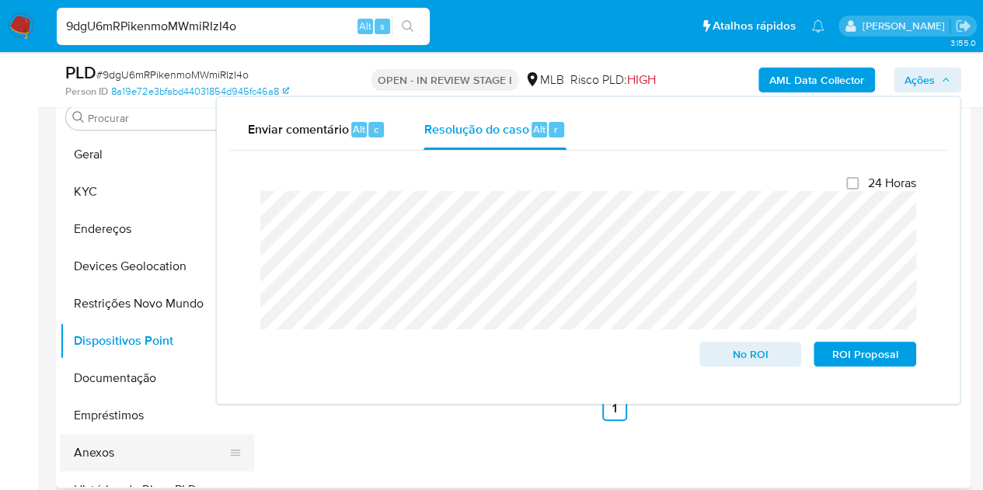
click at [93, 457] on button "Anexos" at bounding box center [151, 452] width 182 height 37
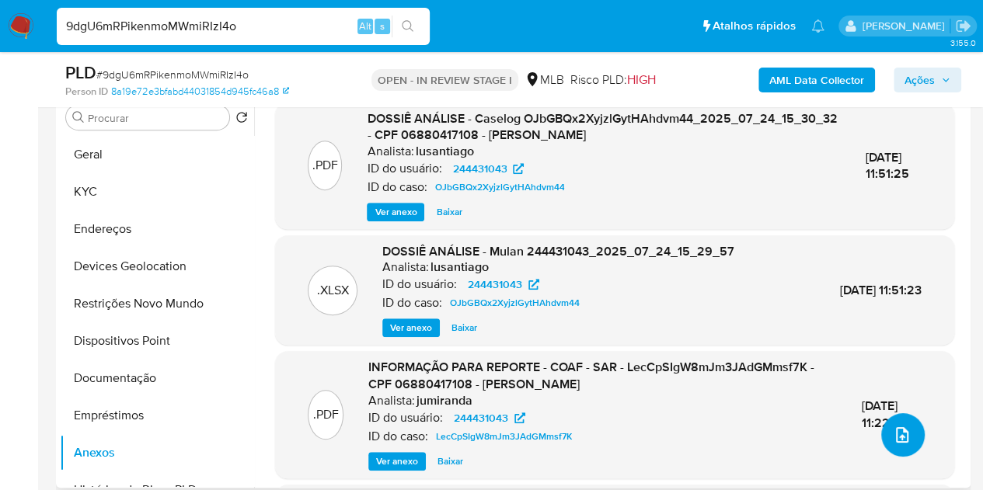
click at [898, 432] on icon "upload-file" at bounding box center [902, 435] width 19 height 19
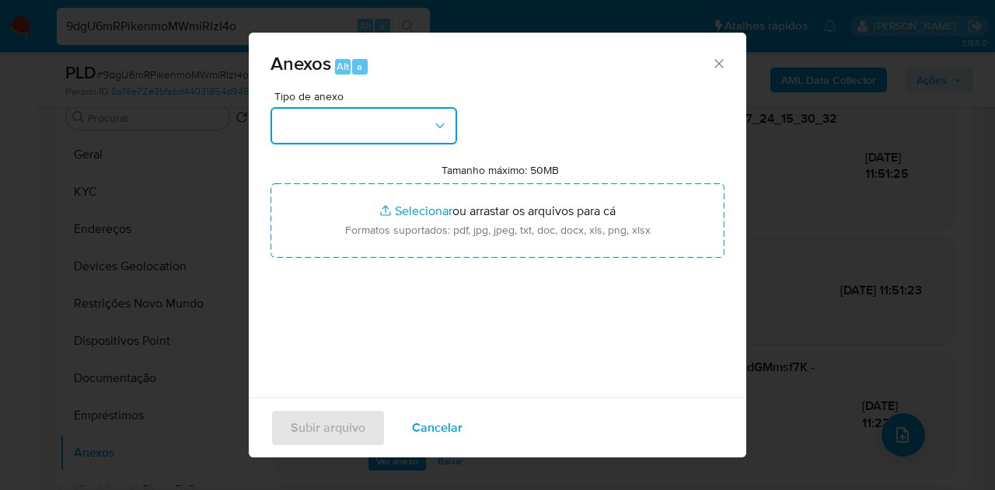
click at [336, 120] on button "button" at bounding box center [363, 125] width 187 height 37
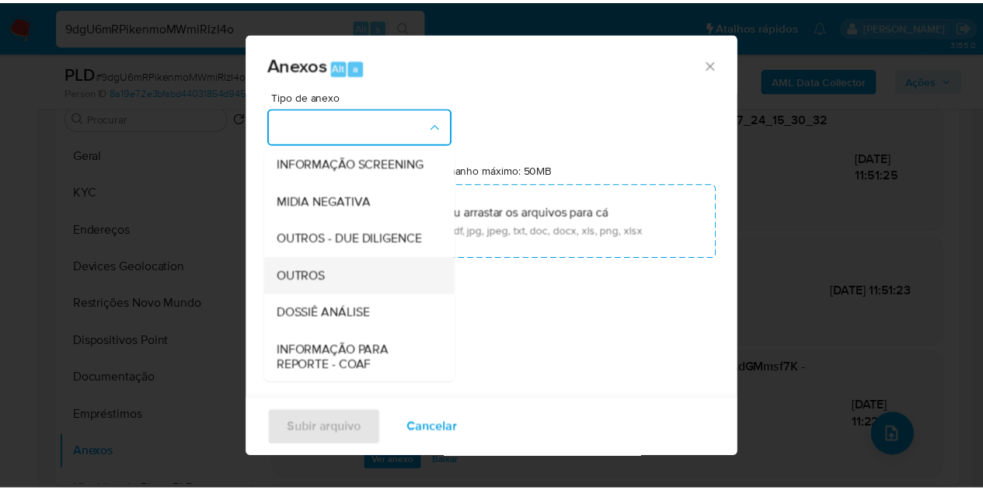
scroll to position [155, 0]
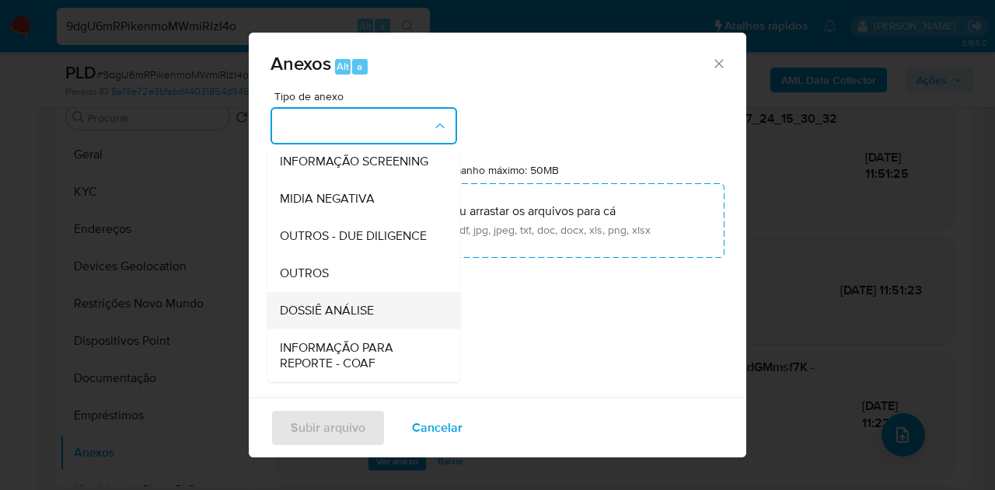
click at [345, 319] on span "DOSSIÊ ANÁLISE" at bounding box center [327, 311] width 94 height 16
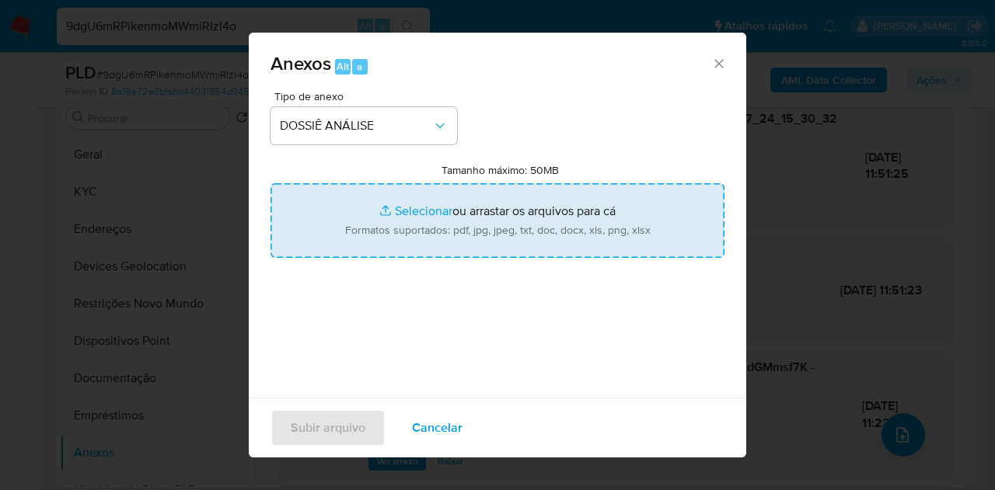
type input "C:\fakepath\2º SAR XXX_XX - CPF 06880417108 - JAQUELINE DA SILVA PENHA.pdf"
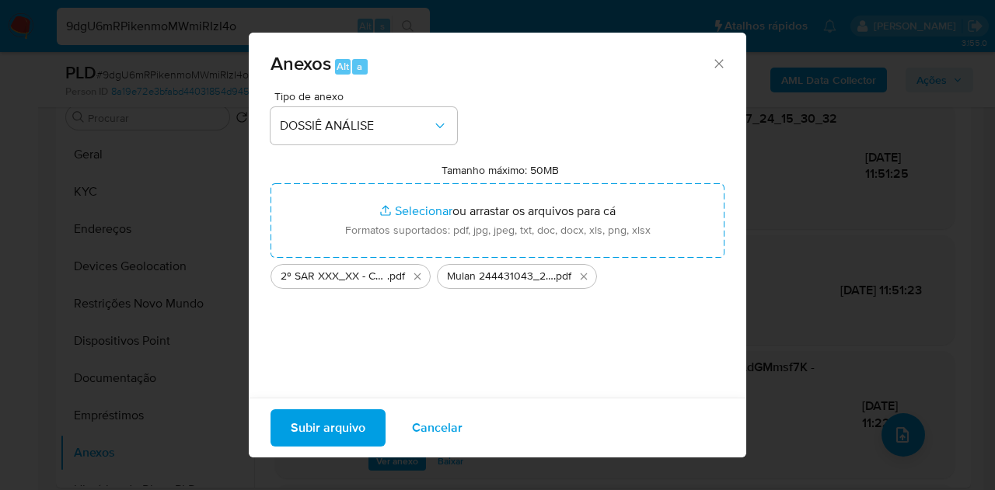
click at [309, 420] on span "Subir arquivo" at bounding box center [328, 428] width 75 height 34
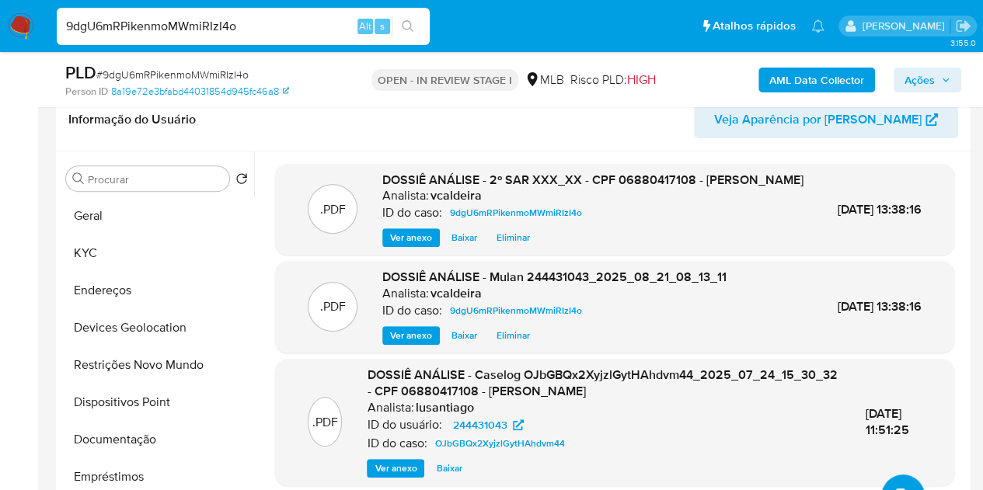
scroll to position [158, 0]
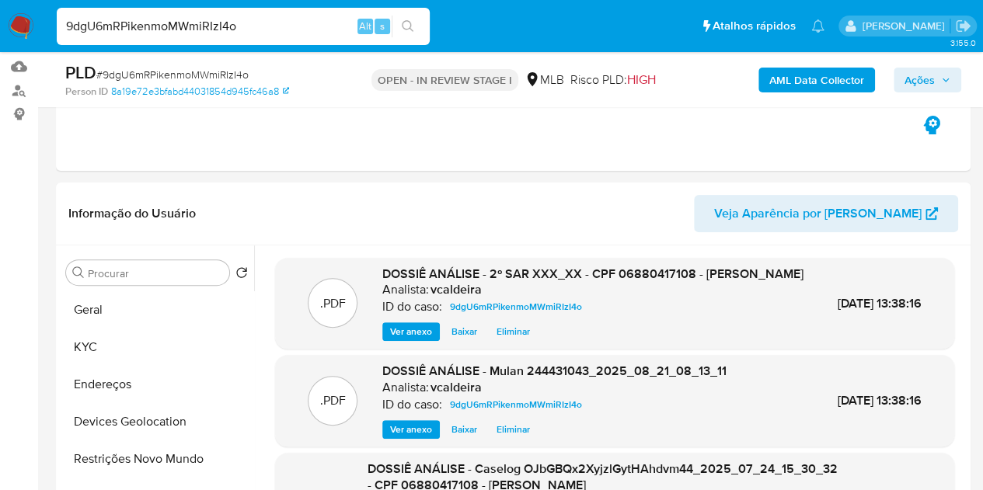
click at [937, 86] on span "Ações" at bounding box center [928, 80] width 46 height 22
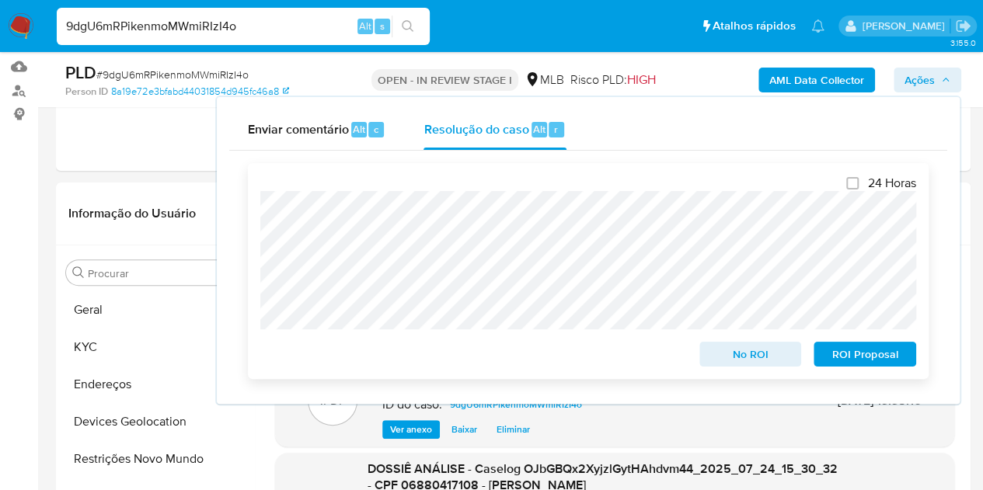
click at [840, 365] on span "ROI Proposal" at bounding box center [865, 354] width 81 height 22
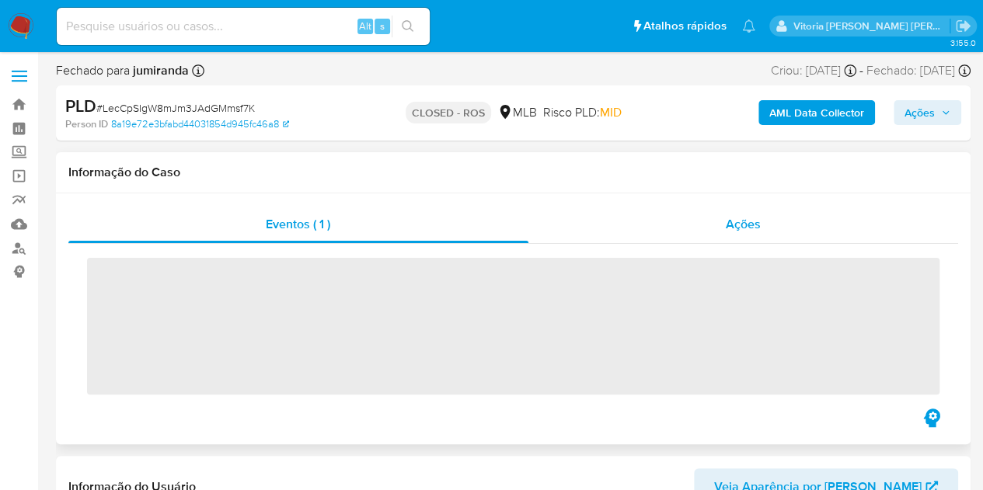
click at [769, 234] on div "Ações" at bounding box center [743, 224] width 431 height 37
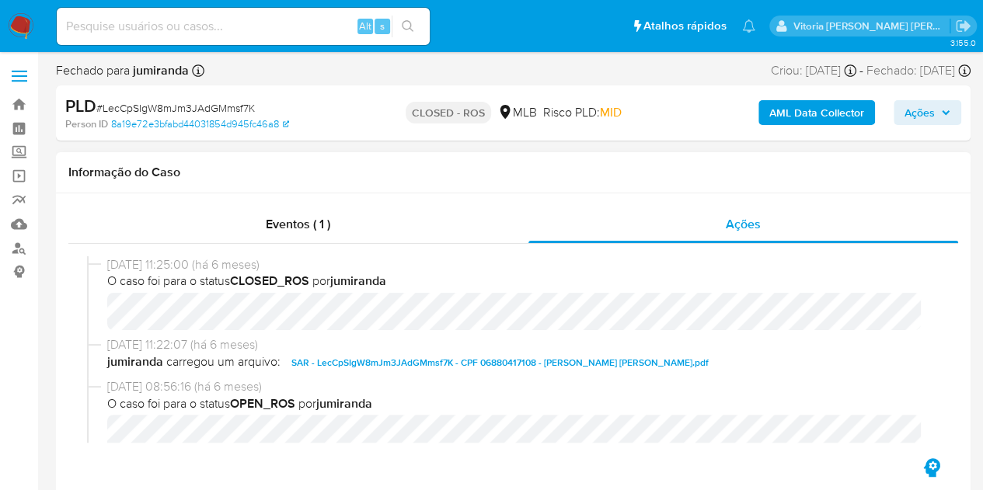
select select "10"
drag, startPoint x: 104, startPoint y: 266, endPoint x: 173, endPoint y: 270, distance: 68.5
click at [173, 270] on div "07/02/2025 11:25:00 (há 6 meses) O caso foi para o status CLOSED_ROS por jumira…" at bounding box center [513, 296] width 852 height 81
copy span "07/02/2025"
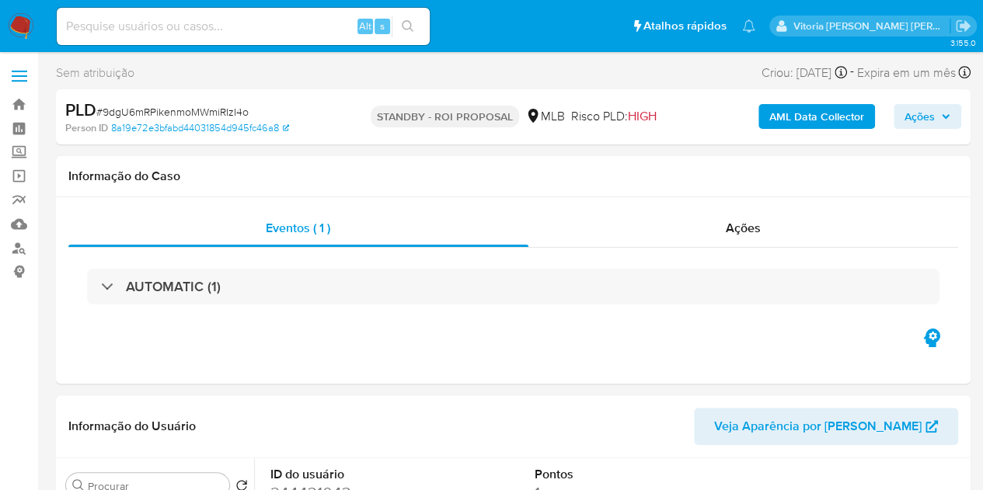
select select "10"
